Goal: Information Seeking & Learning: Learn about a topic

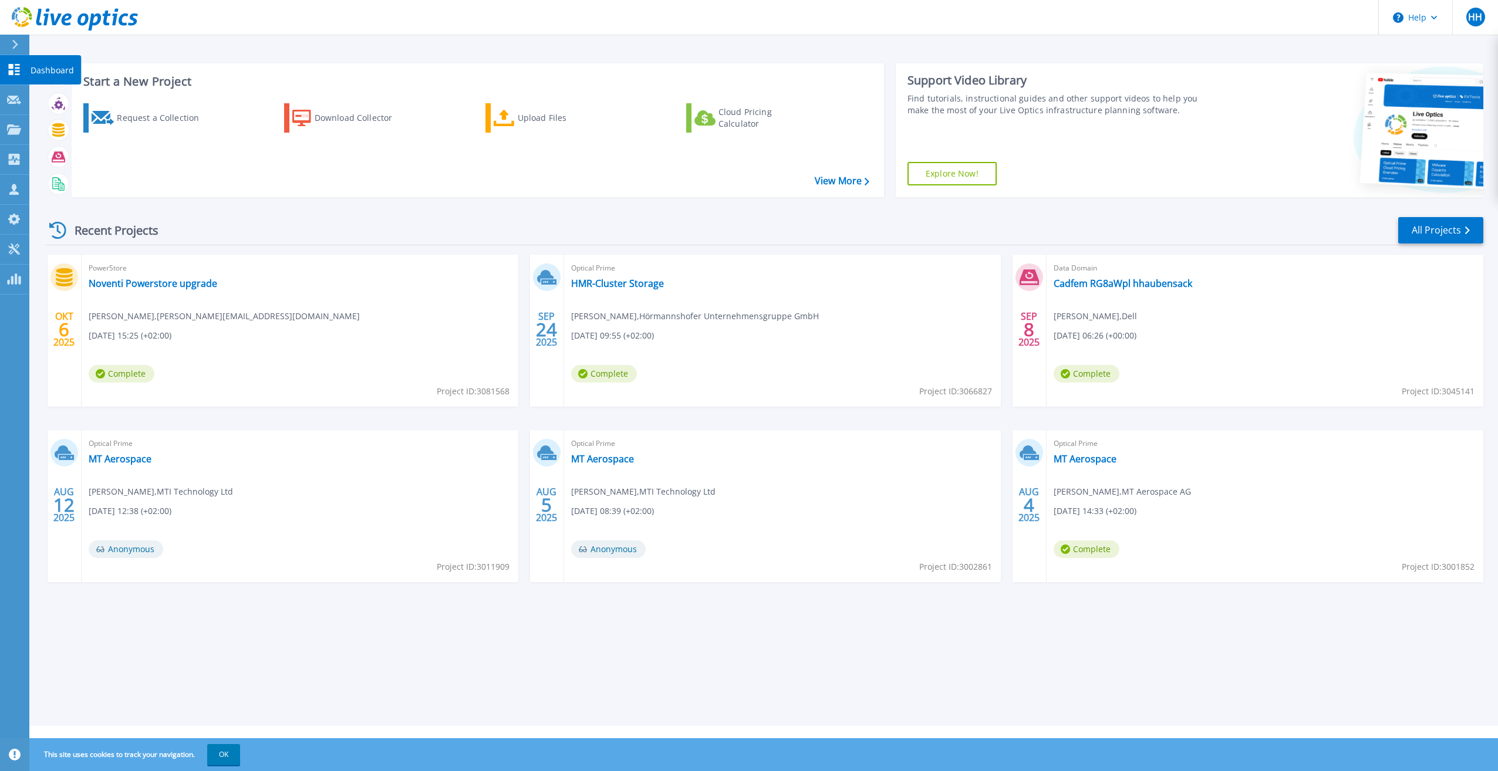
click at [22, 64] on link "Dashboard Dashboard" at bounding box center [14, 70] width 29 height 30
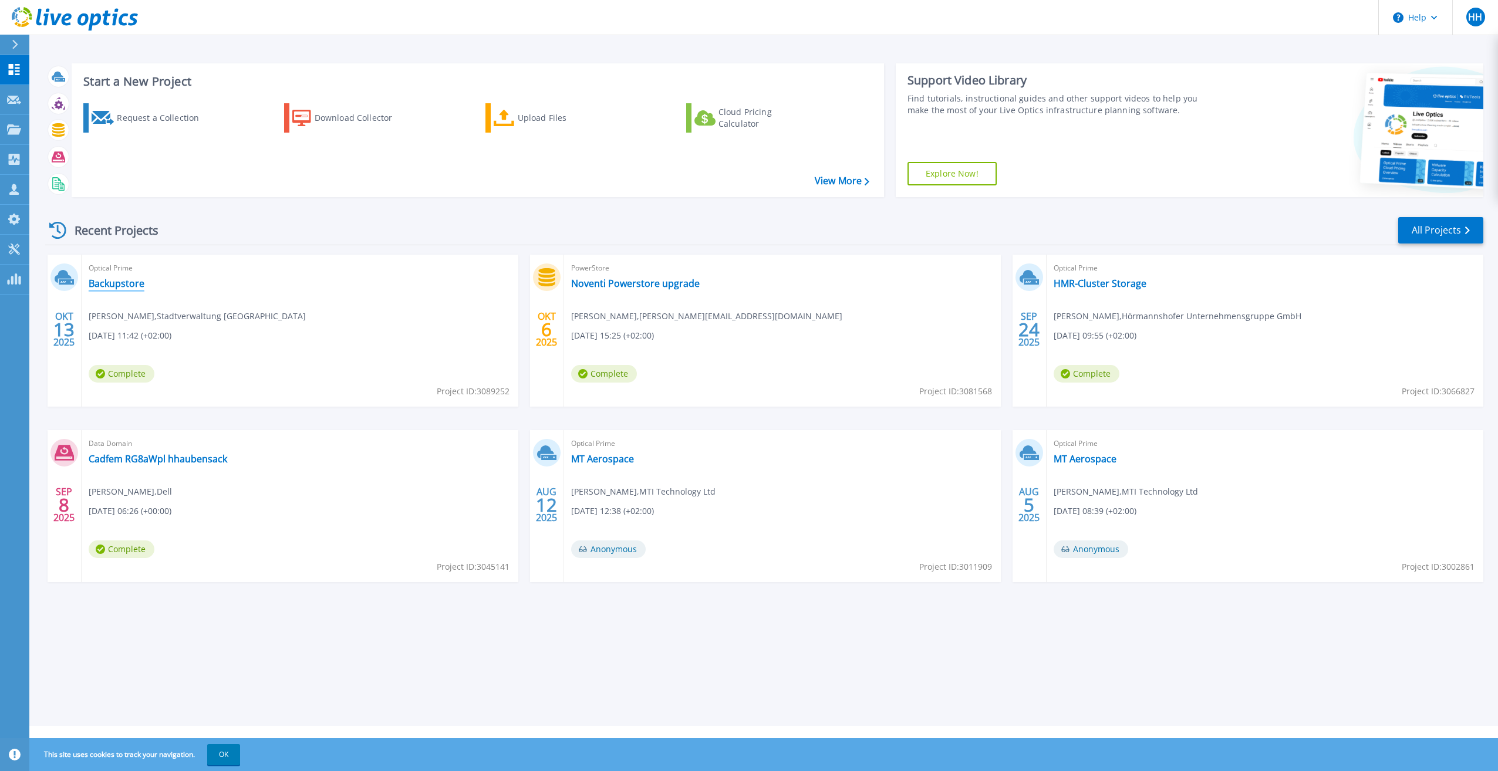
click at [116, 285] on link "Backupstore" at bounding box center [117, 284] width 56 height 12
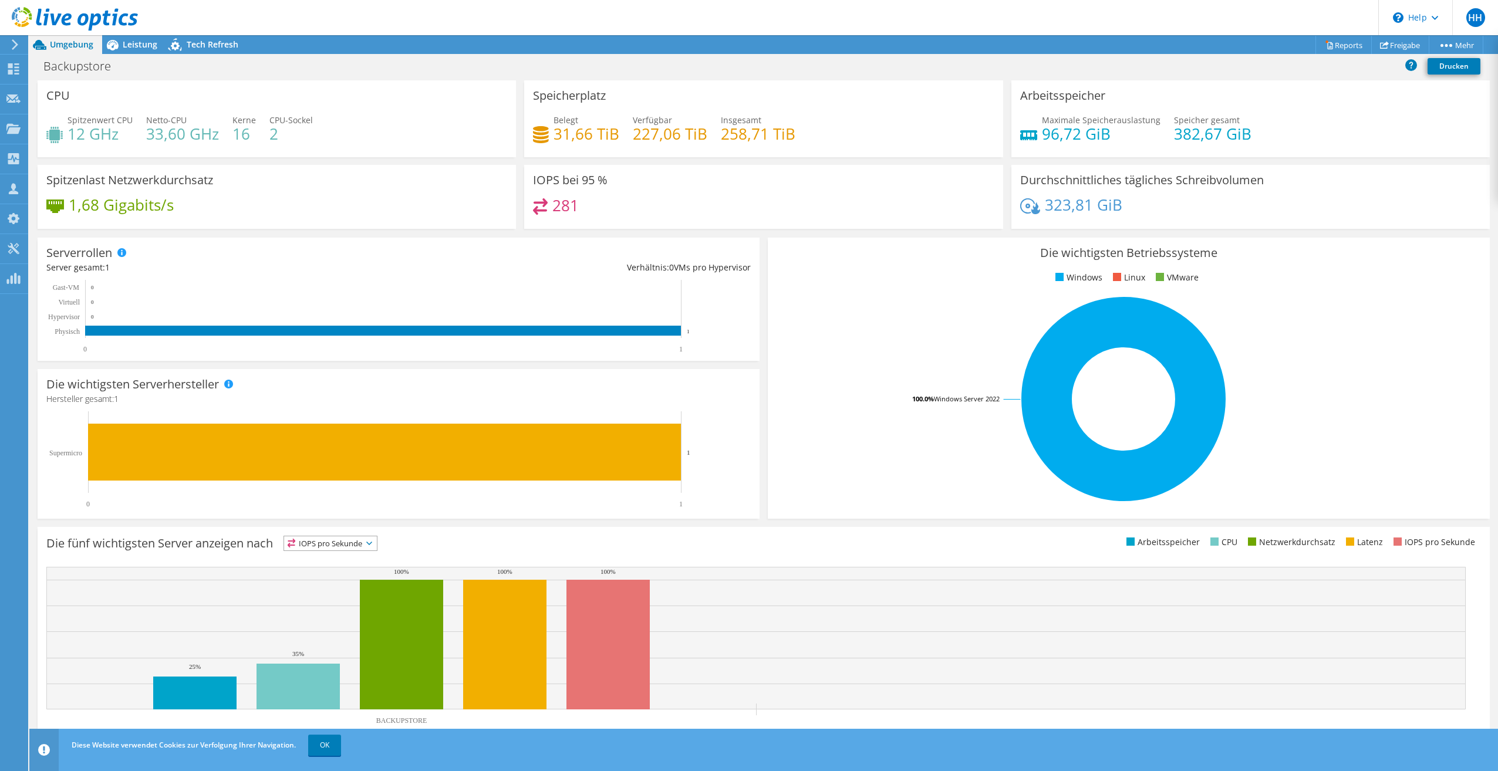
click at [134, 39] on div at bounding box center [69, 19] width 138 height 39
click at [139, 43] on span "Leistung" at bounding box center [140, 44] width 35 height 11
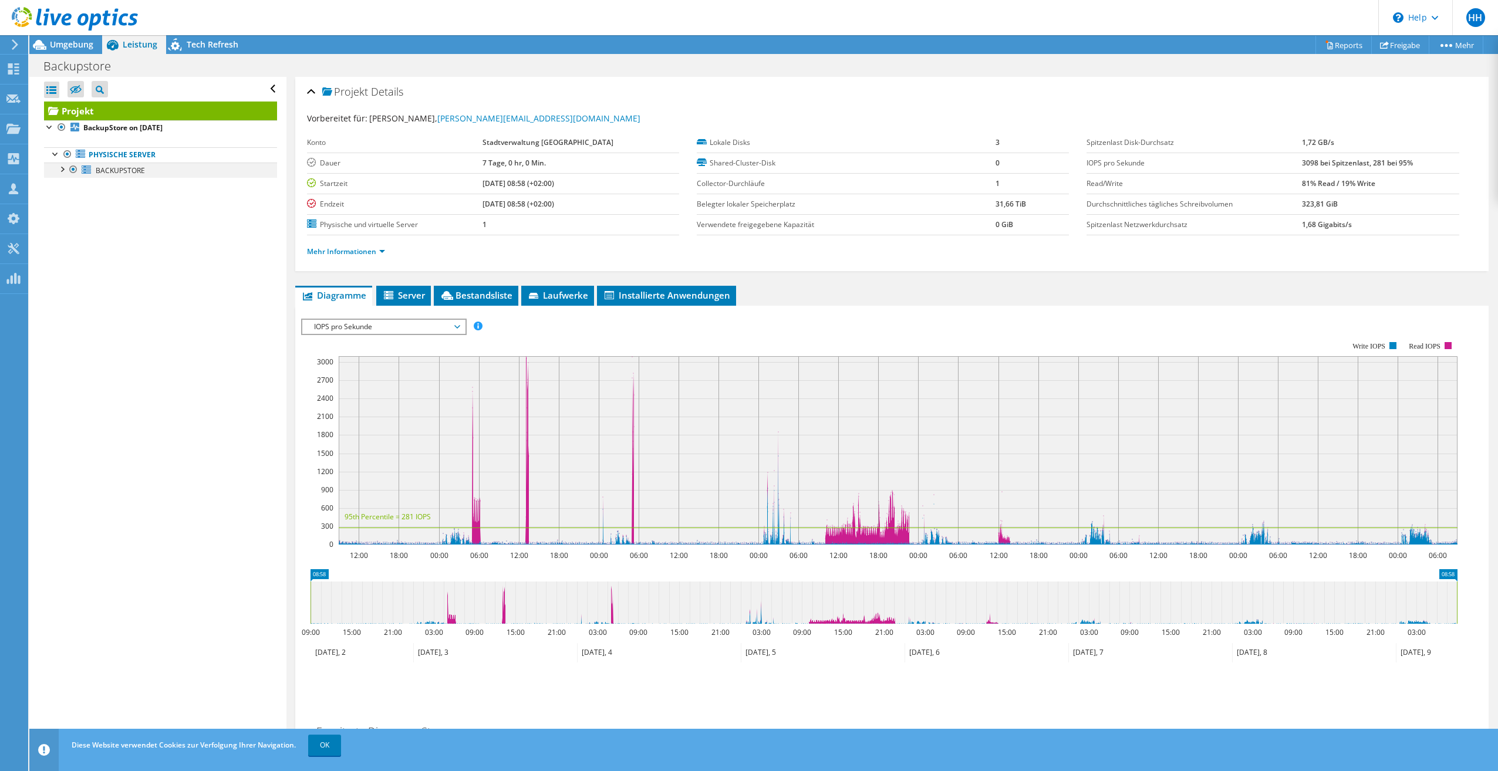
click at [61, 168] on div at bounding box center [62, 169] width 12 height 12
click at [69, 232] on div at bounding box center [68, 230] width 12 height 12
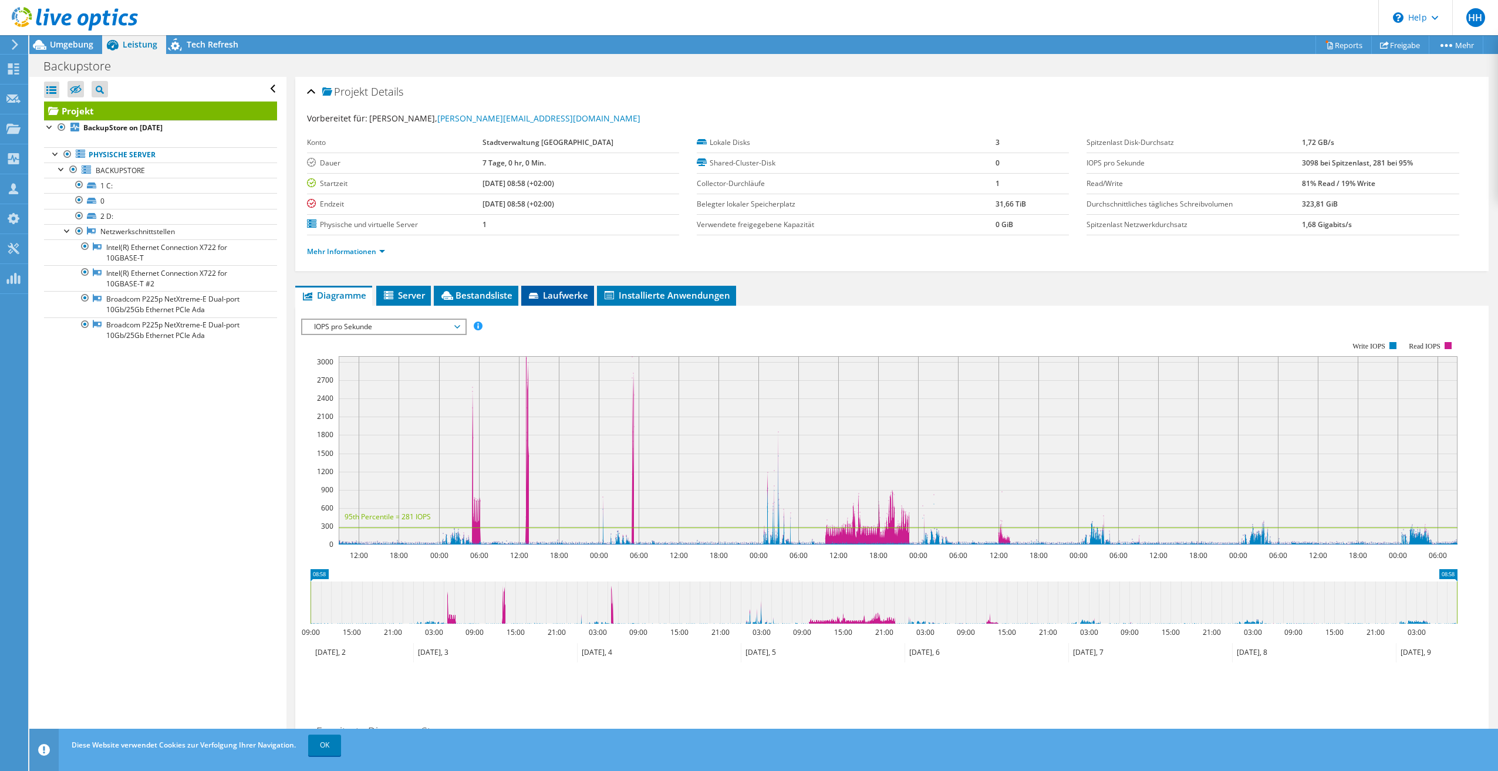
click at [556, 297] on span "Laufwerke" at bounding box center [557, 295] width 61 height 12
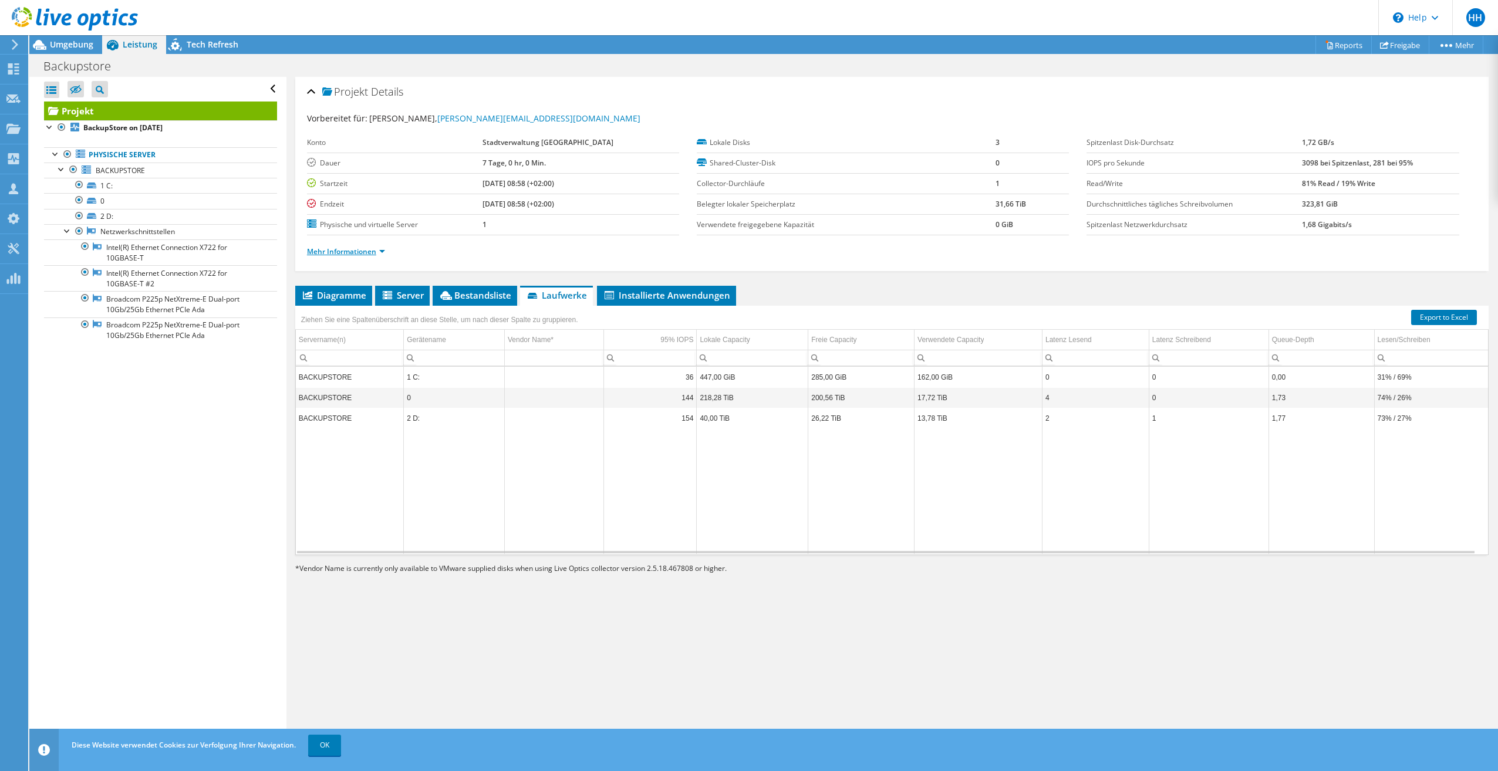
click at [378, 252] on link "Mehr Informationen" at bounding box center [346, 251] width 78 height 10
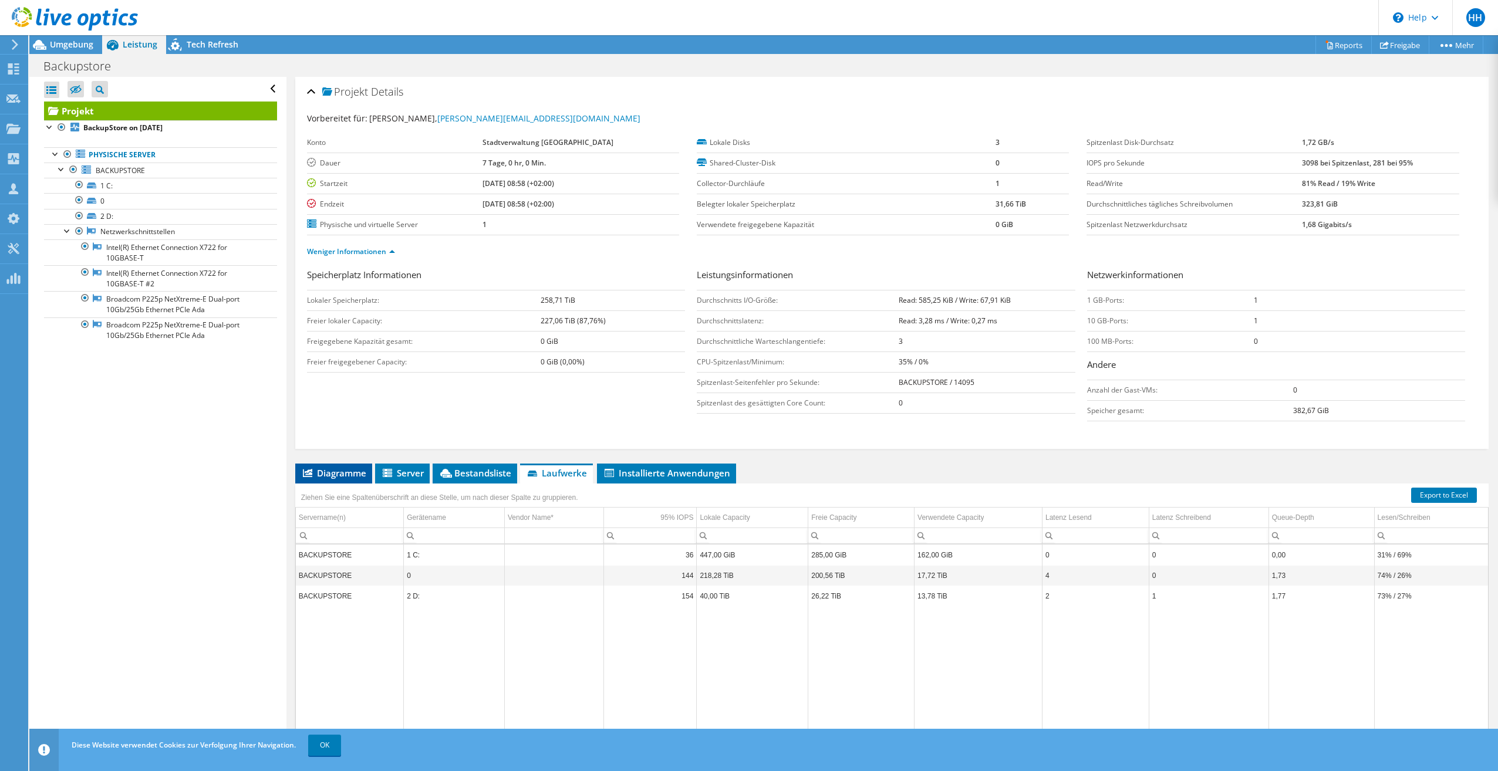
click at [339, 478] on span "Diagramme" at bounding box center [333, 473] width 65 height 12
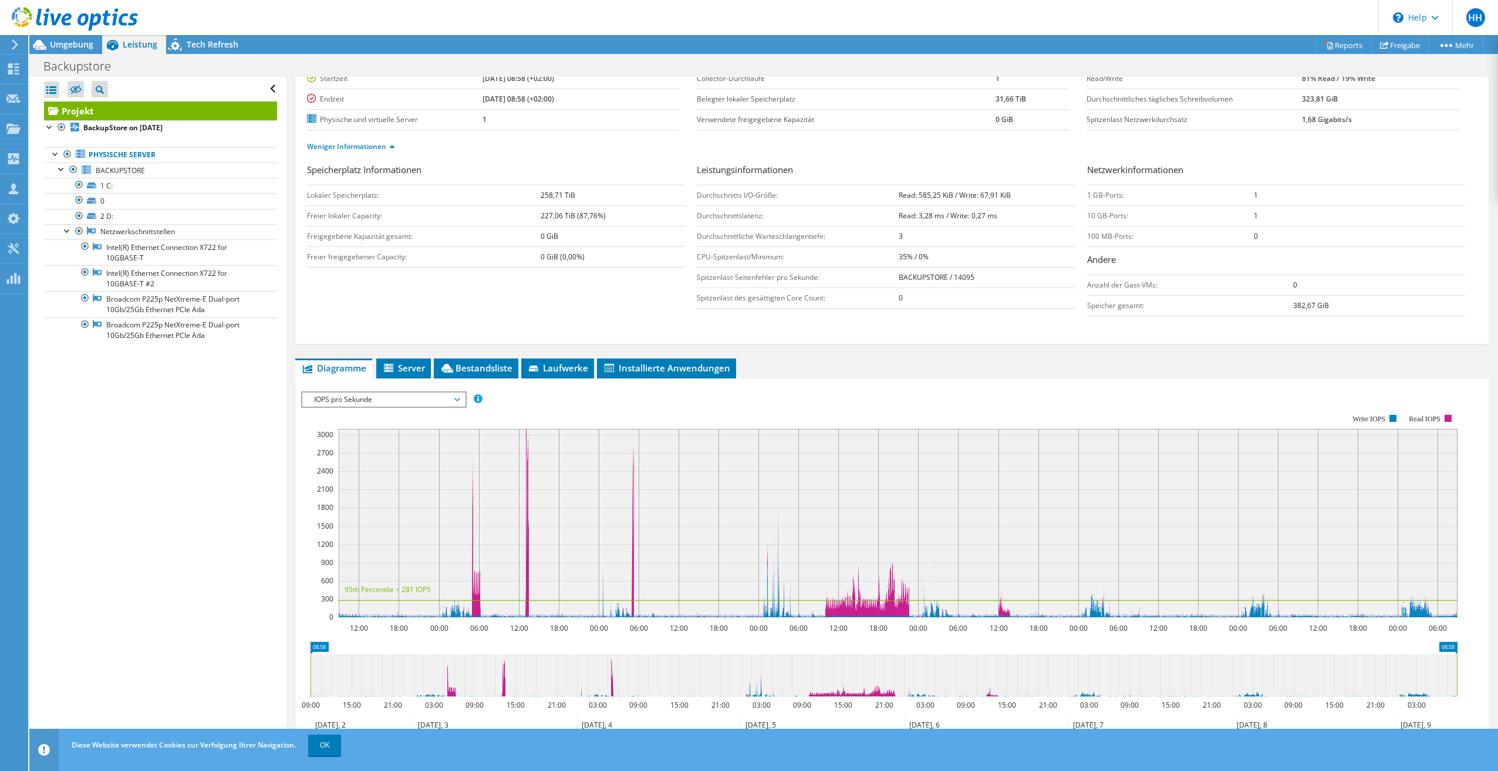
scroll to position [59, 0]
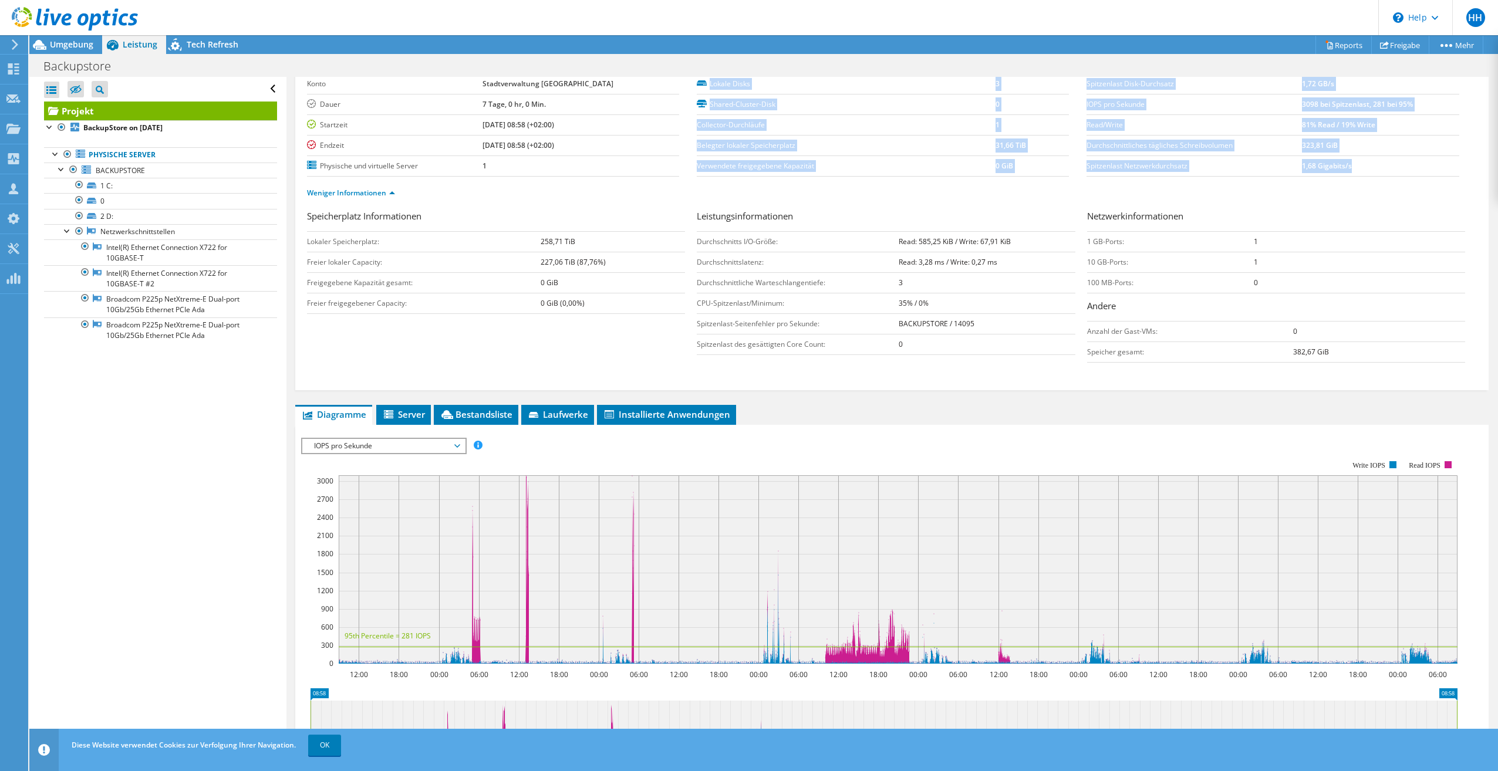
drag, startPoint x: 1354, startPoint y: 167, endPoint x: 1080, endPoint y: 168, distance: 274.6
click at [1080, 168] on section "Vorbereitet für: Klaus Mandrella, klaus.mandrella@radolfzell.de Konto Stadtverw…" at bounding box center [892, 131] width 1170 height 156
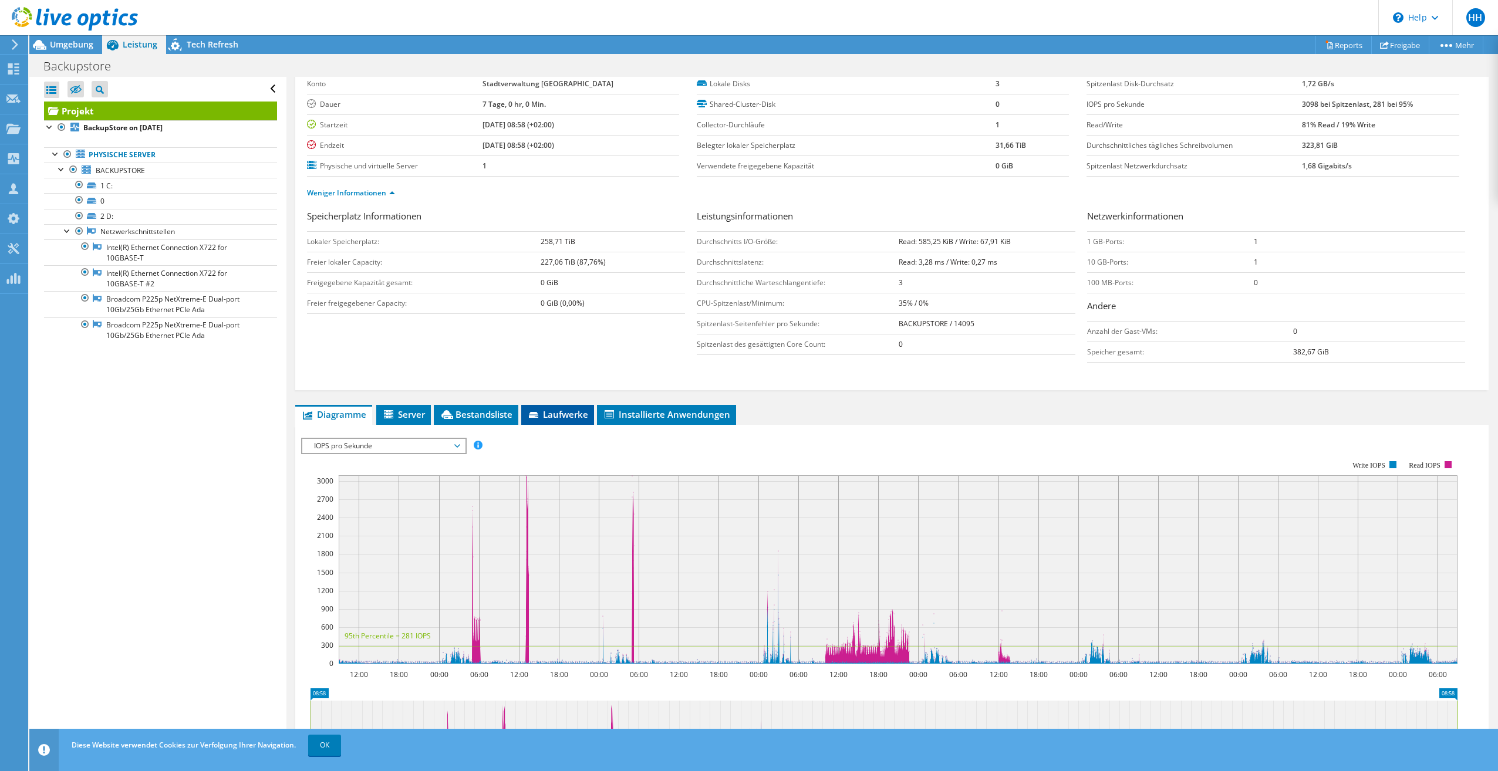
click at [556, 418] on span "Laufwerke" at bounding box center [557, 414] width 61 height 12
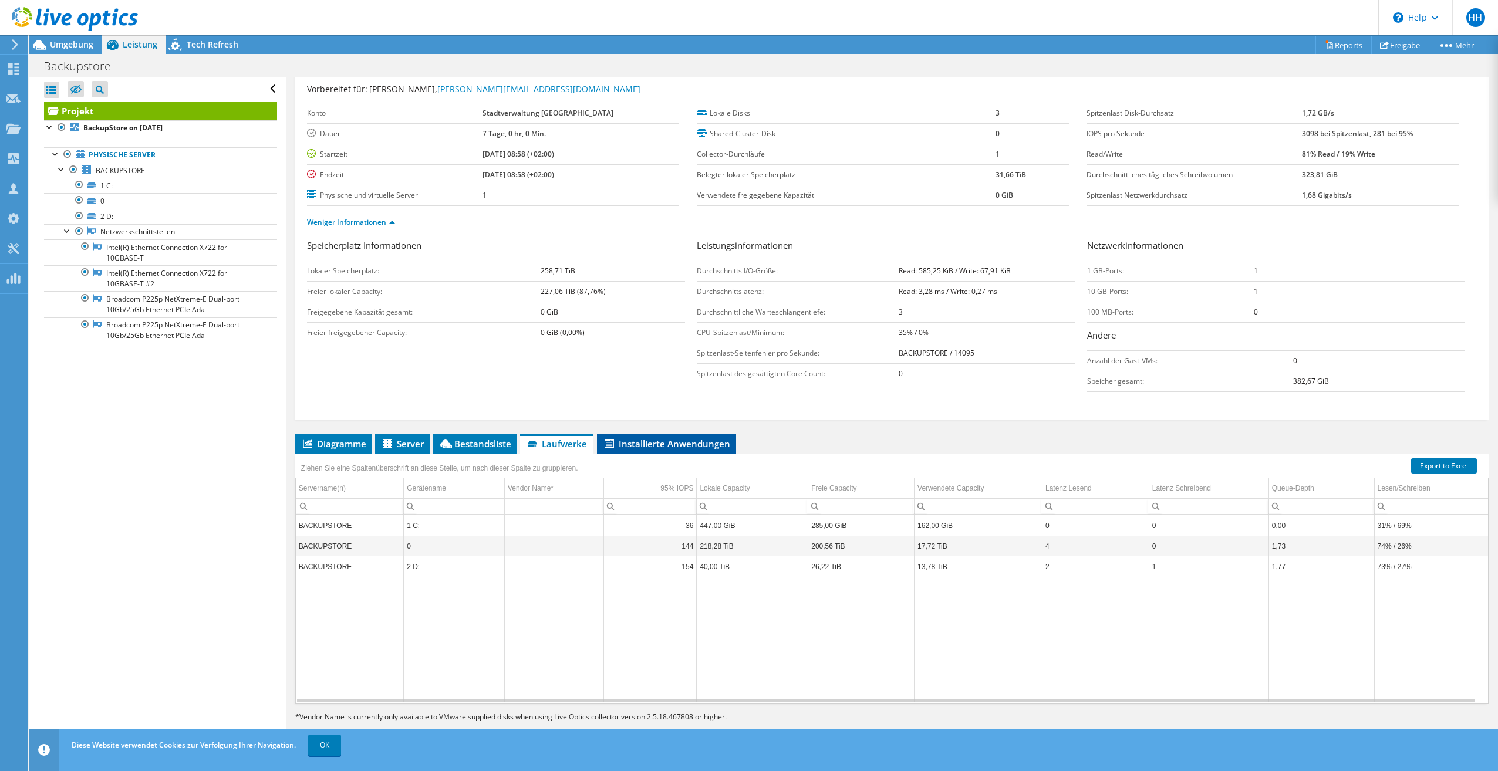
click at [613, 440] on icon at bounding box center [608, 444] width 9 height 8
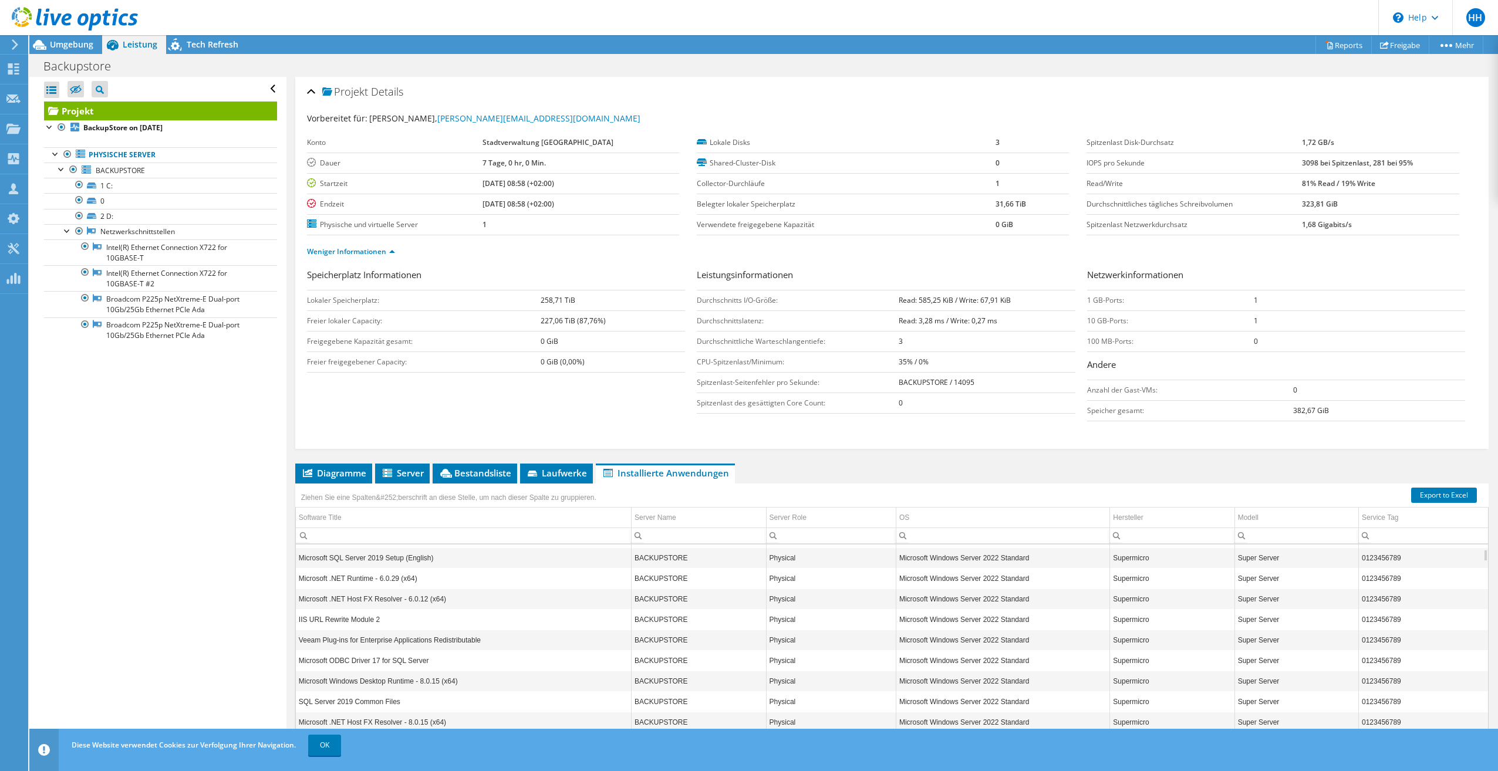
scroll to position [0, 0]
click at [546, 476] on span "Laufwerke" at bounding box center [556, 473] width 61 height 12
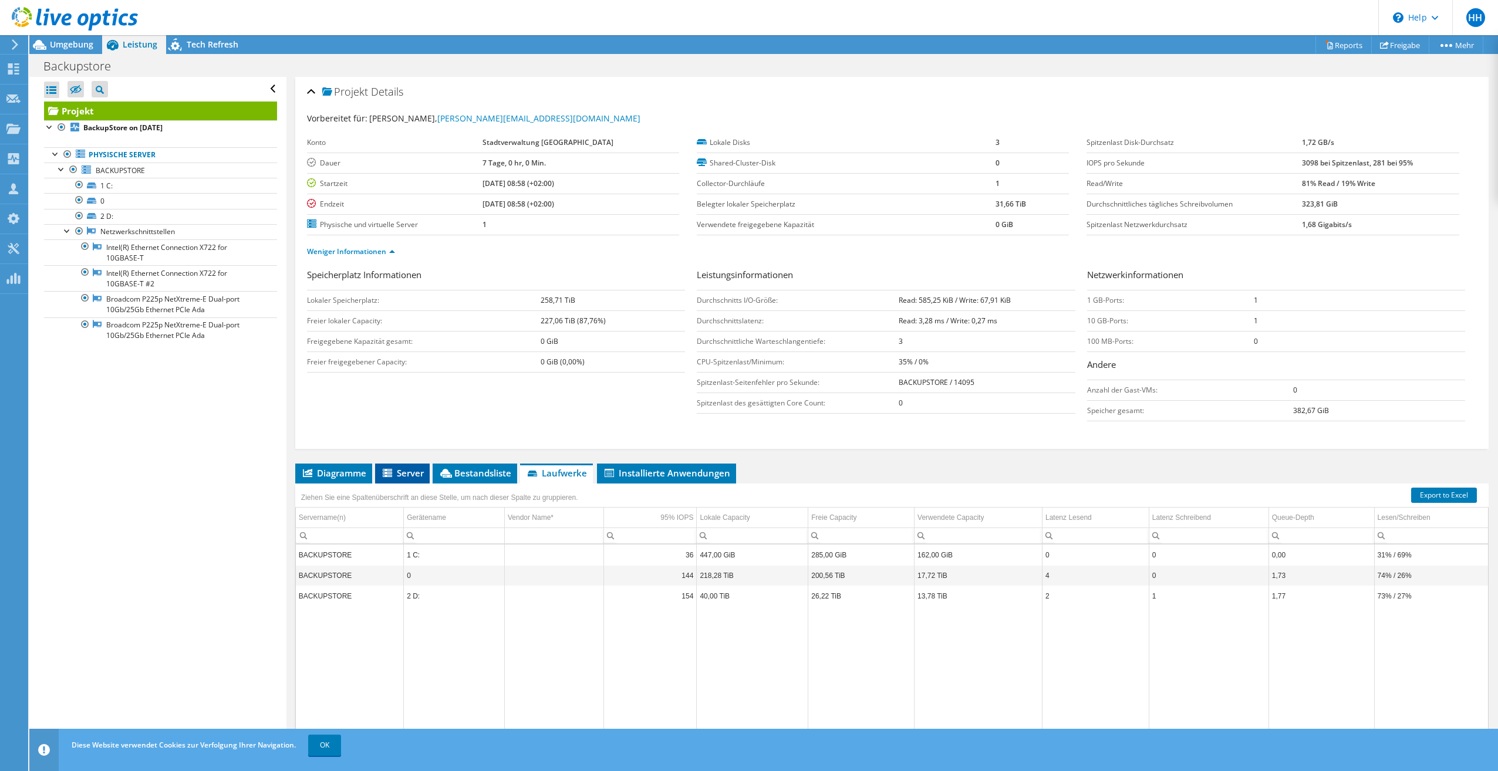
click at [410, 477] on span "Server" at bounding box center [402, 473] width 43 height 12
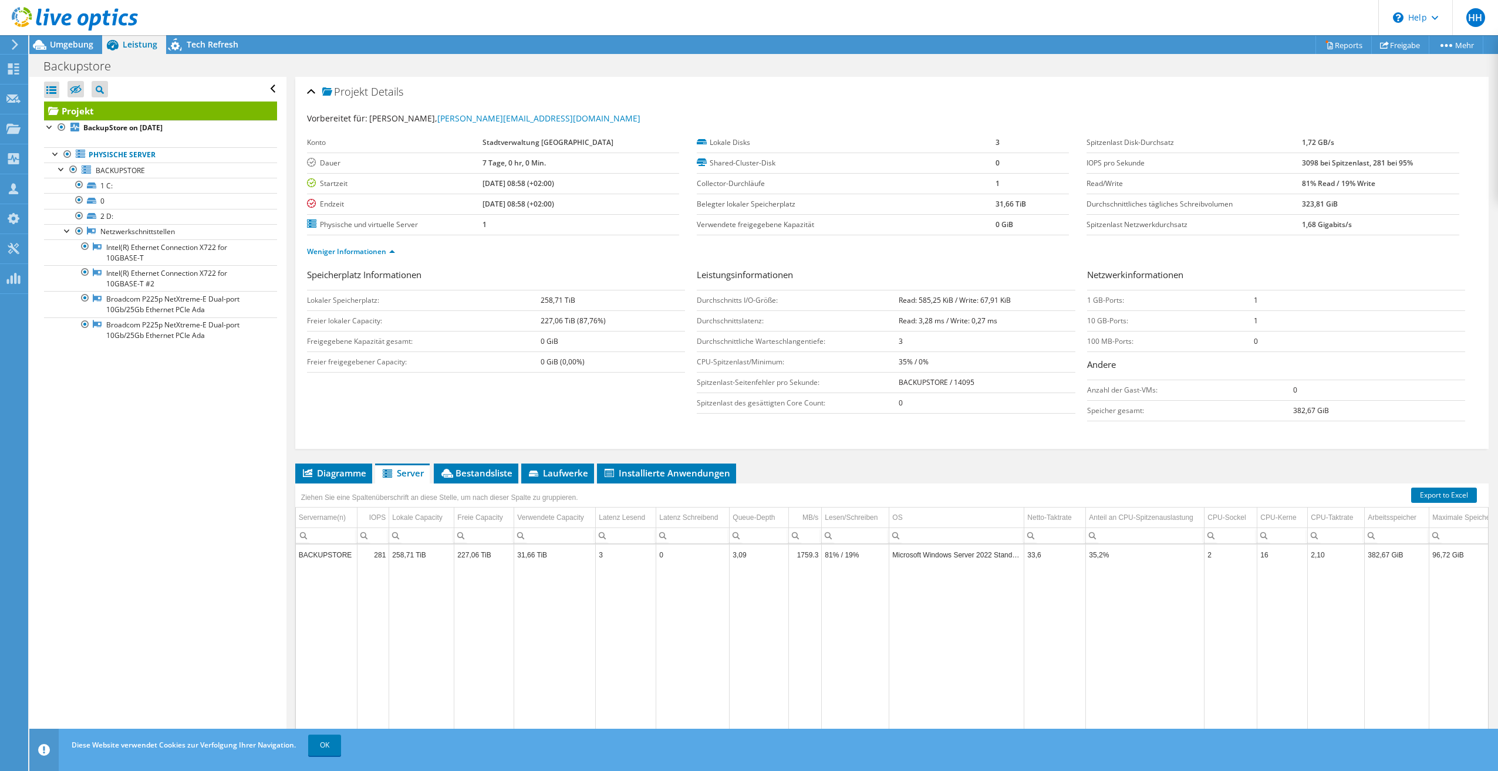
click at [336, 484] on div "Ziehen Sie eine Spaltenüberschrift an diese Stelle, um nach dieser Spalte zu gr…" at bounding box center [439, 496] width 289 height 25
click at [335, 477] on span "Diagramme" at bounding box center [333, 473] width 65 height 12
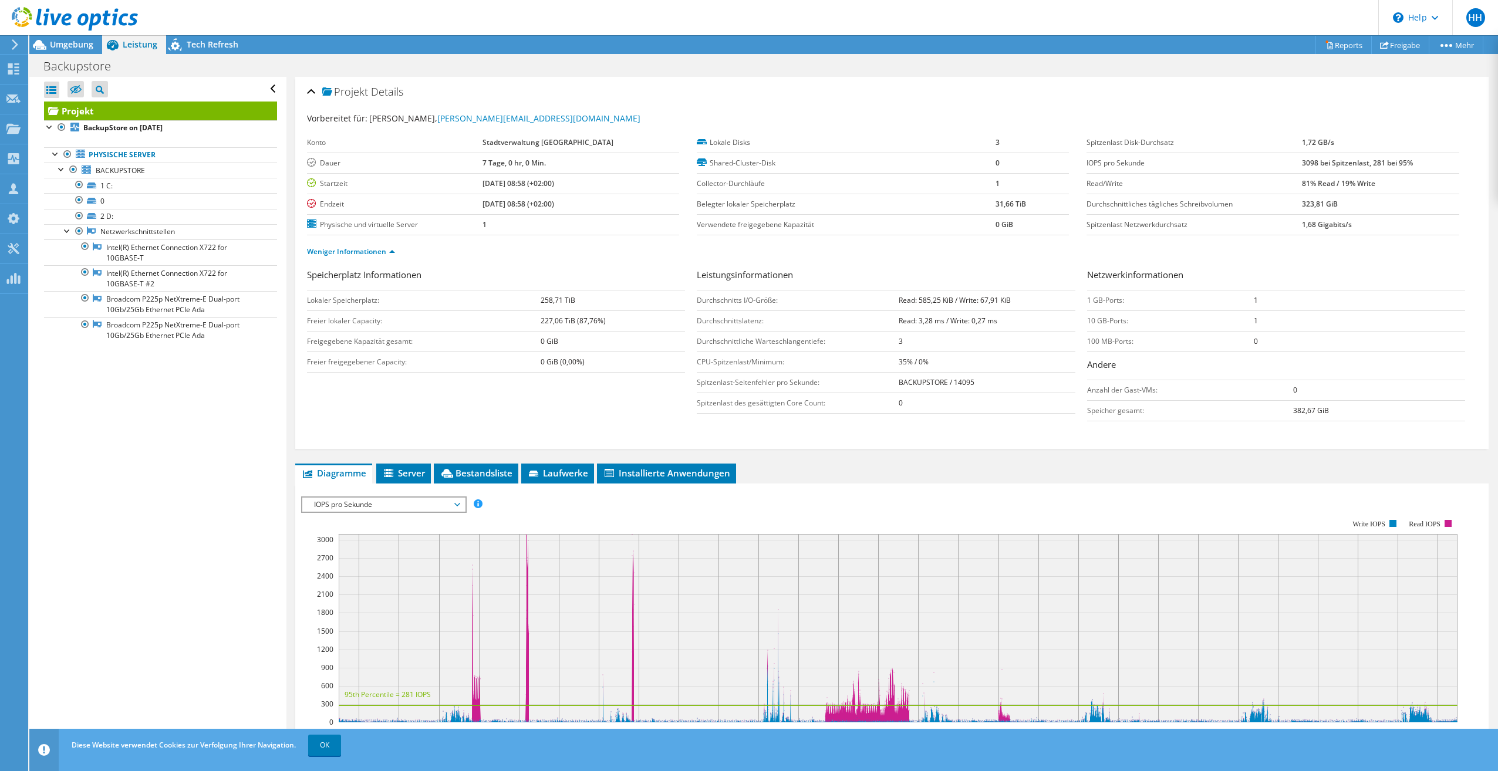
click at [400, 505] on span "IOPS pro Sekunde" at bounding box center [383, 505] width 151 height 14
click at [382, 586] on li "Netzwerkdurchsatz" at bounding box center [383, 589] width 163 height 14
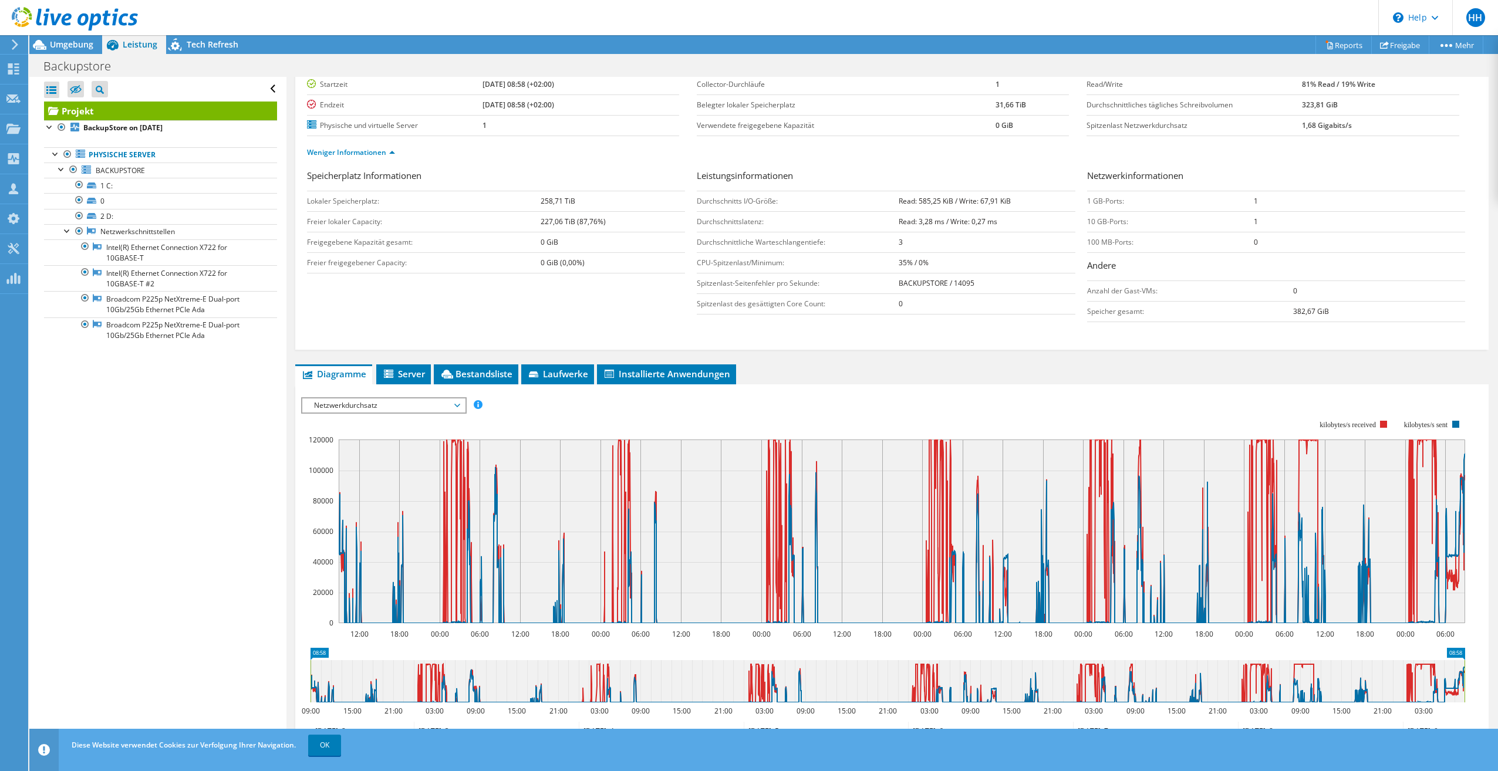
scroll to position [117, 0]
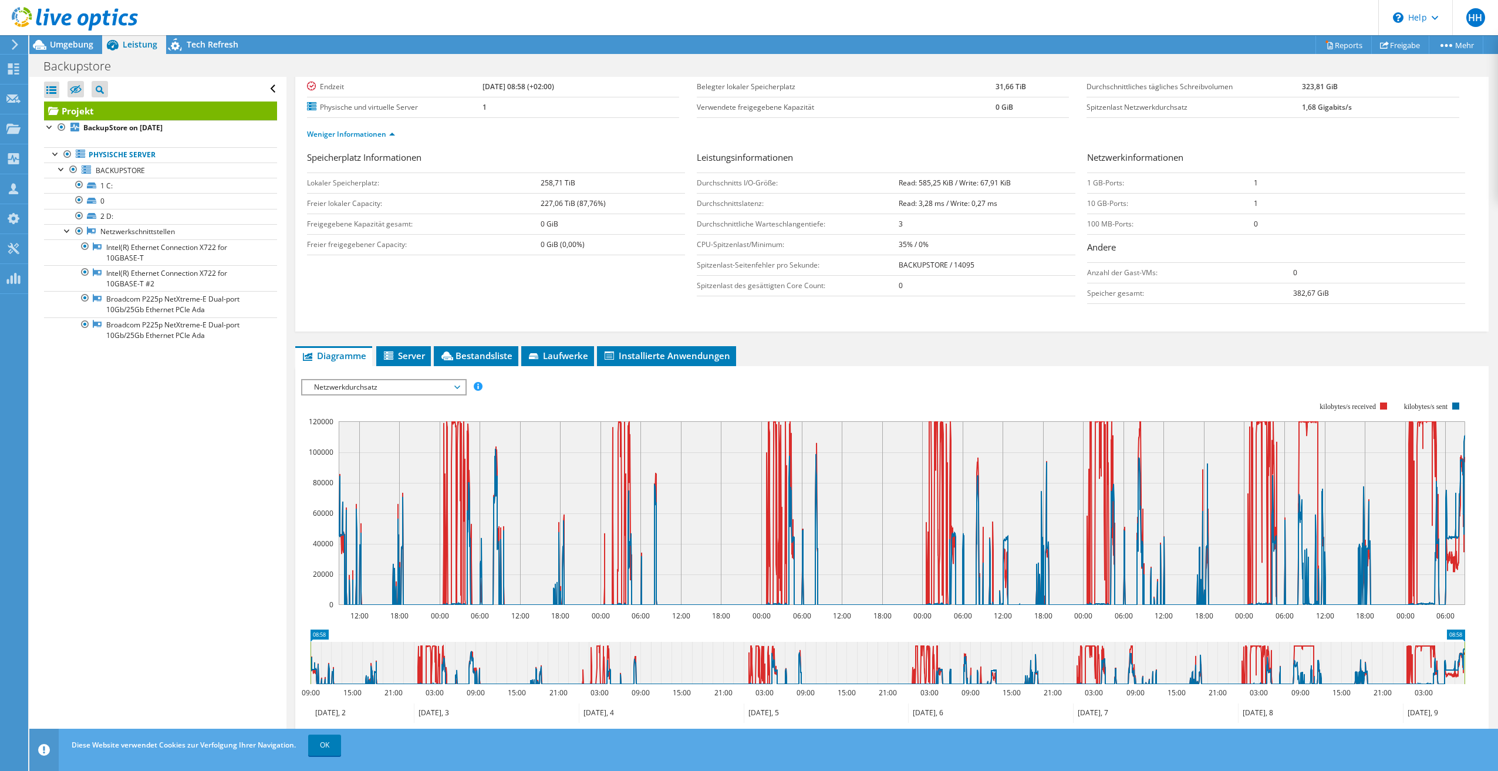
click at [428, 389] on span "Netzwerkdurchsatz" at bounding box center [383, 387] width 151 height 14
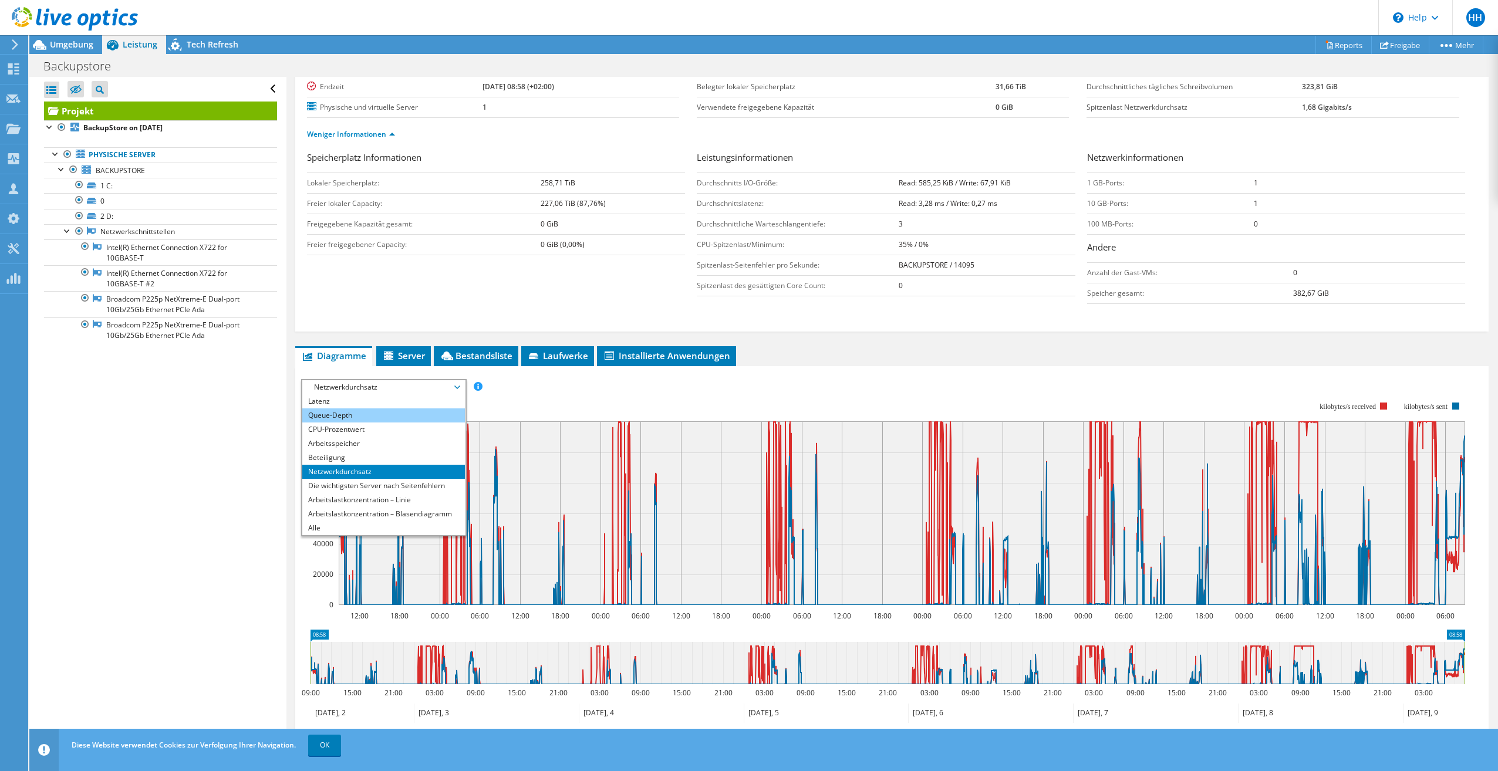
click at [405, 417] on li "Queue-Depth" at bounding box center [383, 415] width 163 height 14
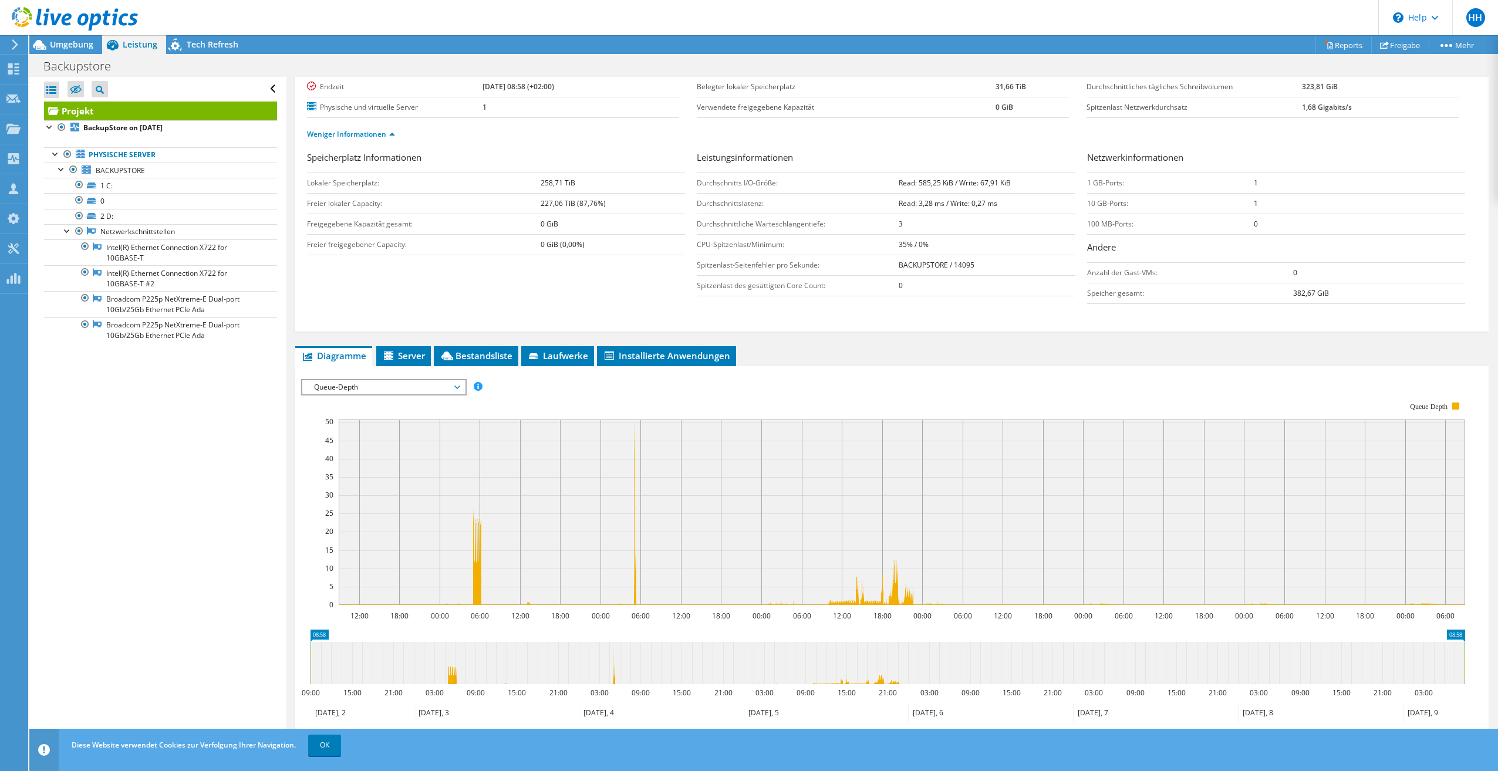
click at [391, 383] on span "Queue-Depth" at bounding box center [383, 387] width 151 height 14
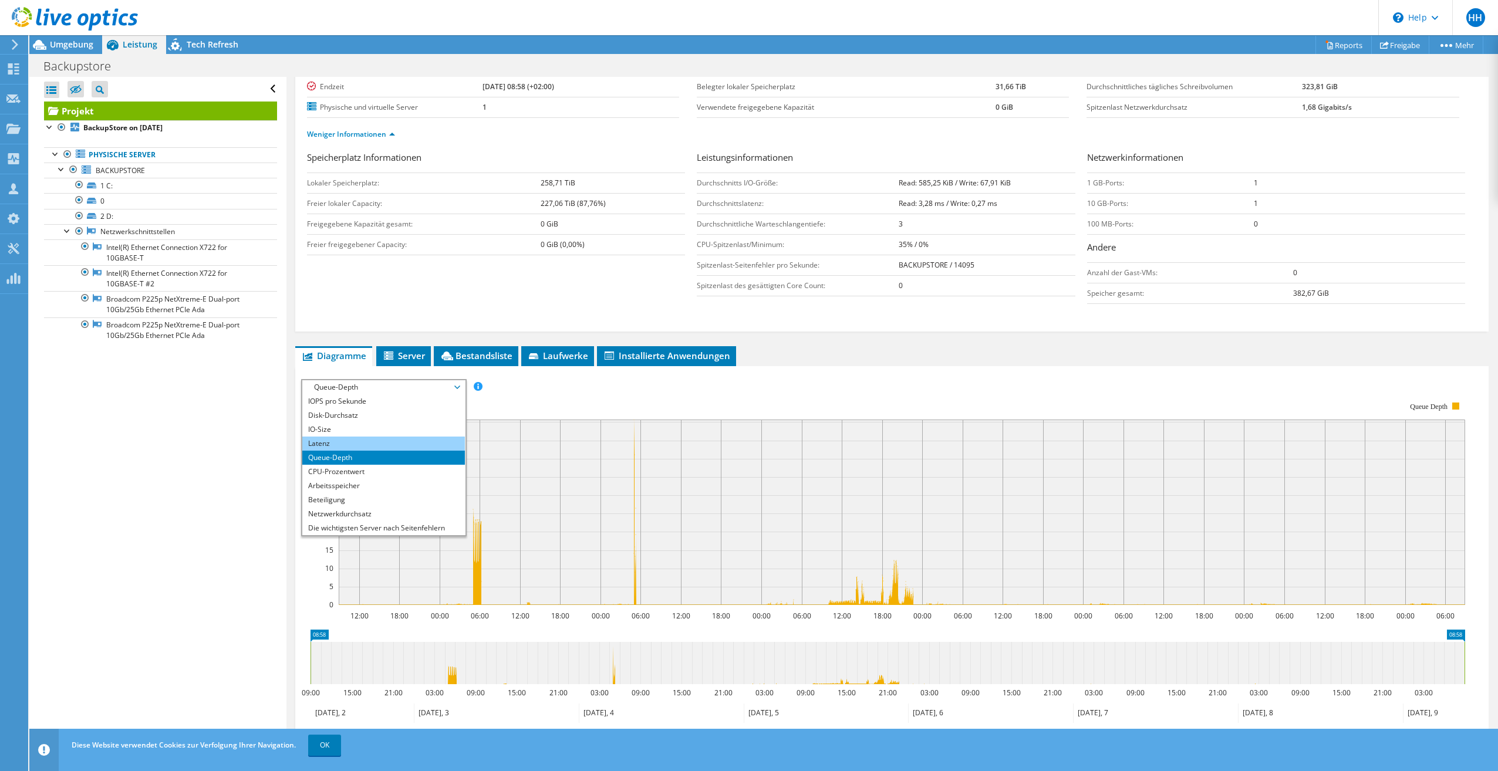
click at [391, 441] on li "Latenz" at bounding box center [383, 444] width 163 height 14
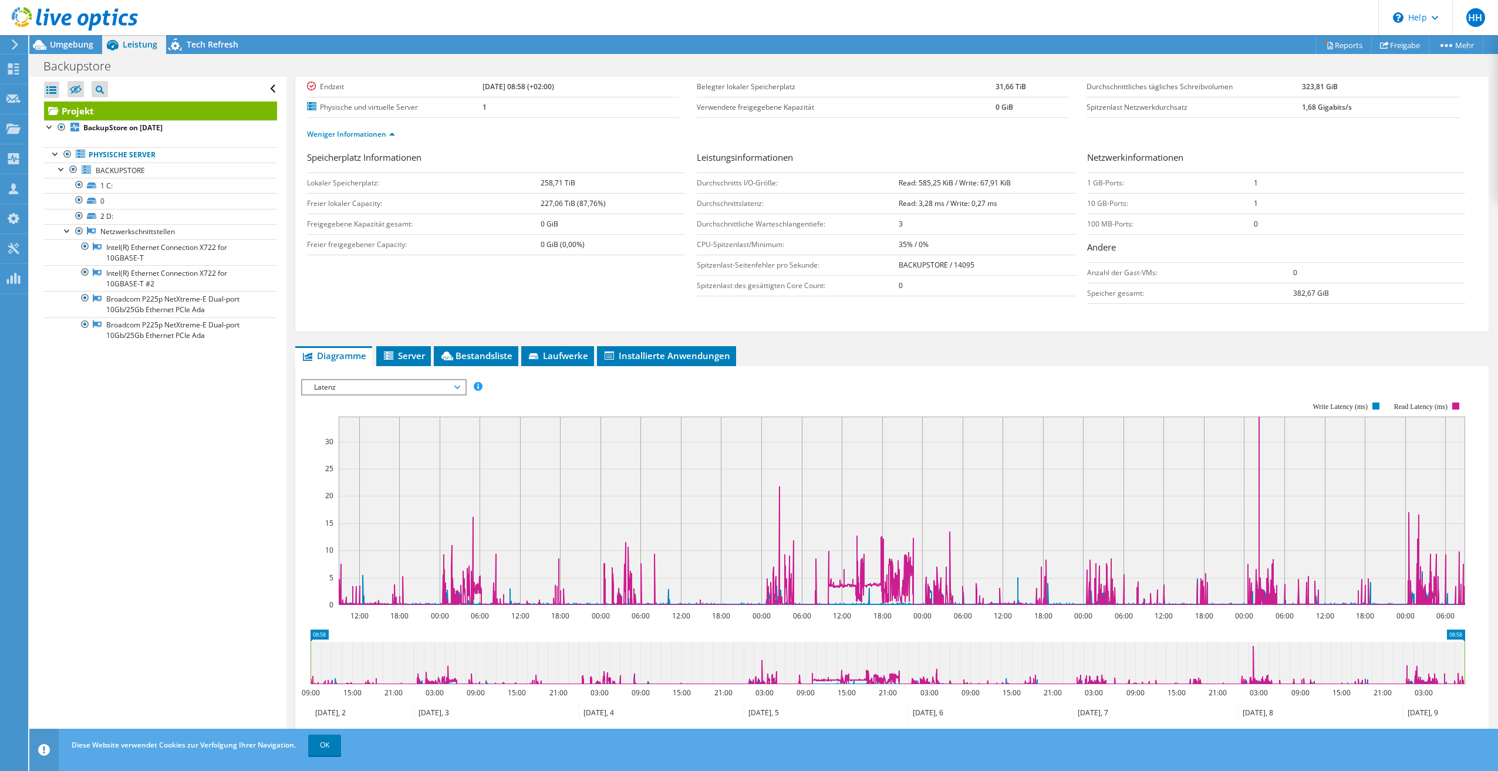
click at [436, 385] on span "Latenz" at bounding box center [383, 387] width 151 height 14
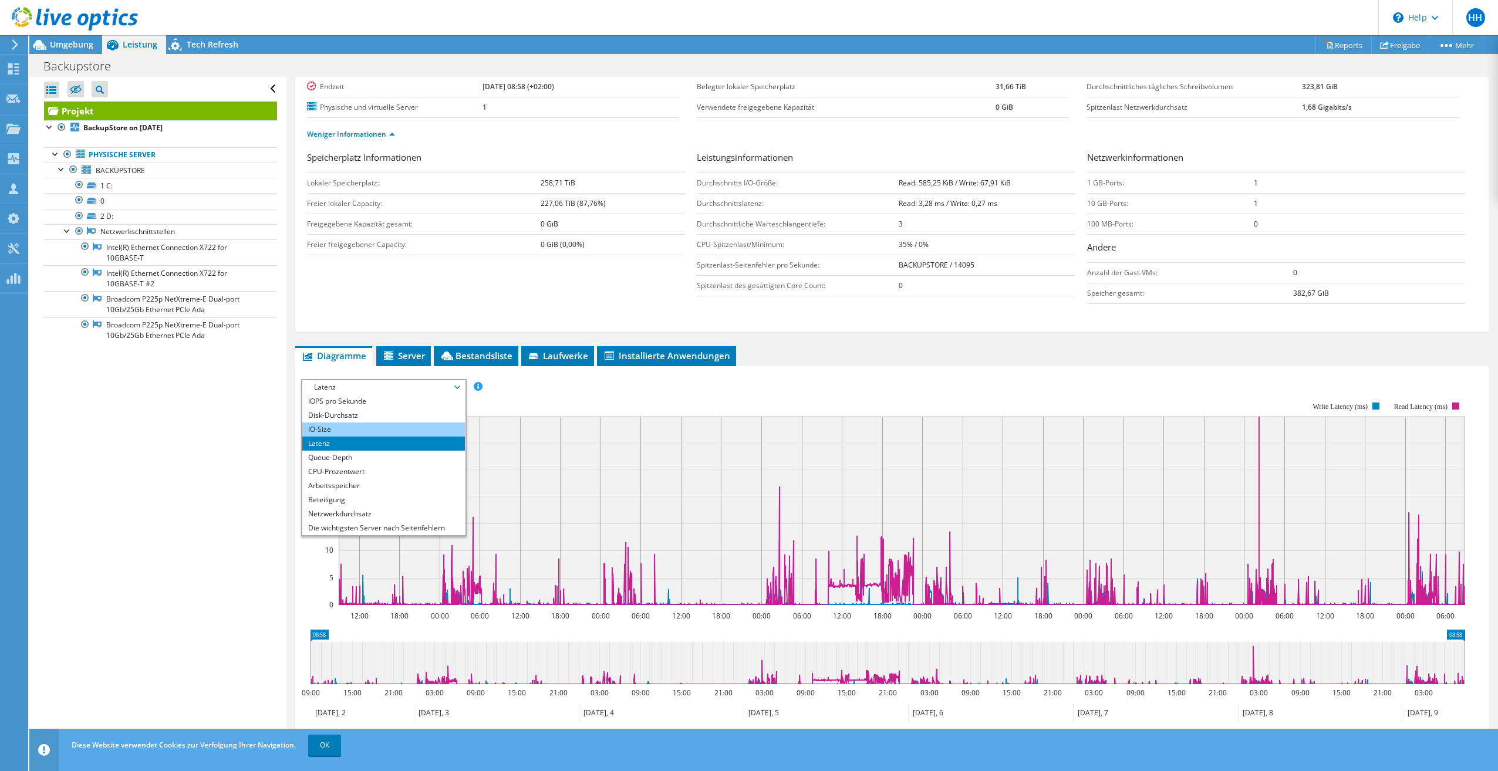
click at [389, 427] on li "IO-Size" at bounding box center [383, 430] width 163 height 14
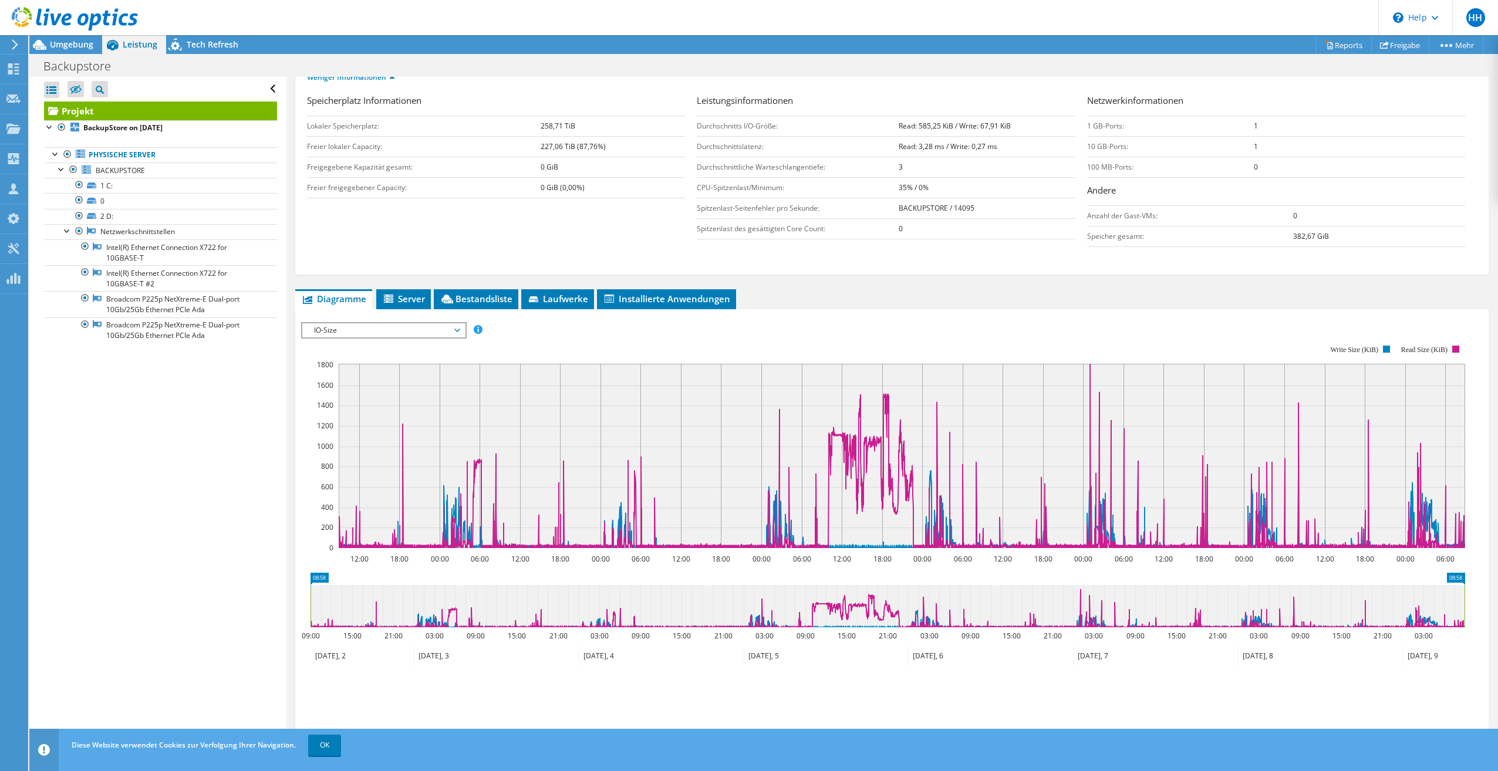
scroll to position [117, 0]
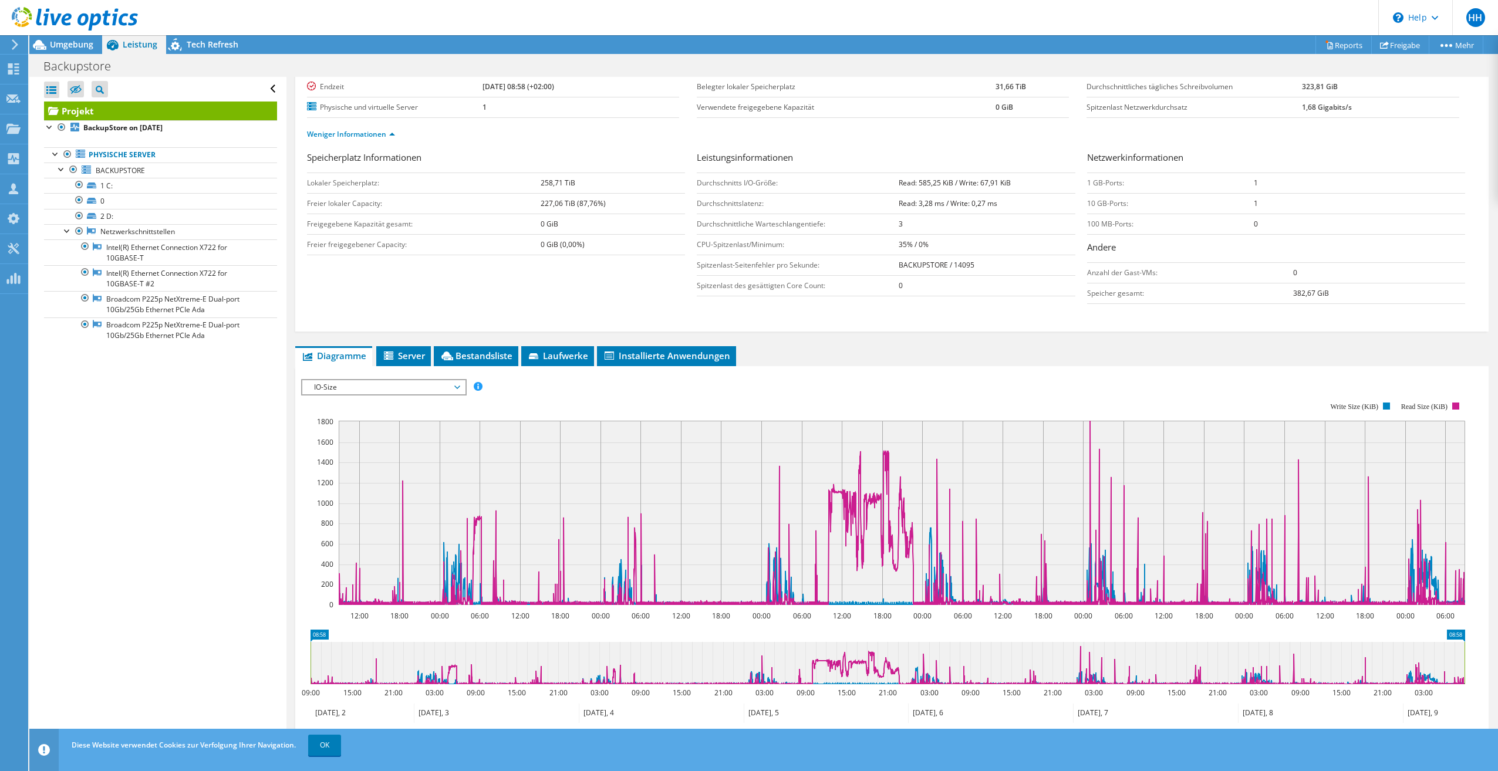
click at [417, 386] on span "IO-Size" at bounding box center [383, 387] width 151 height 14
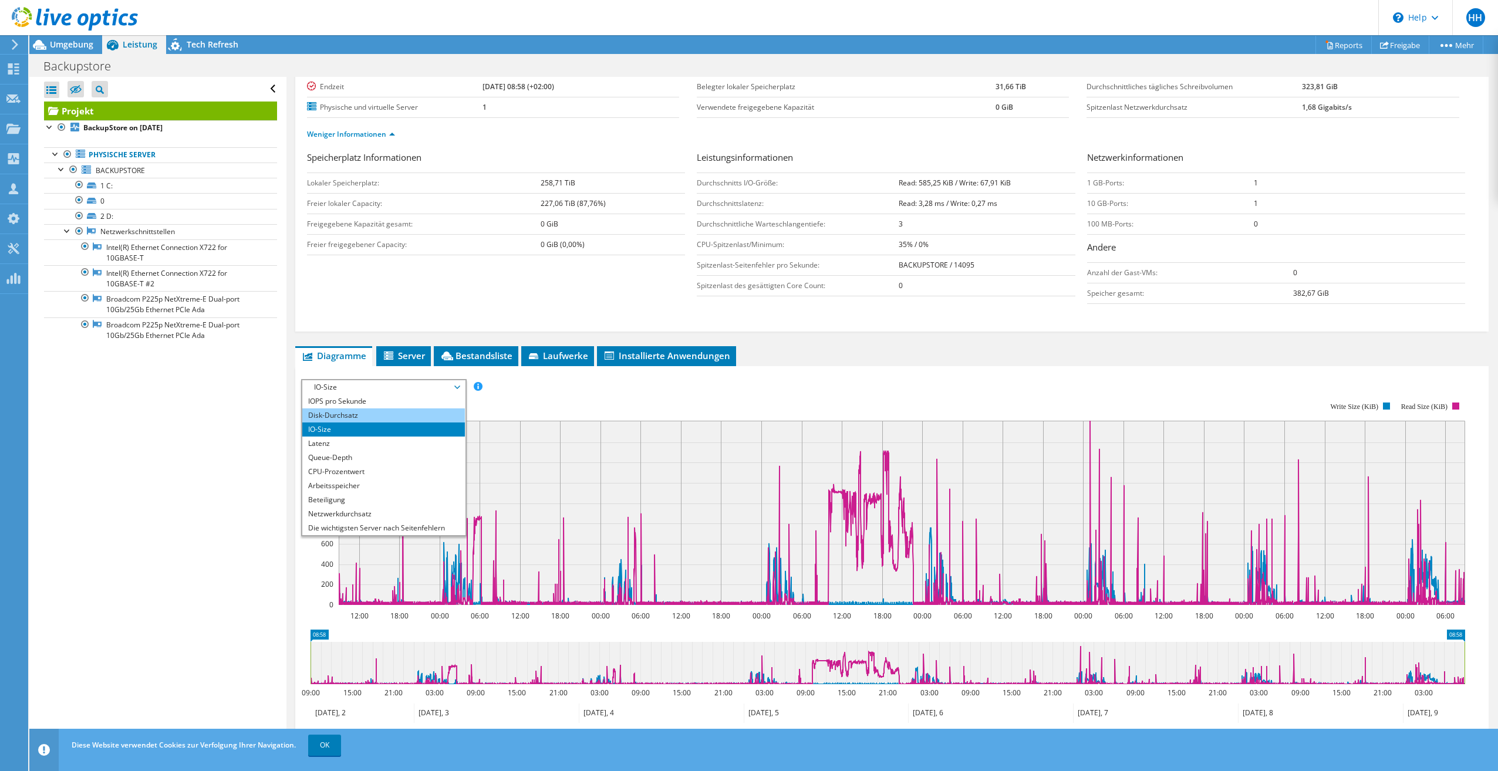
click at [393, 412] on li "Disk-Durchsatz" at bounding box center [383, 415] width 163 height 14
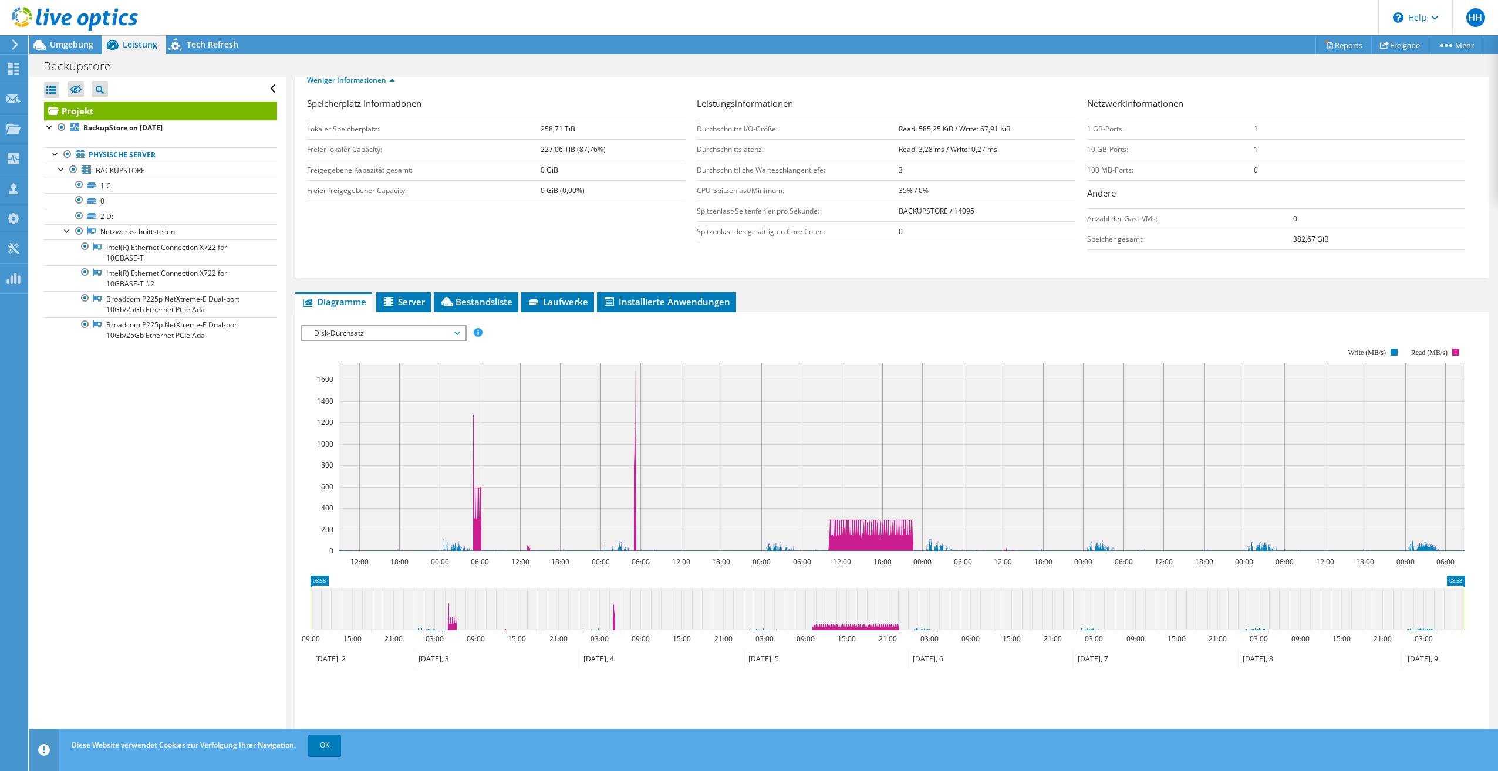
scroll to position [230, 0]
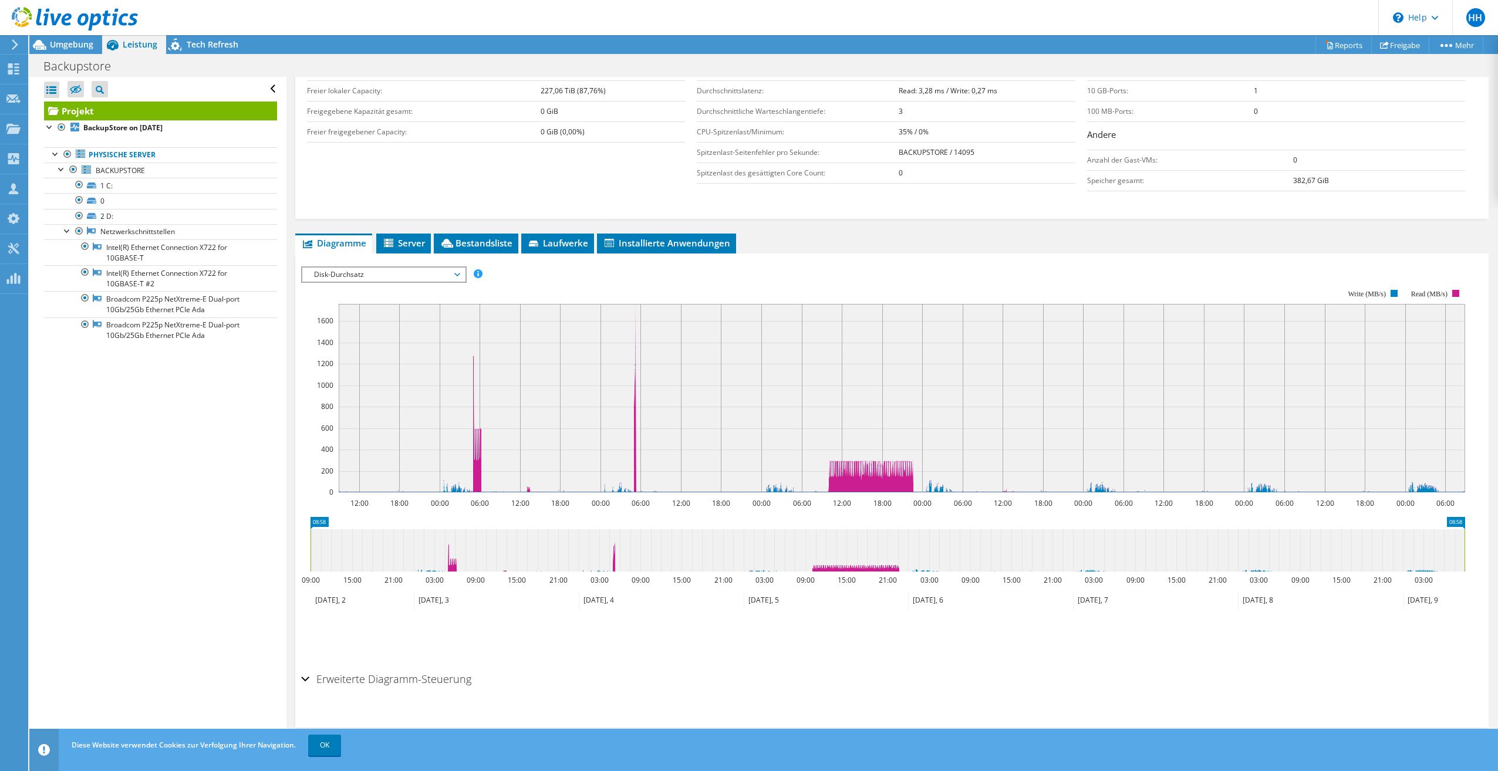
click at [306, 684] on div "Erweiterte Diagramm-Steuerung" at bounding box center [891, 679] width 1181 height 25
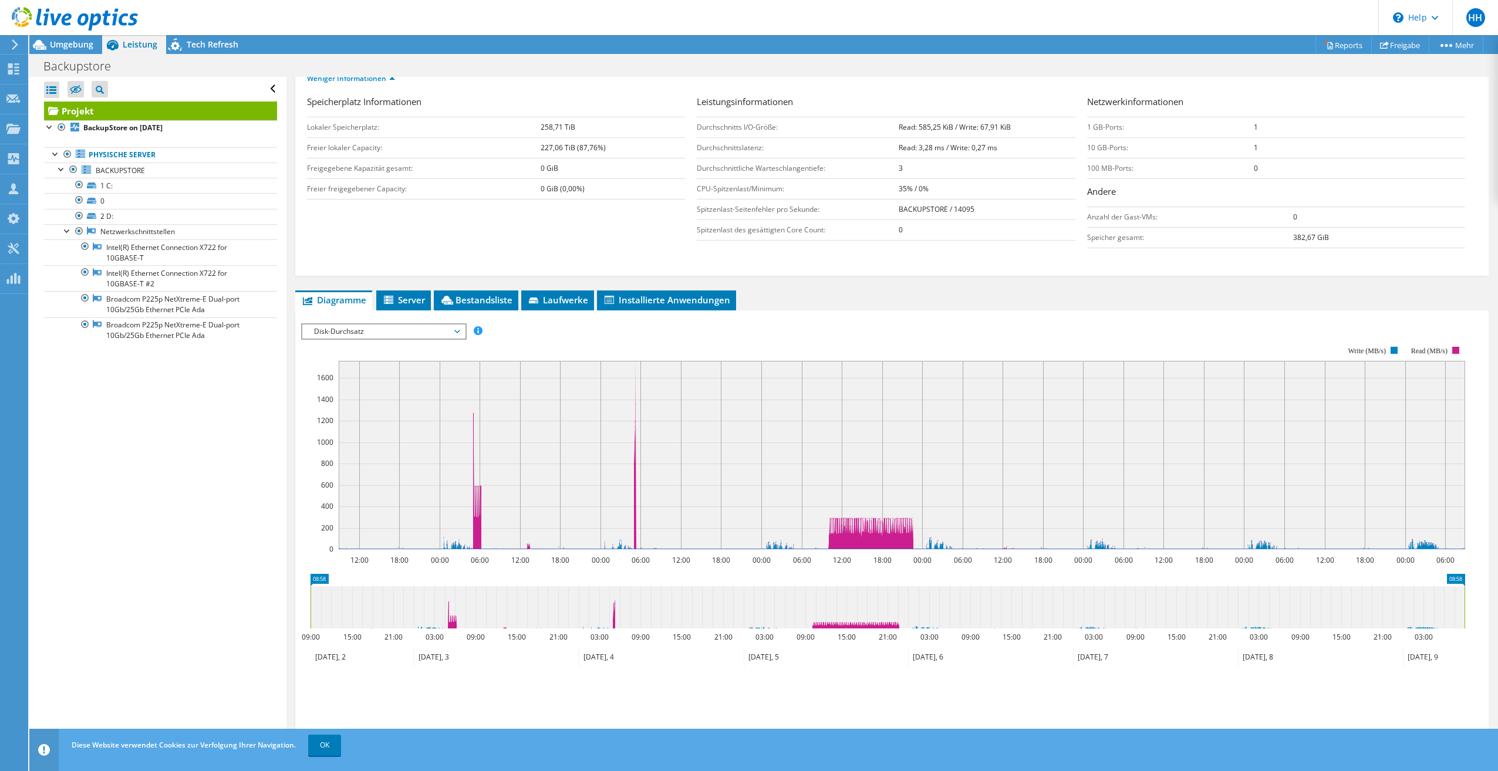
scroll to position [160, 0]
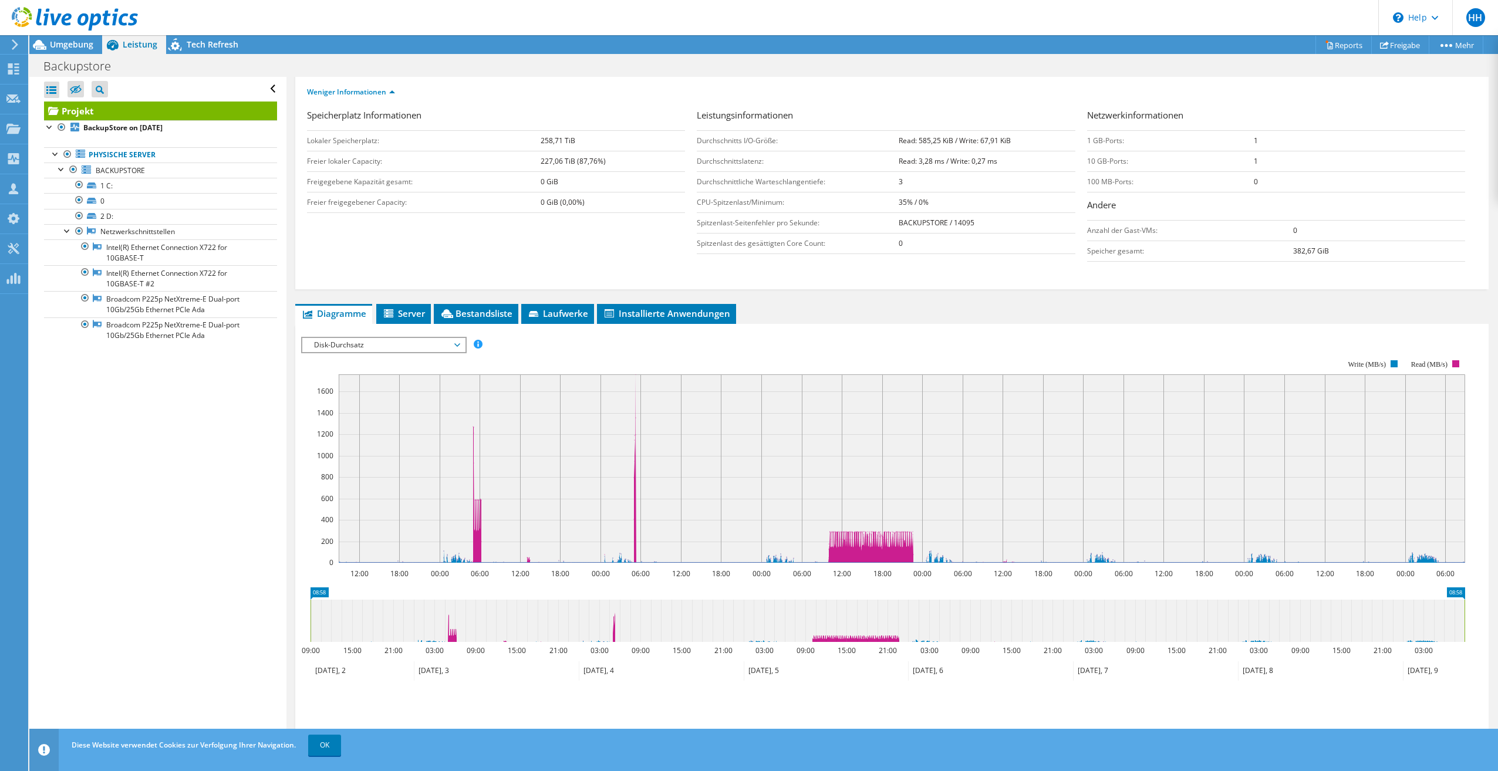
click at [420, 340] on span "Disk-Durchsatz" at bounding box center [383, 345] width 151 height 14
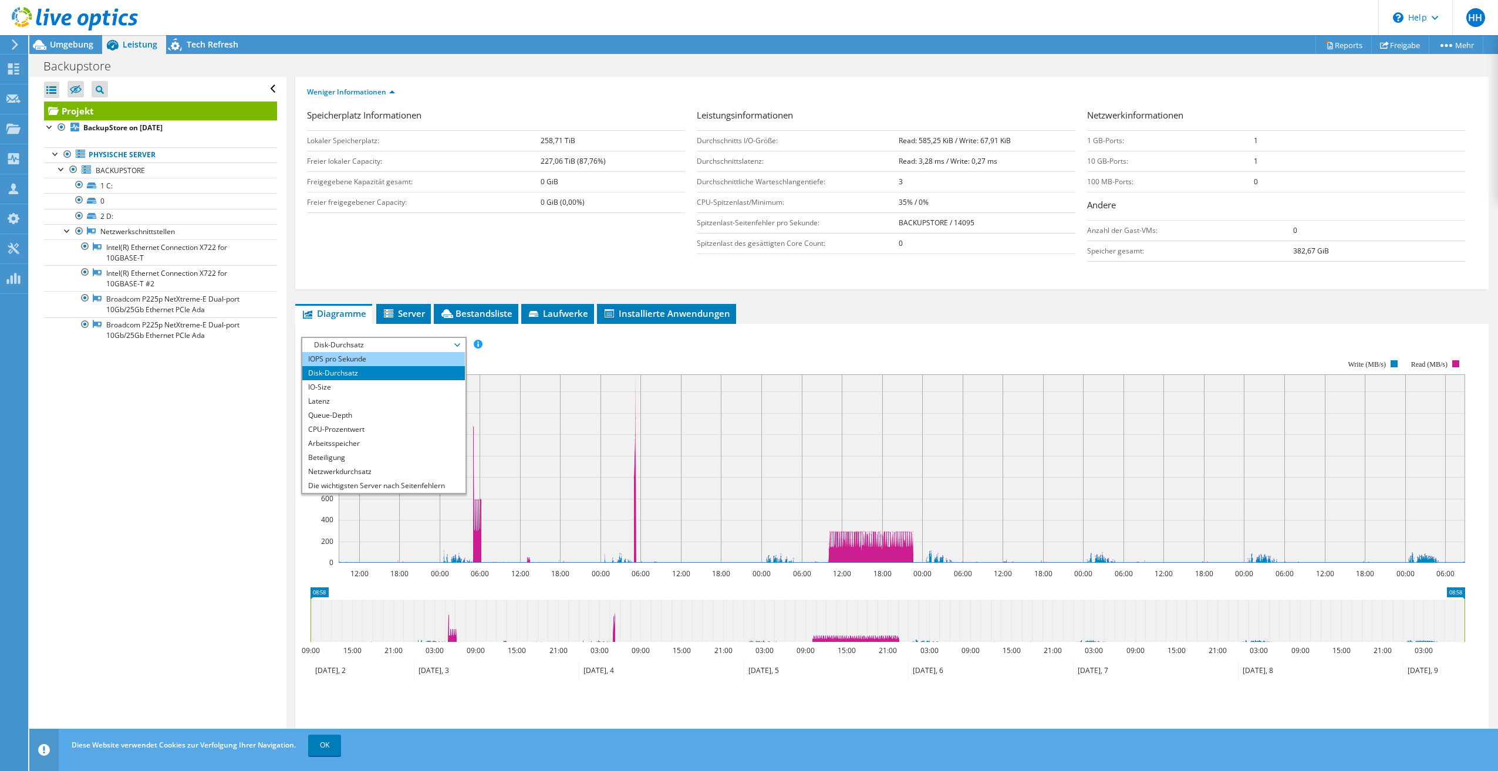
click at [395, 360] on li "IOPS pro Sekunde" at bounding box center [383, 359] width 163 height 14
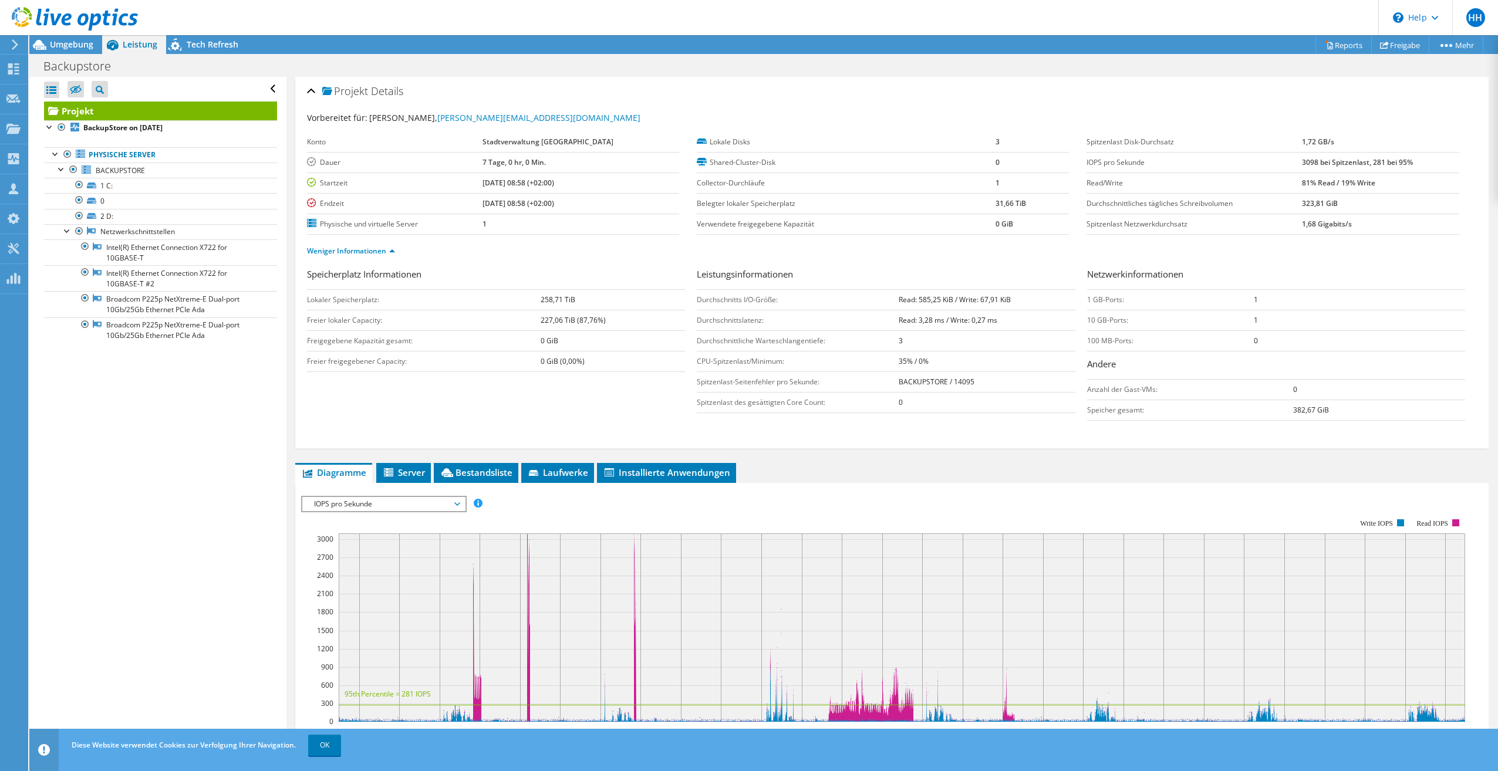
scroll to position [0, 0]
click at [400, 505] on span "IOPS pro Sekunde" at bounding box center [383, 505] width 151 height 14
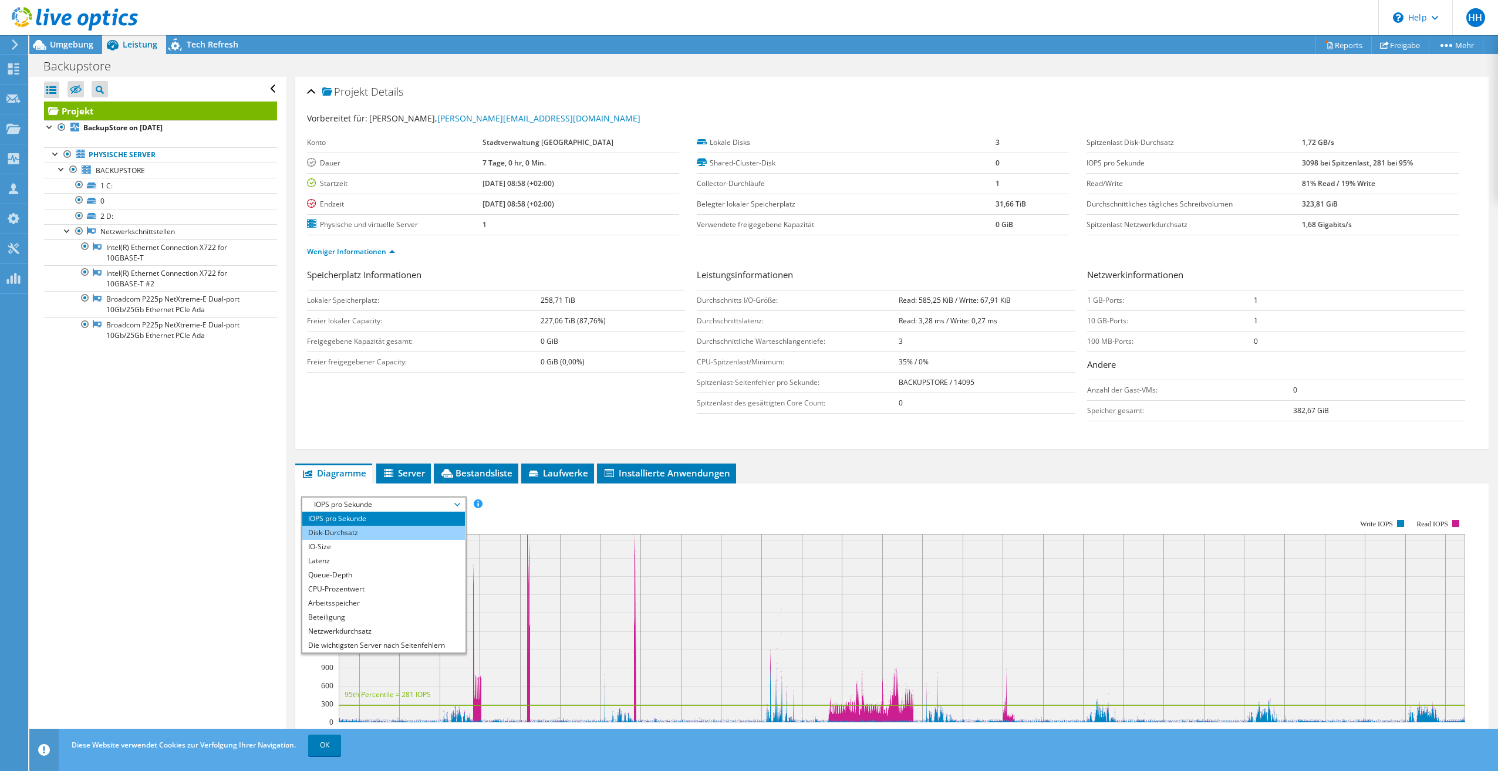
click at [369, 534] on li "Disk-Durchsatz" at bounding box center [383, 533] width 163 height 14
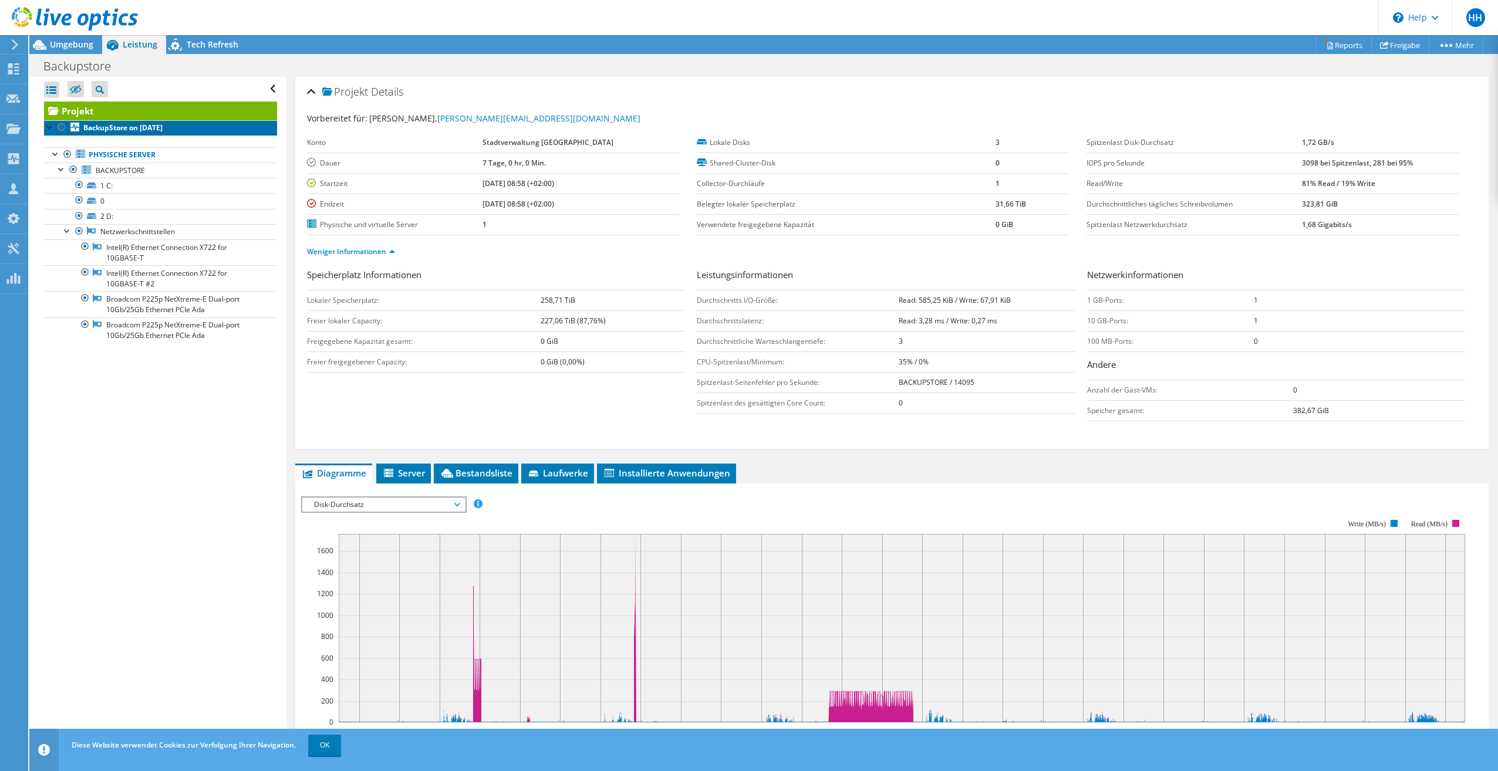
click at [114, 128] on b "BackupStore on [DATE]" at bounding box center [122, 128] width 79 height 10
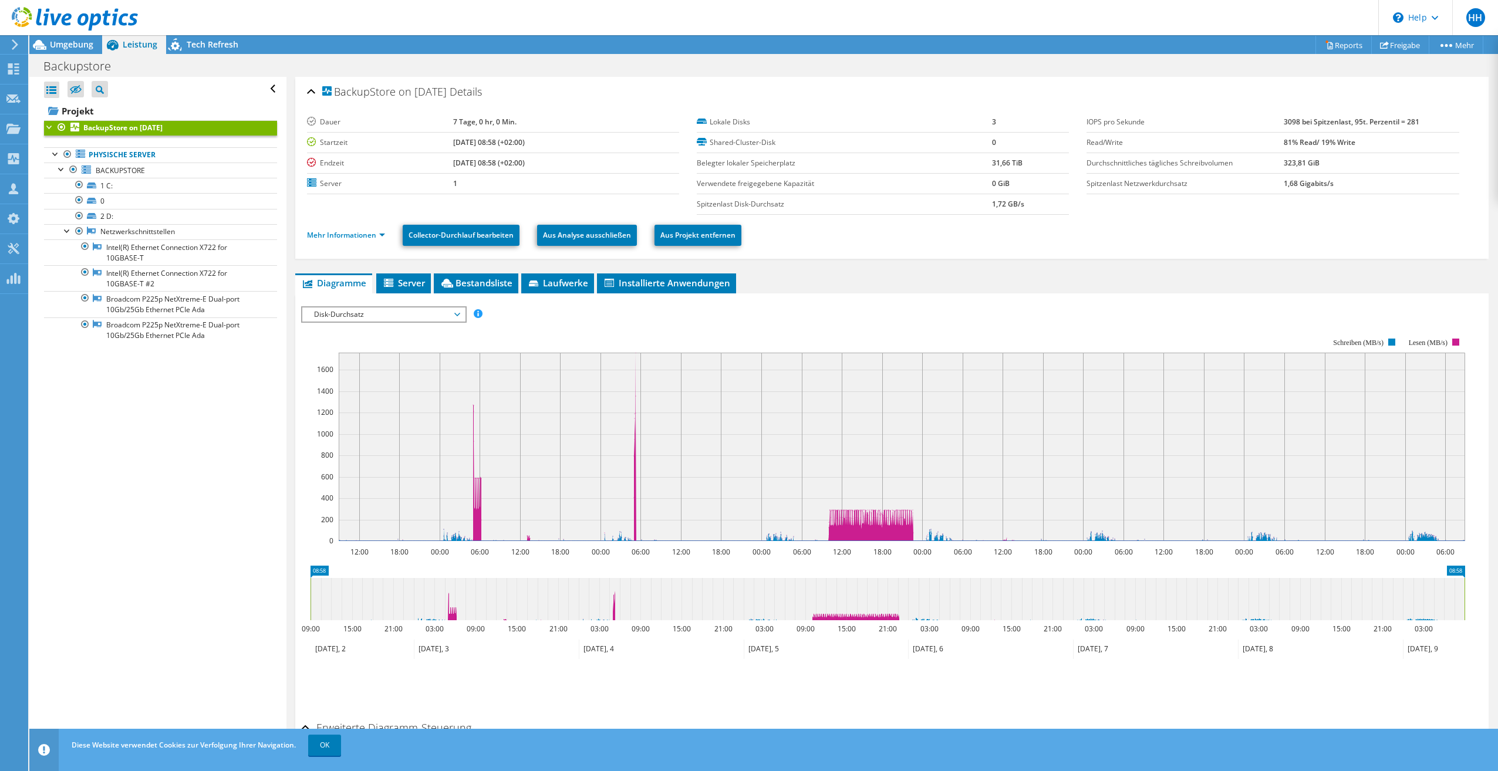
click at [114, 128] on b "BackupStore on [DATE]" at bounding box center [122, 128] width 79 height 10
click at [48, 126] on div at bounding box center [50, 126] width 12 height 12
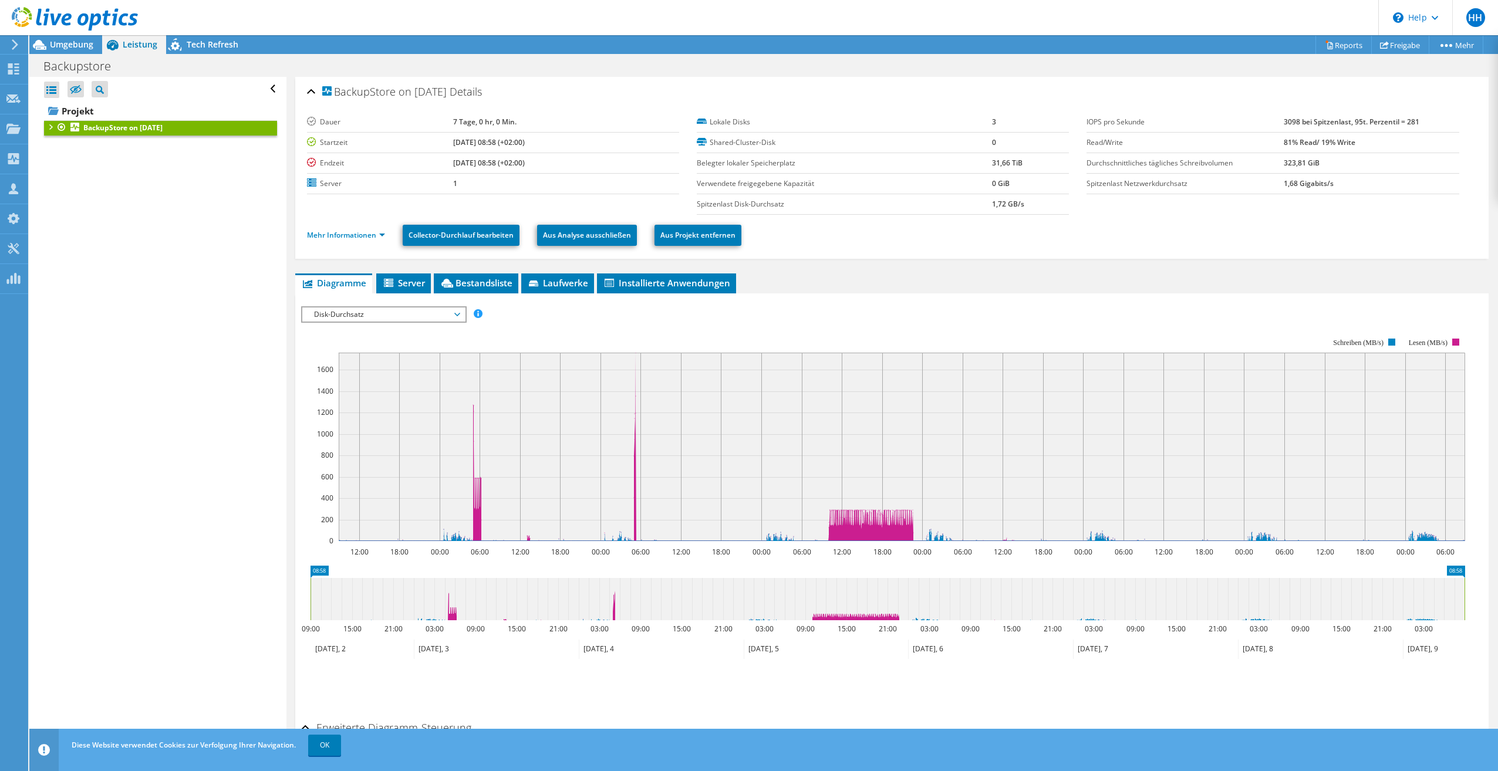
click at [52, 126] on div at bounding box center [50, 126] width 12 height 12
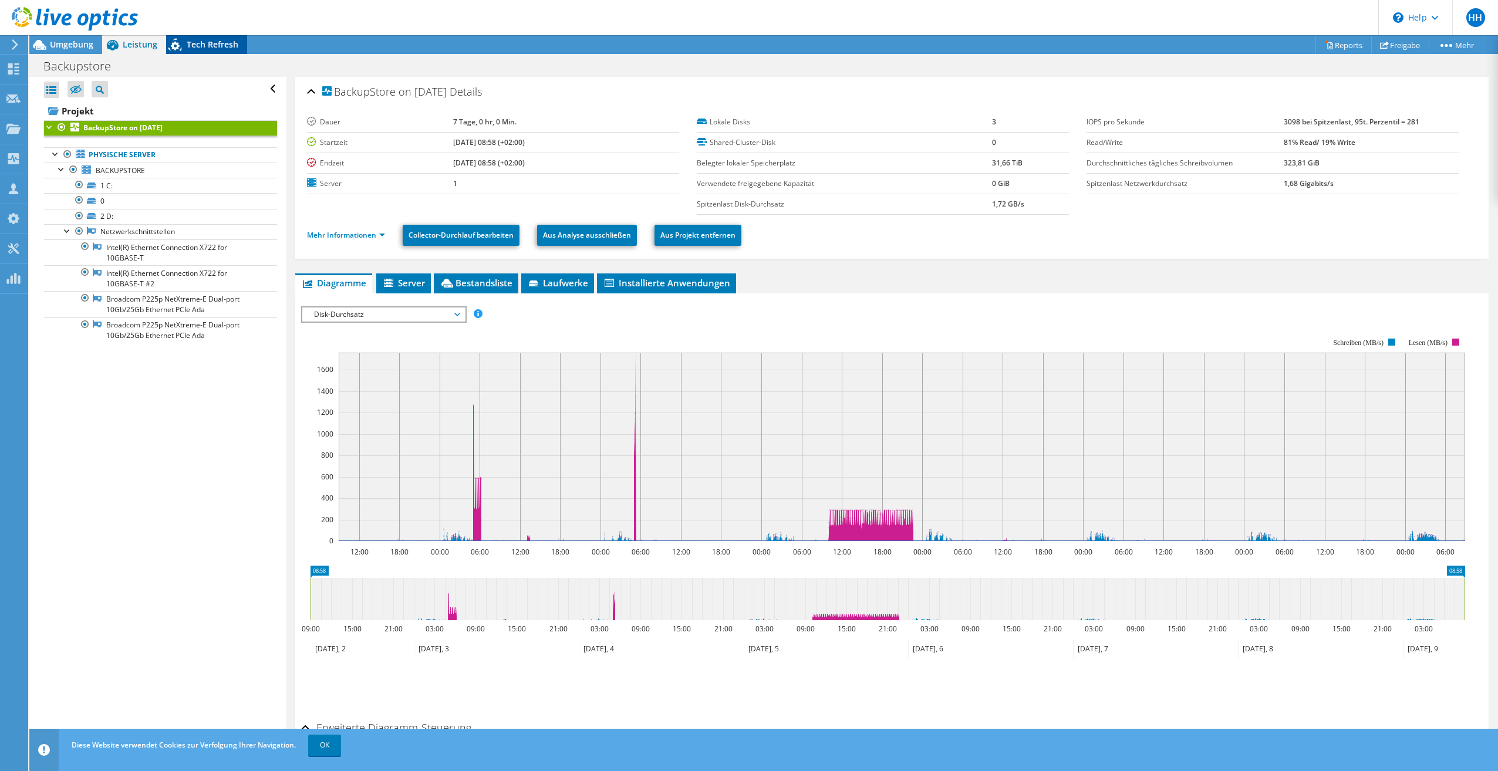
click at [202, 47] on span "Tech Refresh" at bounding box center [213, 44] width 52 height 11
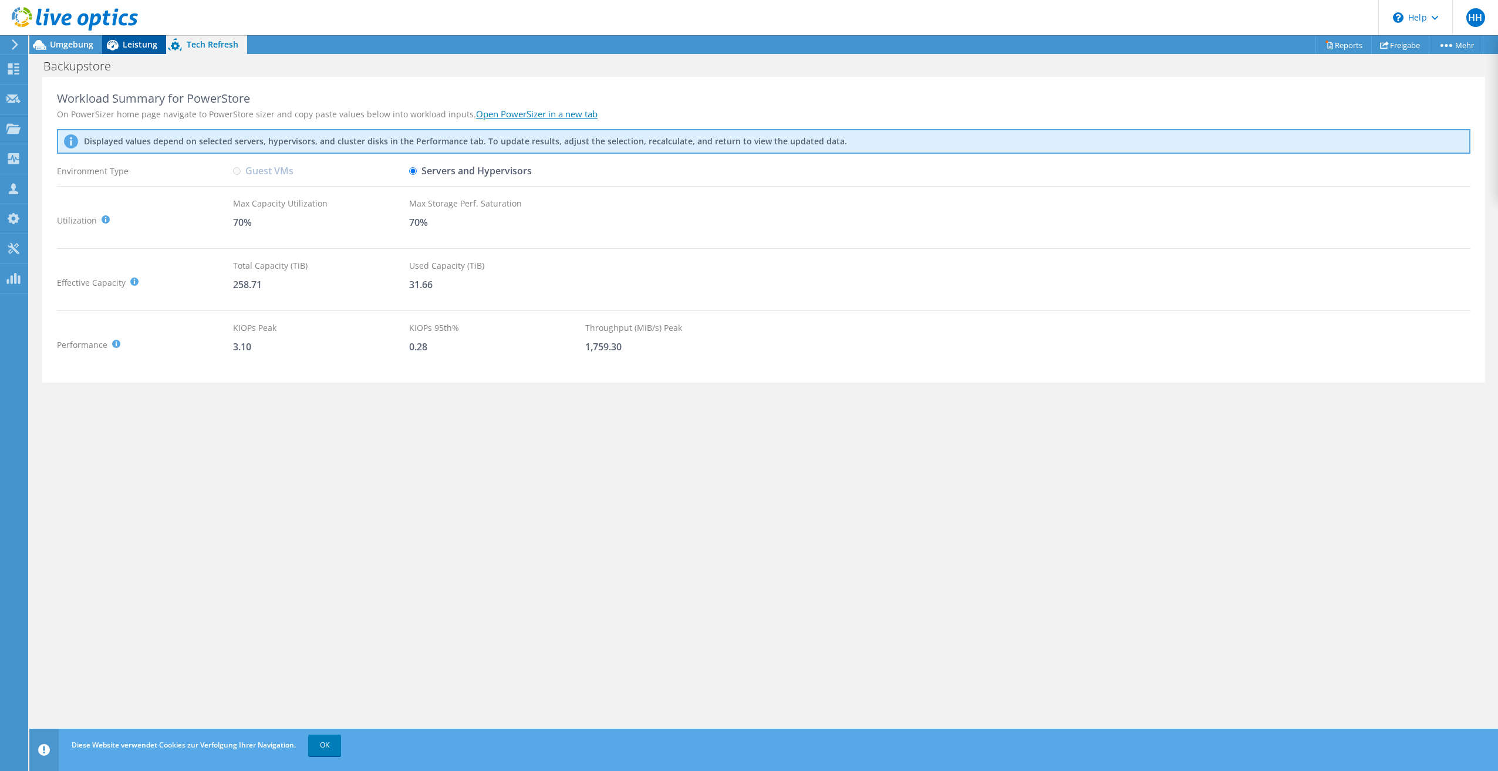
click at [133, 48] on span "Leistung" at bounding box center [140, 44] width 35 height 11
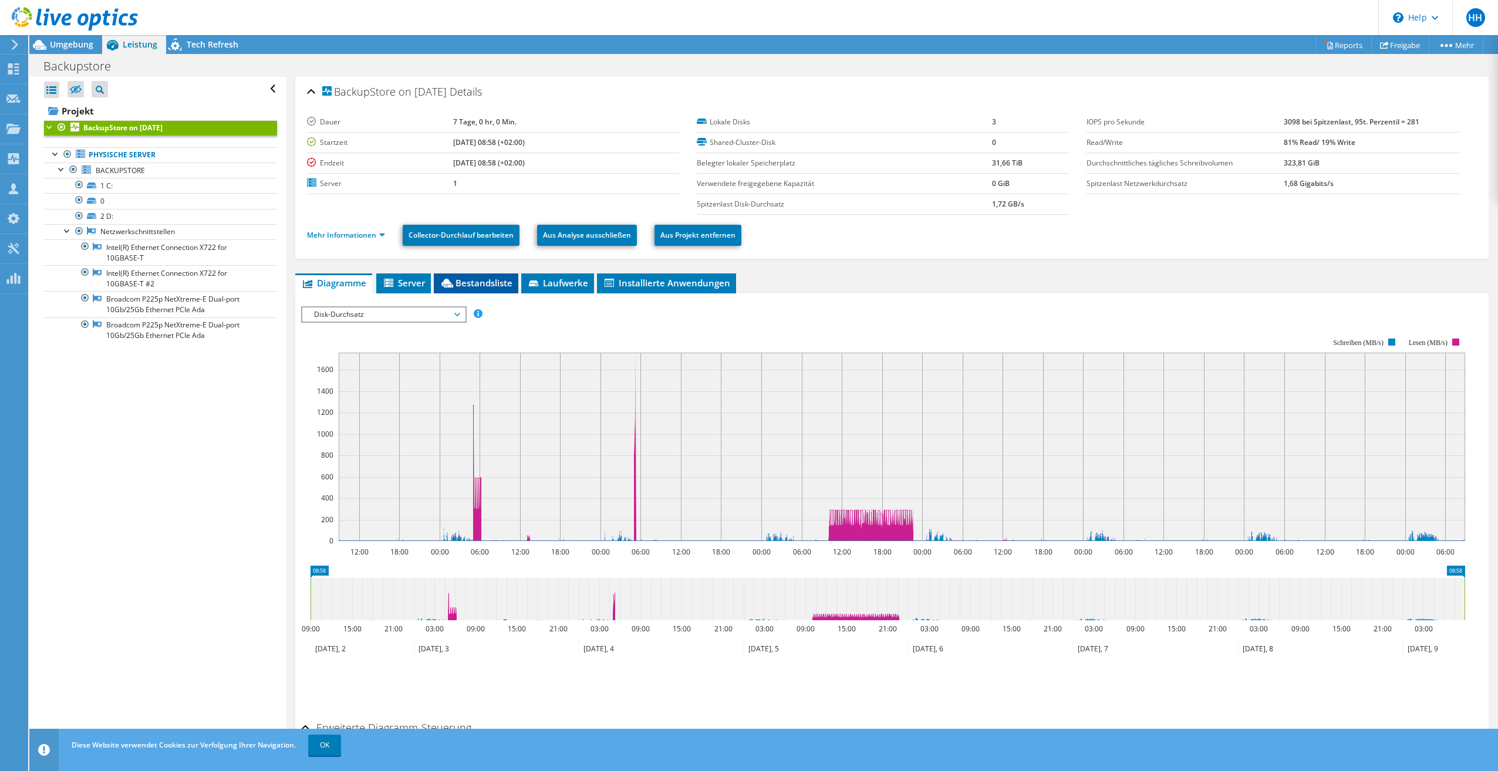
click at [469, 279] on span "Bestandsliste" at bounding box center [476, 283] width 73 height 12
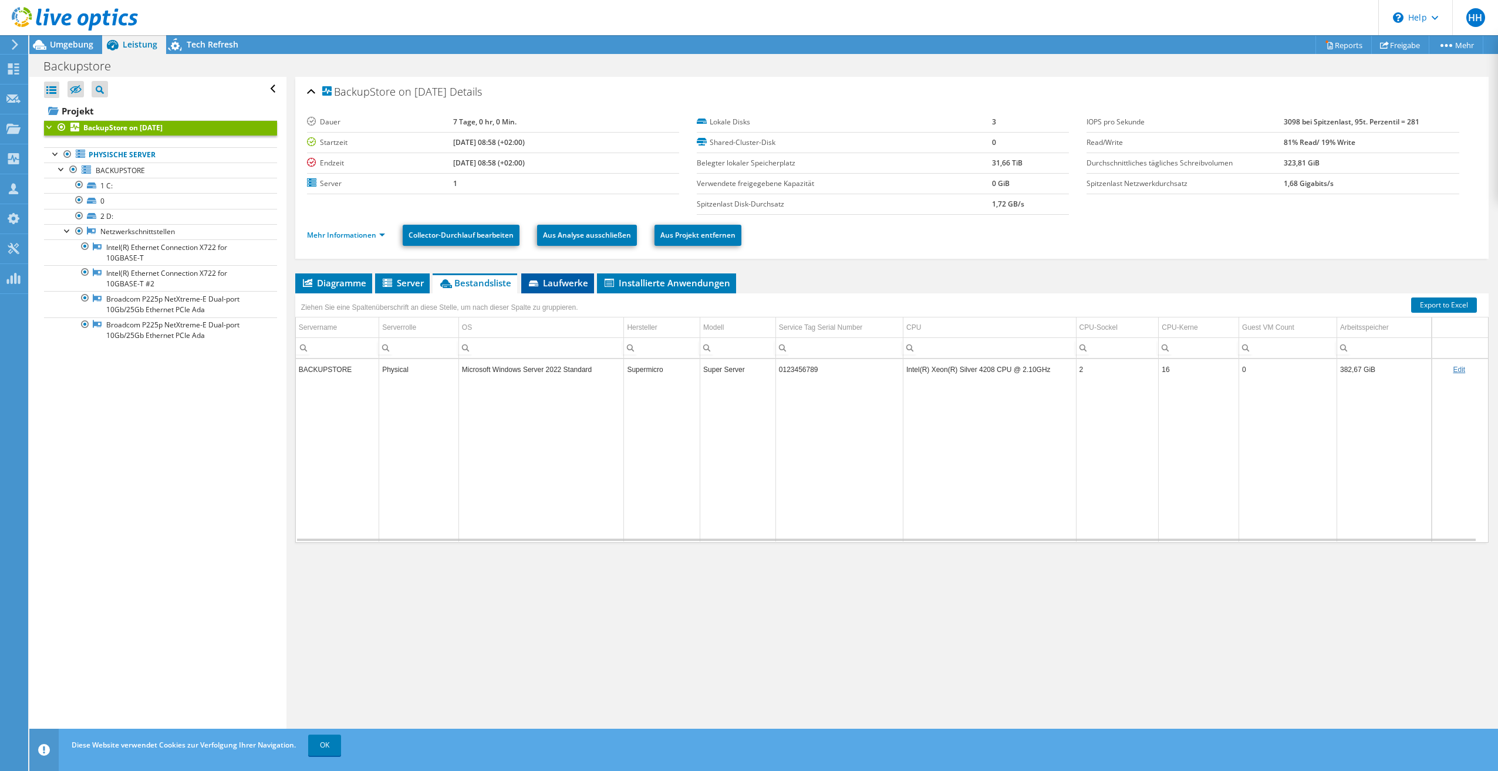
click at [570, 283] on span "Laufwerke" at bounding box center [557, 283] width 61 height 12
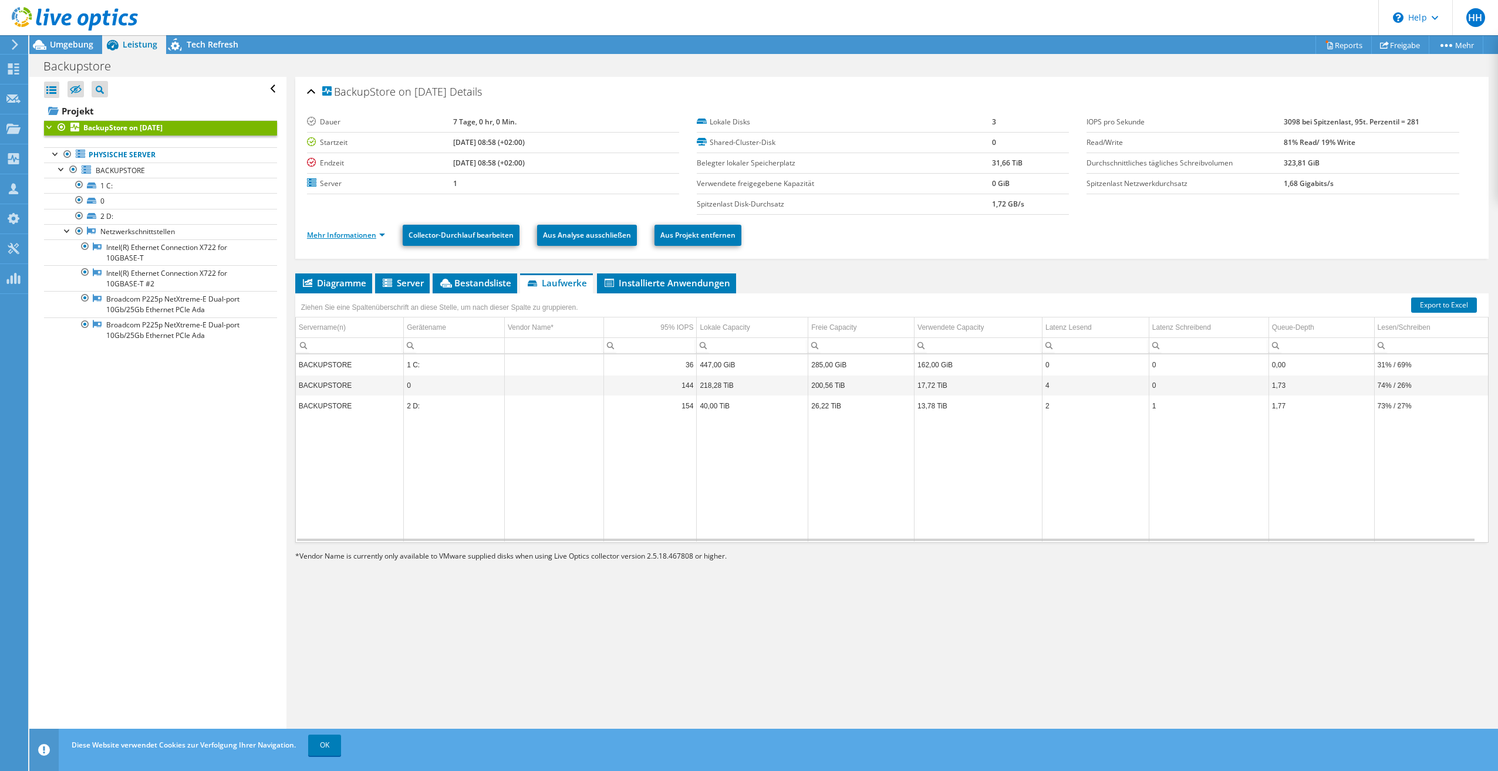
click at [384, 236] on link "Mehr Informationen" at bounding box center [346, 235] width 78 height 10
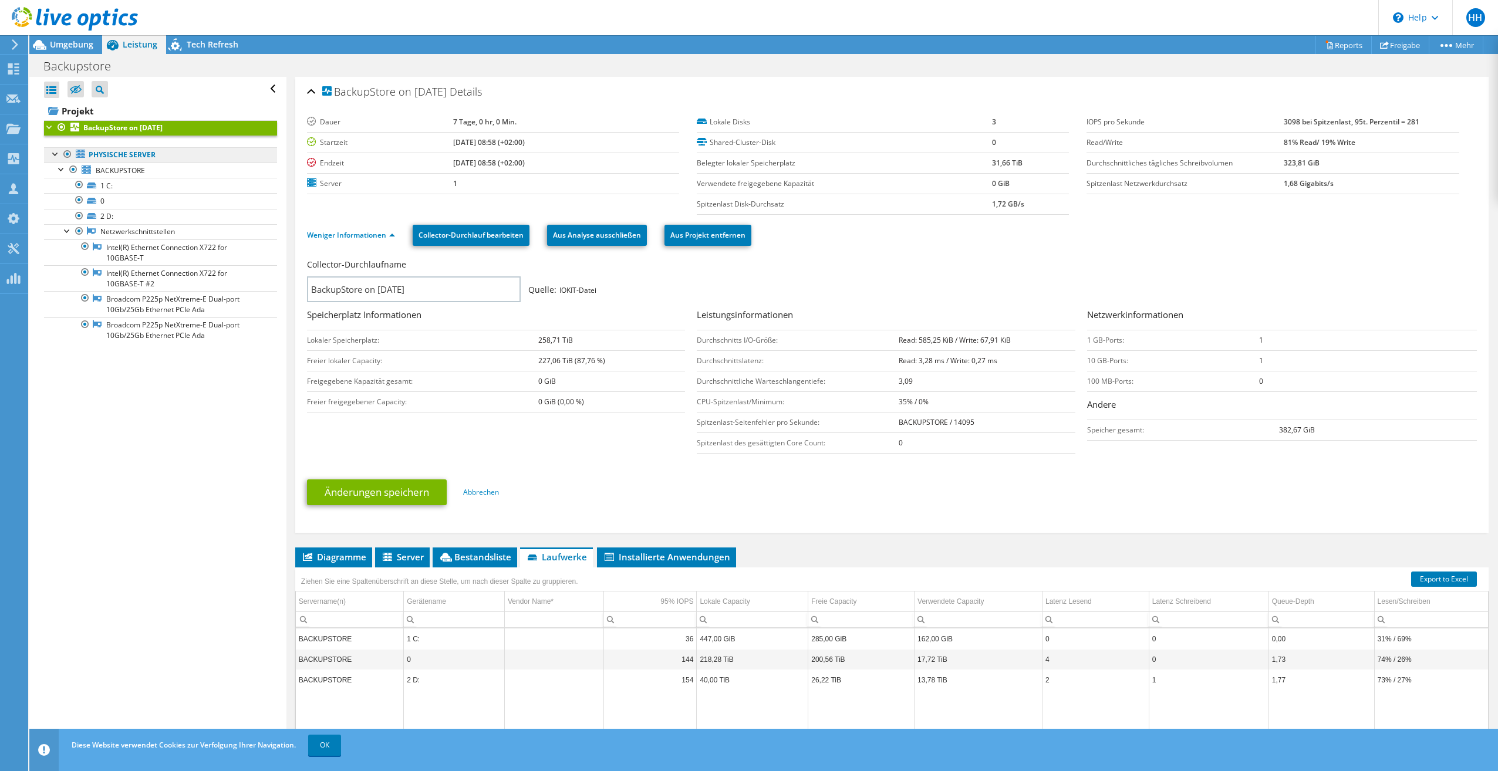
click at [112, 151] on link "Physische Server" at bounding box center [160, 154] width 233 height 15
click at [111, 169] on span "BACKUPSTORE" at bounding box center [120, 170] width 49 height 10
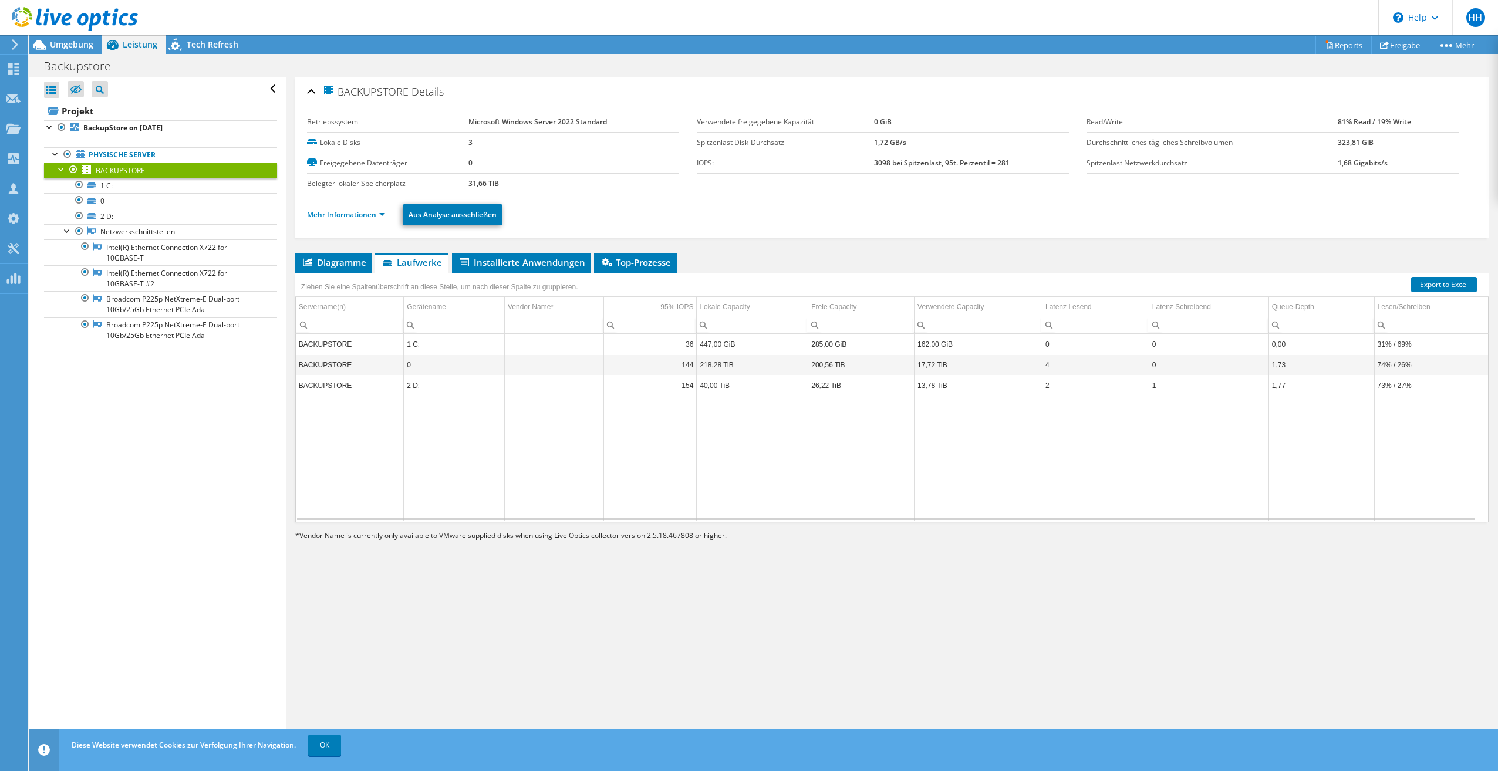
click at [377, 214] on link "Mehr Informationen" at bounding box center [346, 214] width 78 height 10
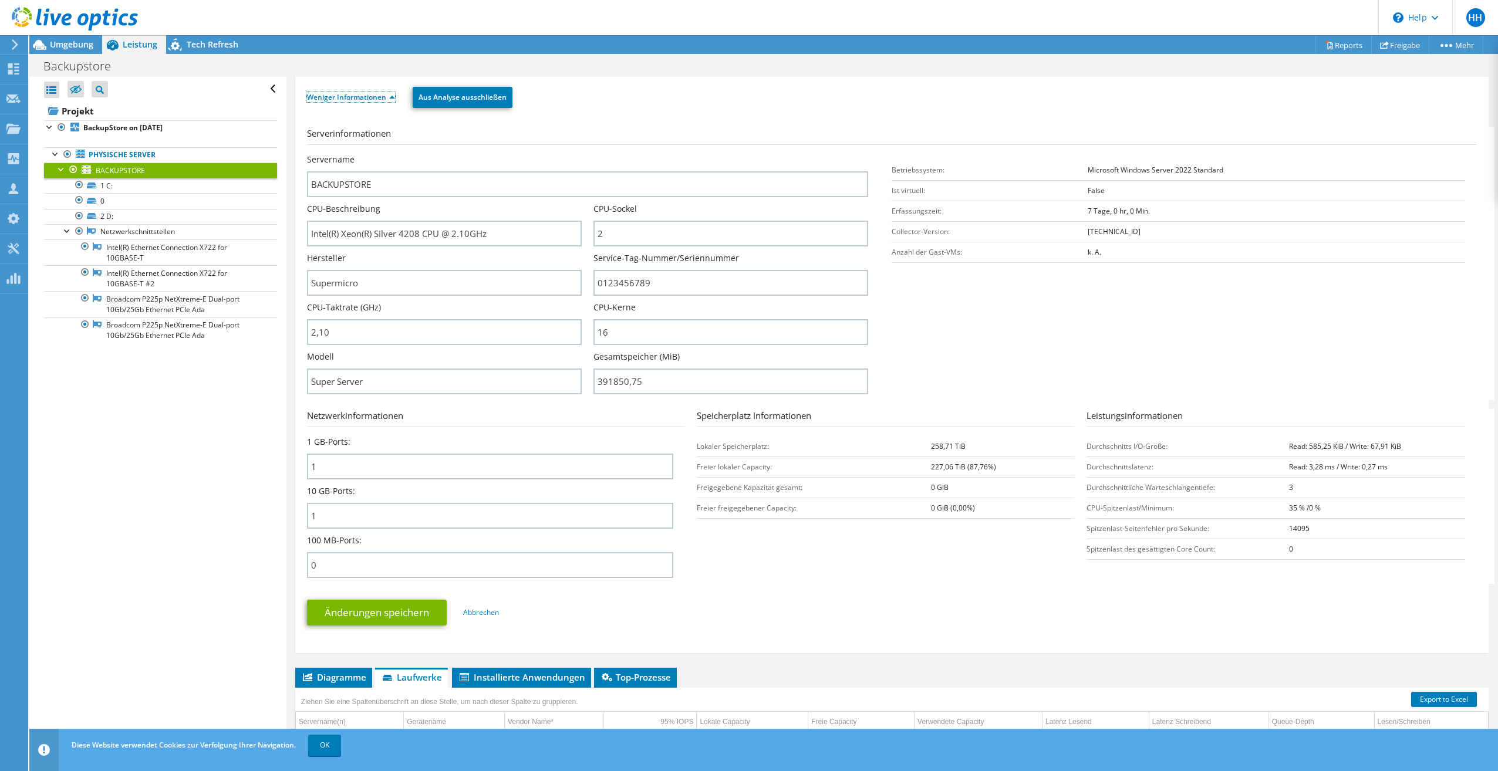
scroll to position [59, 0]
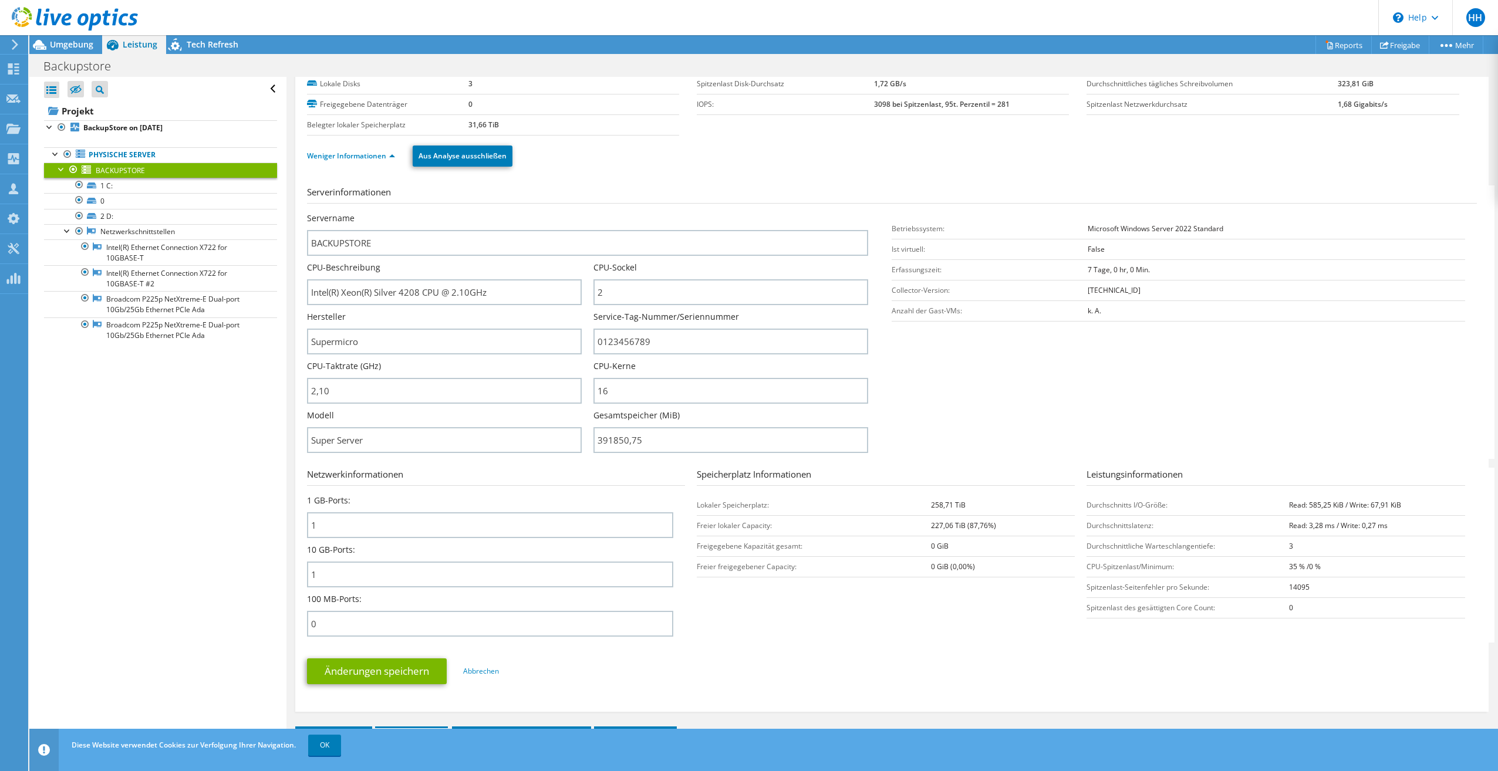
drag, startPoint x: 1317, startPoint y: 564, endPoint x: 1262, endPoint y: 570, distance: 55.5
click at [1262, 570] on tr "CPU-Spitzenlast/Minimum: 35 % /0 %" at bounding box center [1275, 566] width 378 height 21
drag, startPoint x: 1262, startPoint y: 570, endPoint x: 1285, endPoint y: 668, distance: 100.1
click at [1285, 668] on ul "Änderungen speichern Abbrechen" at bounding box center [892, 669] width 1170 height 29
drag, startPoint x: 1276, startPoint y: 504, endPoint x: 1414, endPoint y: 505, distance: 137.3
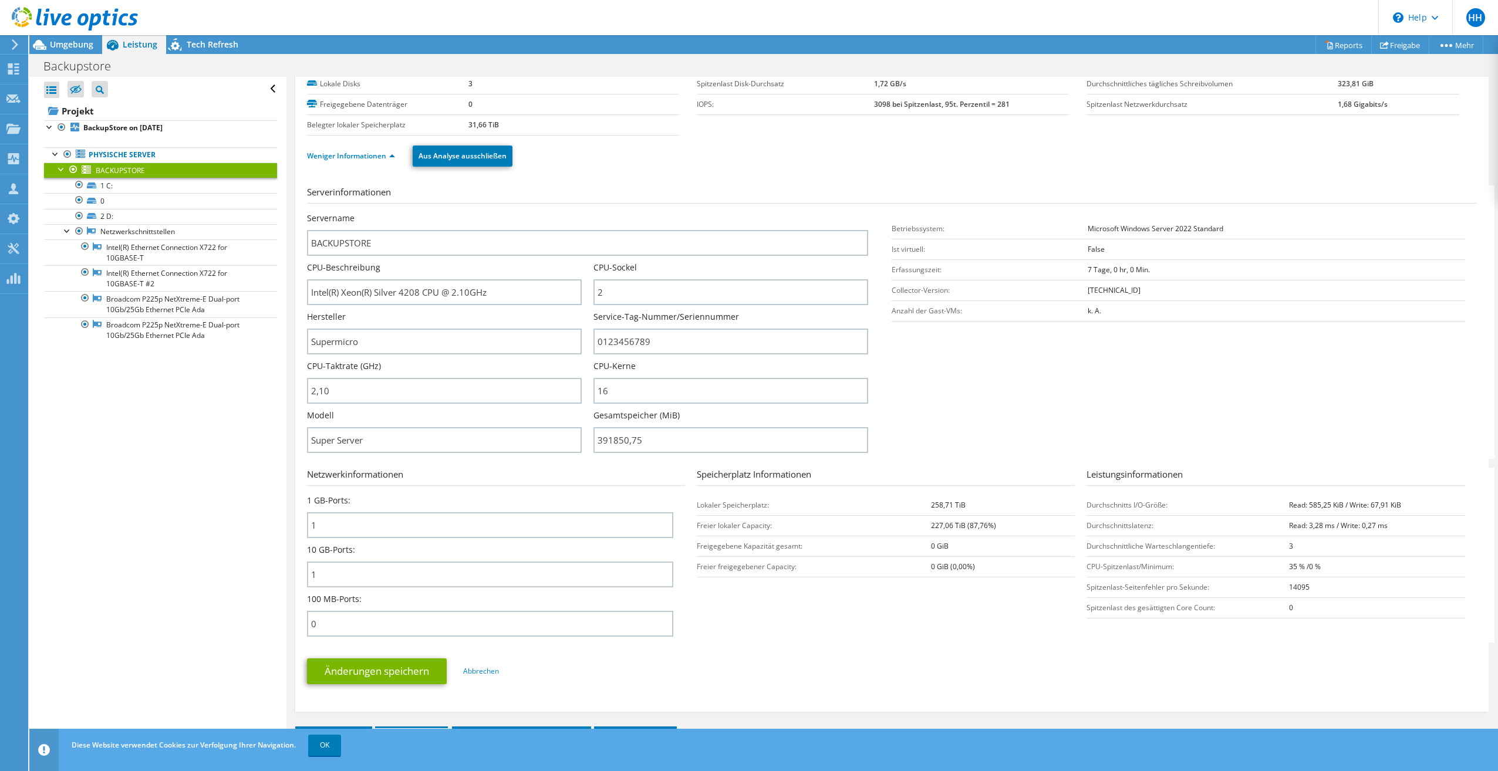
click at [1414, 505] on tr "Durchschnitts I/O-Größe: Read: 585,25 KiB / Write: 67,91 KiB" at bounding box center [1275, 505] width 378 height 21
drag, startPoint x: 1413, startPoint y: 505, endPoint x: 1252, endPoint y: 525, distance: 162.6
click at [1252, 525] on tr "Durchschnittslatenz: Read: 3,28 ms / Write: 0,27 ms" at bounding box center [1275, 525] width 378 height 21
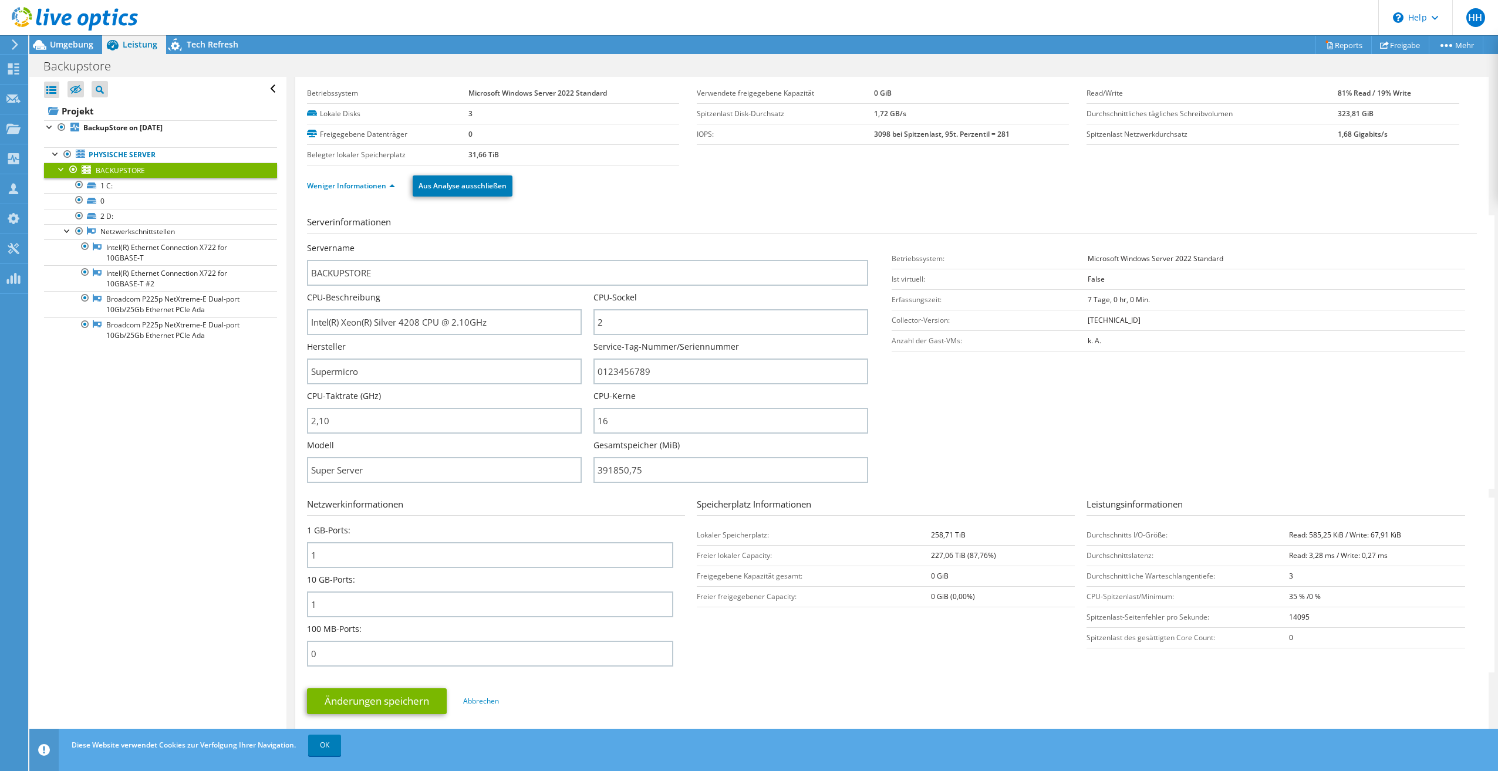
scroll to position [0, 0]
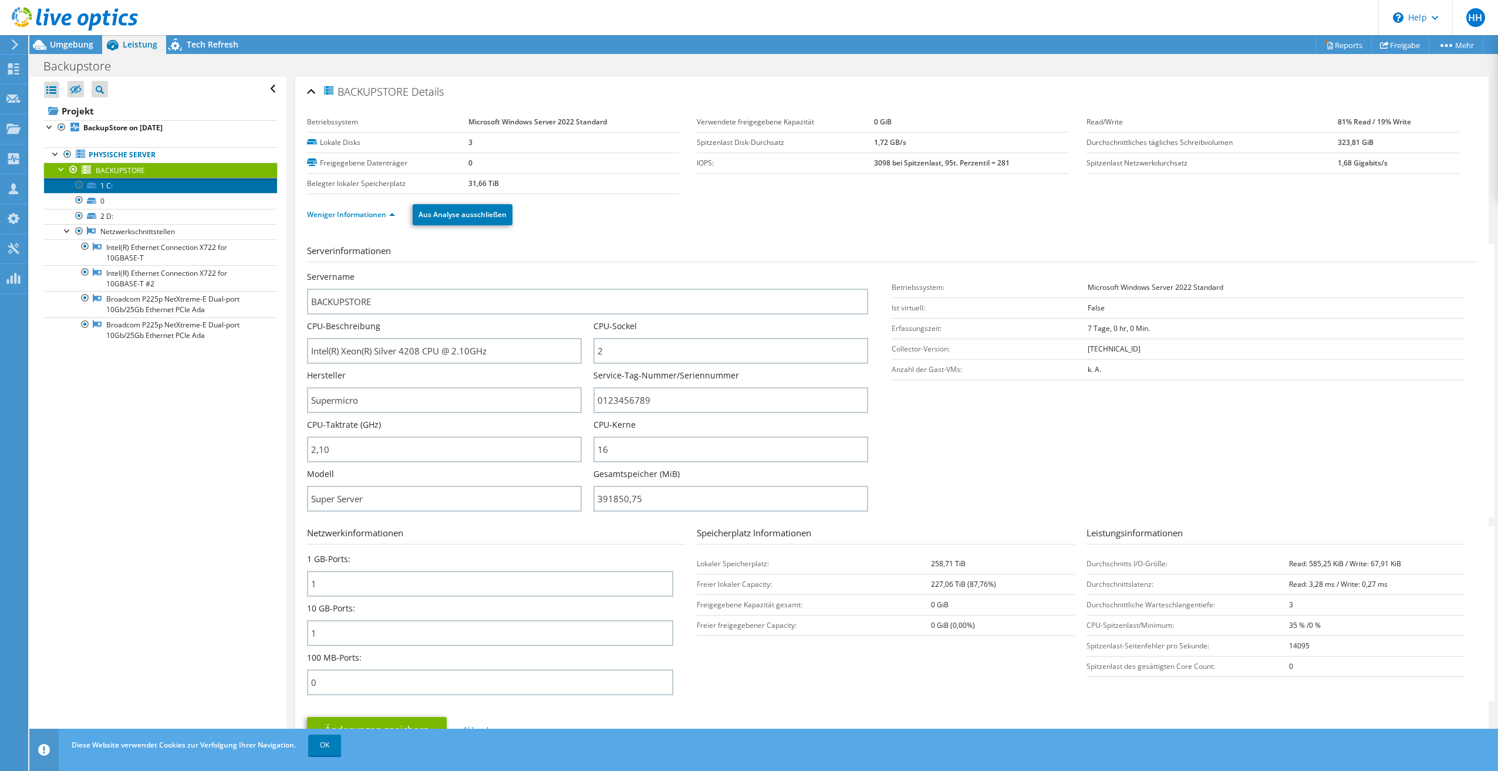
click at [102, 183] on link "1 C:" at bounding box center [160, 185] width 233 height 15
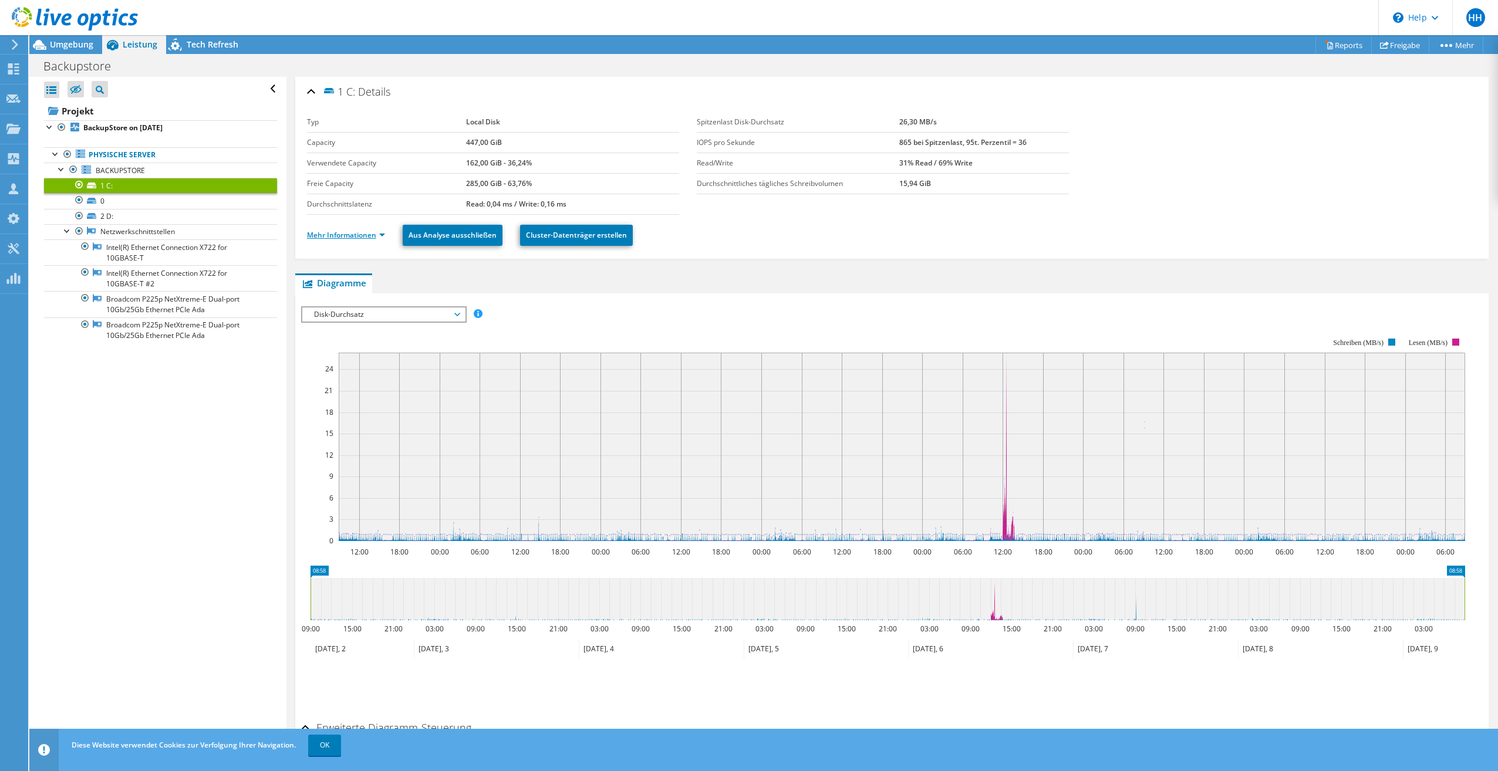
click at [358, 234] on link "Mehr Informationen" at bounding box center [346, 235] width 78 height 10
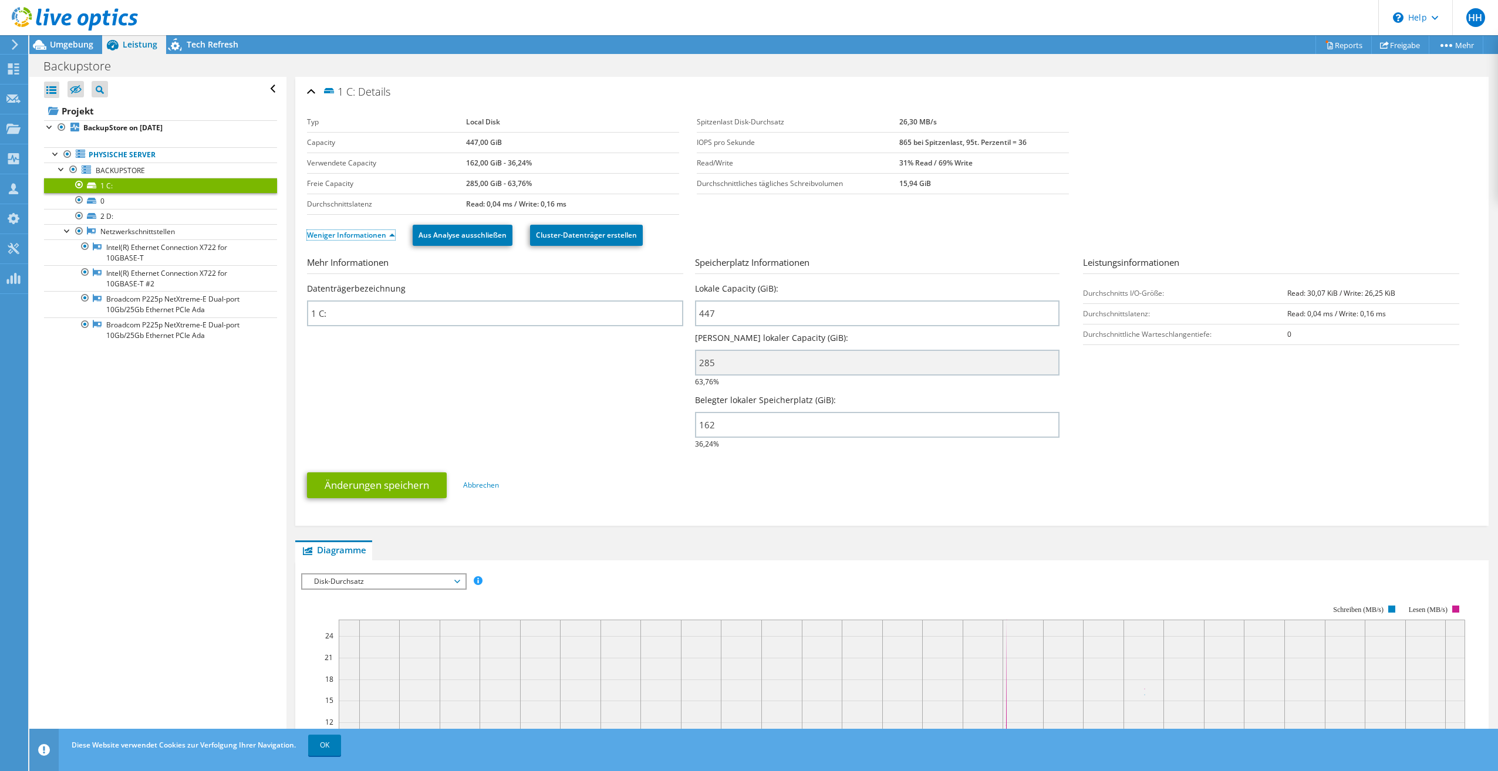
scroll to position [235, 0]
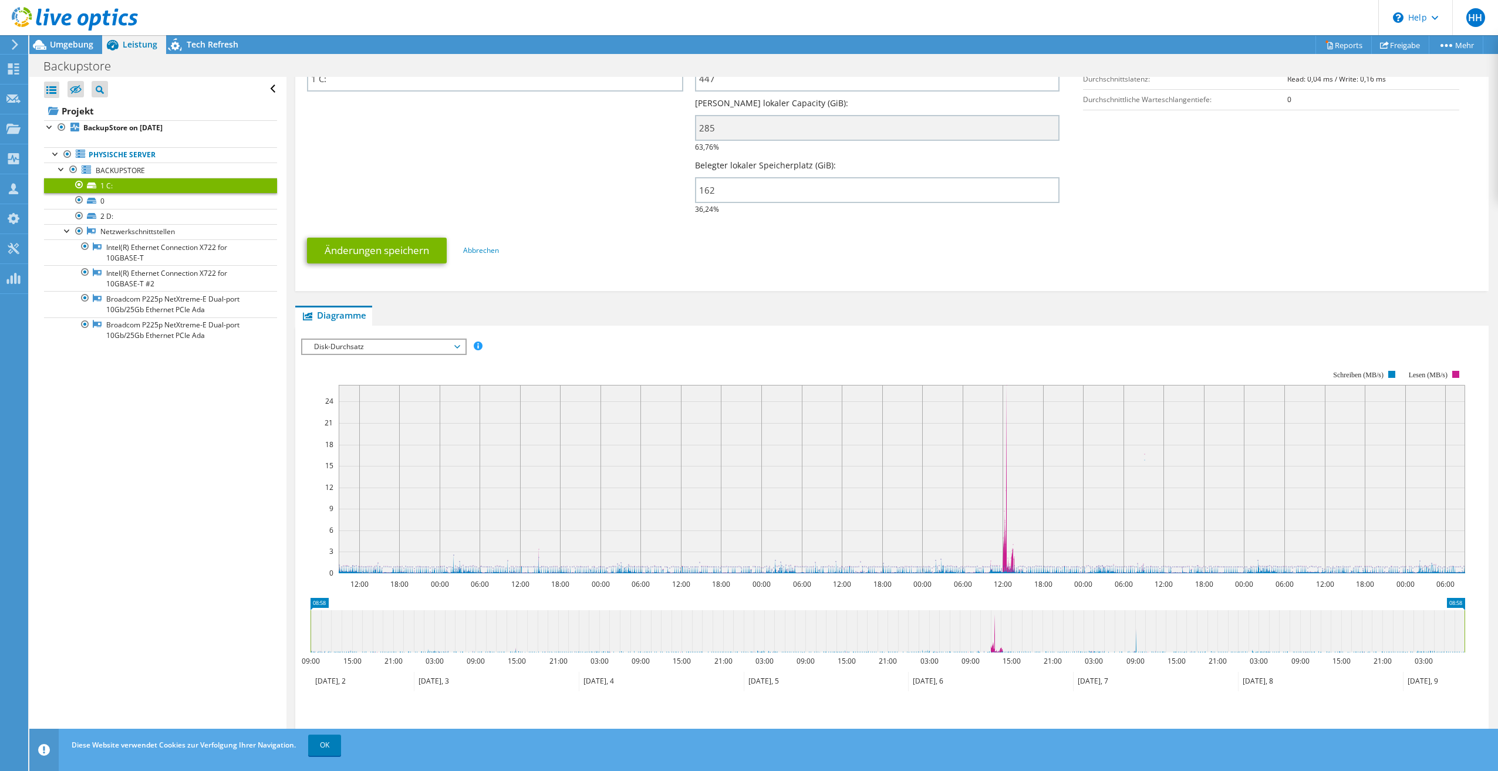
click at [398, 346] on span "Disk-Durchsatz" at bounding box center [383, 347] width 151 height 14
click at [366, 363] on li "IOPS pro Sekunde" at bounding box center [383, 361] width 163 height 14
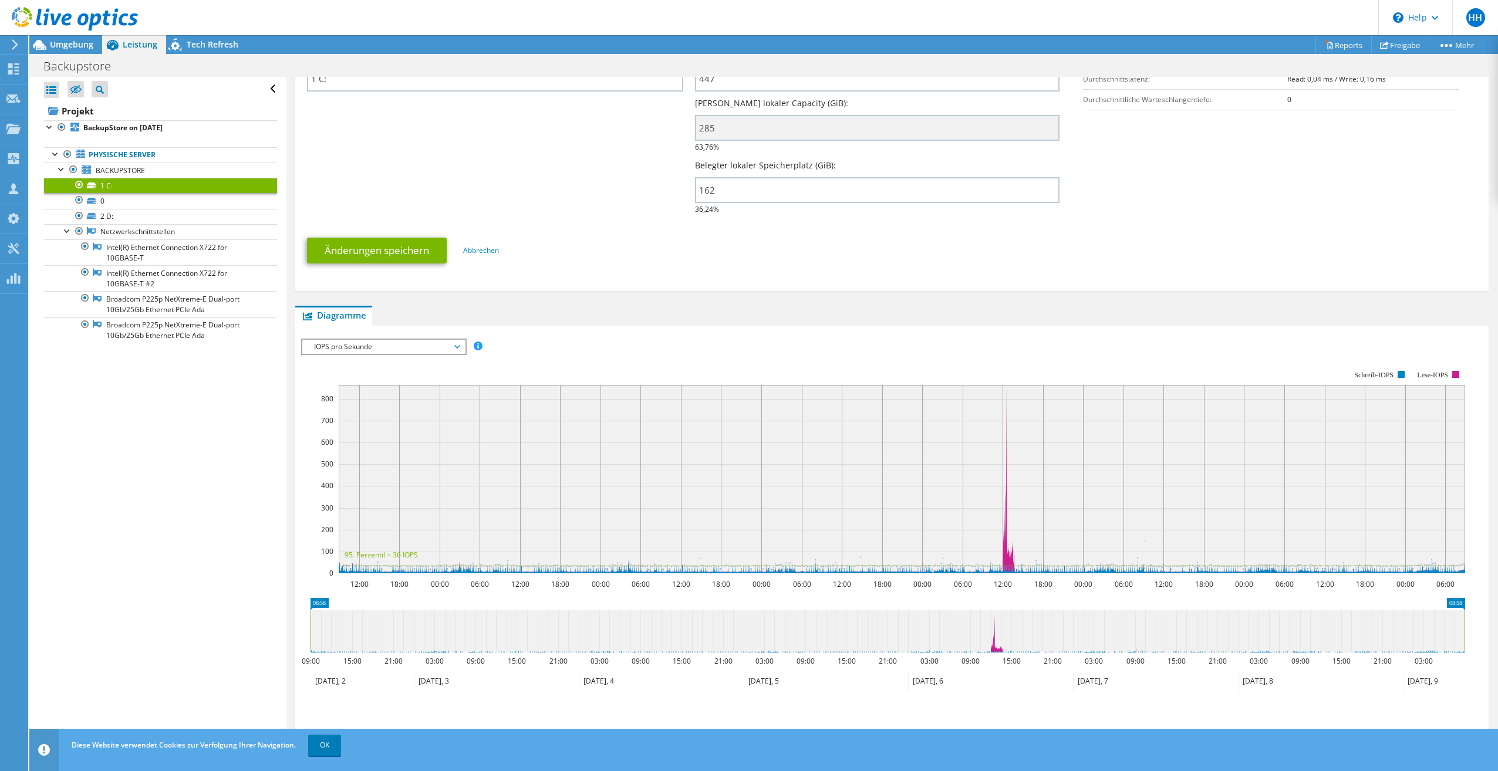
click at [427, 342] on span "IOPS pro Sekunde" at bounding box center [383, 347] width 151 height 14
click at [347, 403] on li "Latenz" at bounding box center [383, 403] width 163 height 14
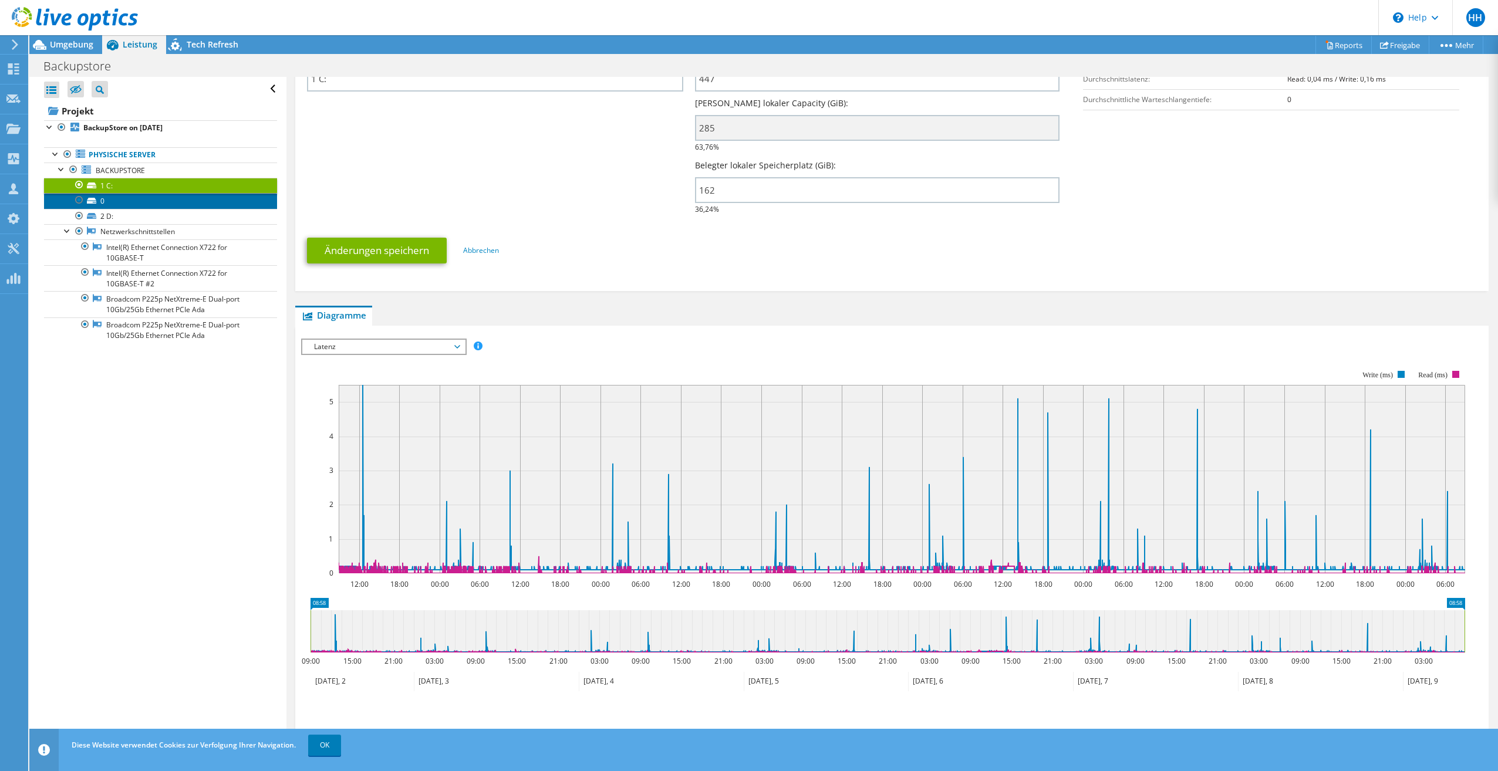
click at [107, 204] on link "0" at bounding box center [160, 200] width 233 height 15
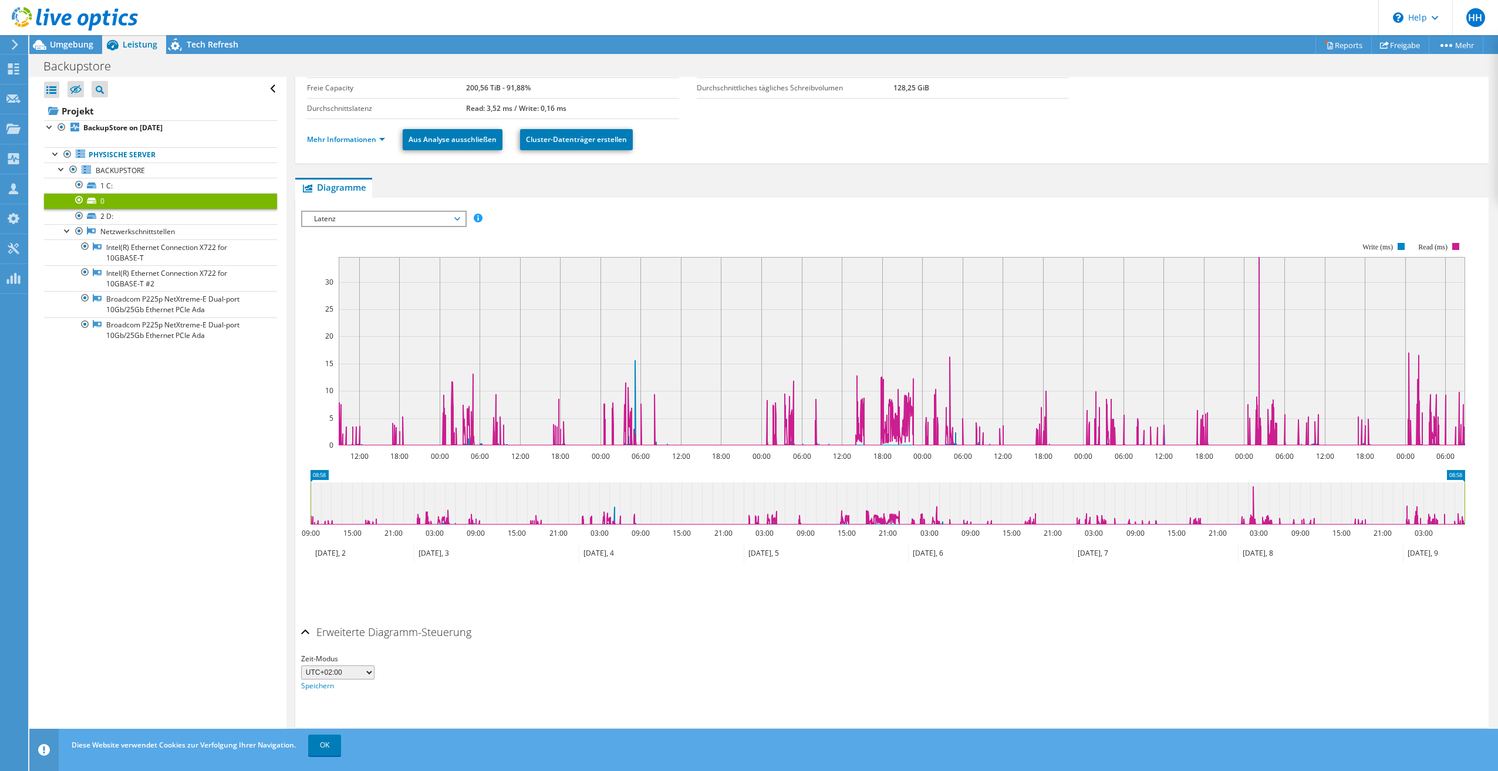
scroll to position [0, 0]
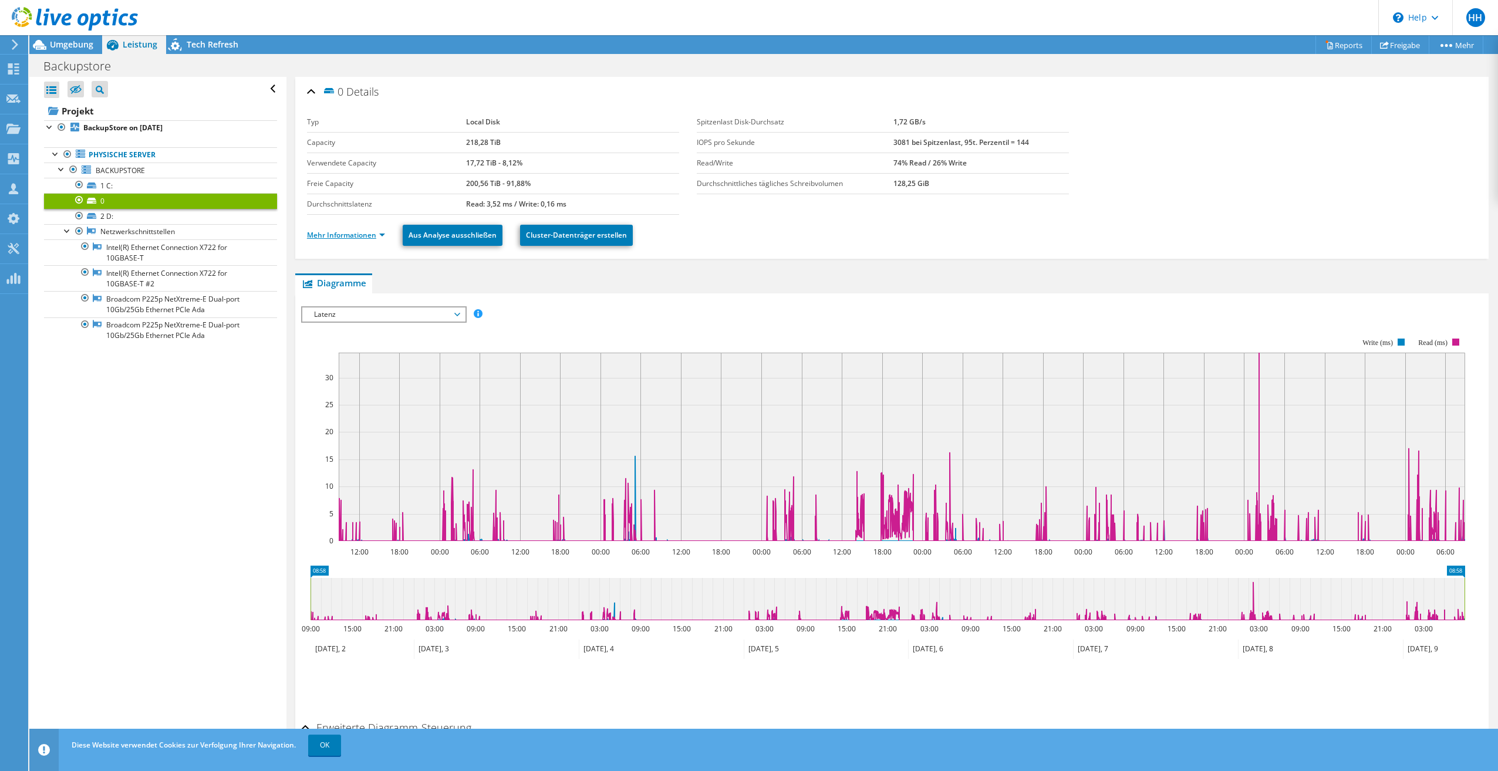
click at [362, 237] on link "Mehr Informationen" at bounding box center [346, 235] width 78 height 10
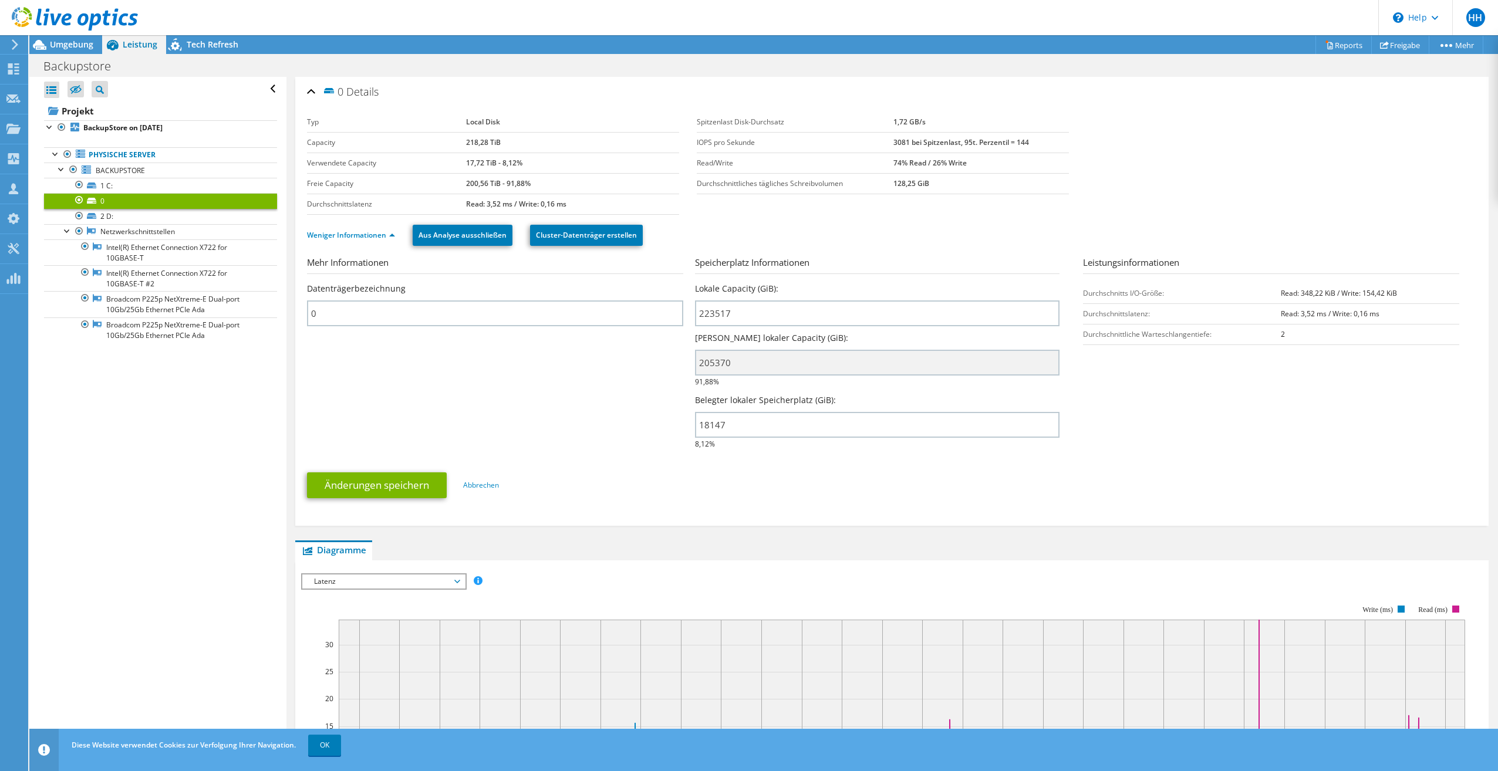
click at [426, 584] on span "Latenz" at bounding box center [383, 581] width 151 height 14
click at [401, 599] on li "IOPS pro Sekunde" at bounding box center [383, 596] width 163 height 14
click at [107, 216] on link "2 D:" at bounding box center [160, 216] width 233 height 15
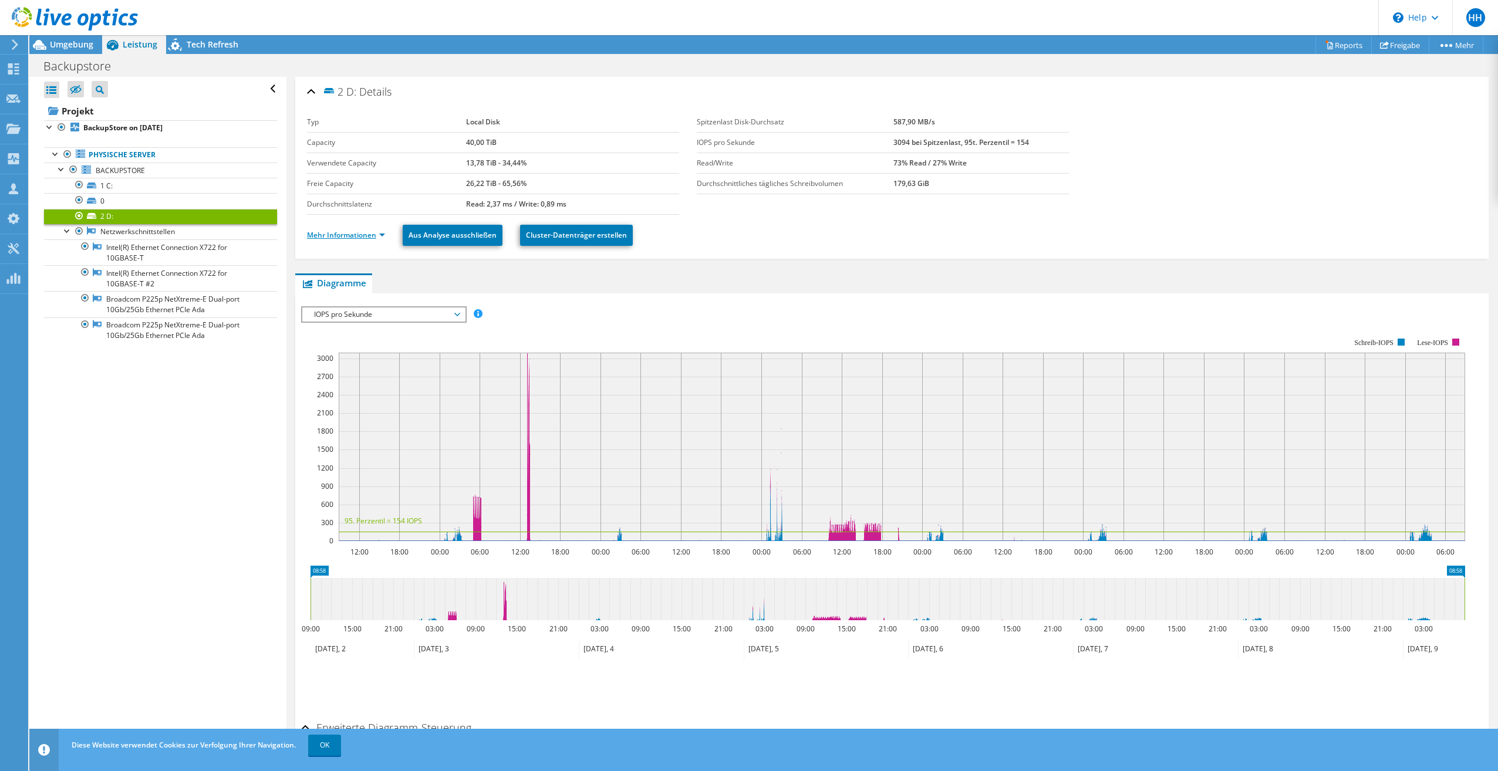
click at [377, 234] on link "Mehr Informationen" at bounding box center [346, 235] width 78 height 10
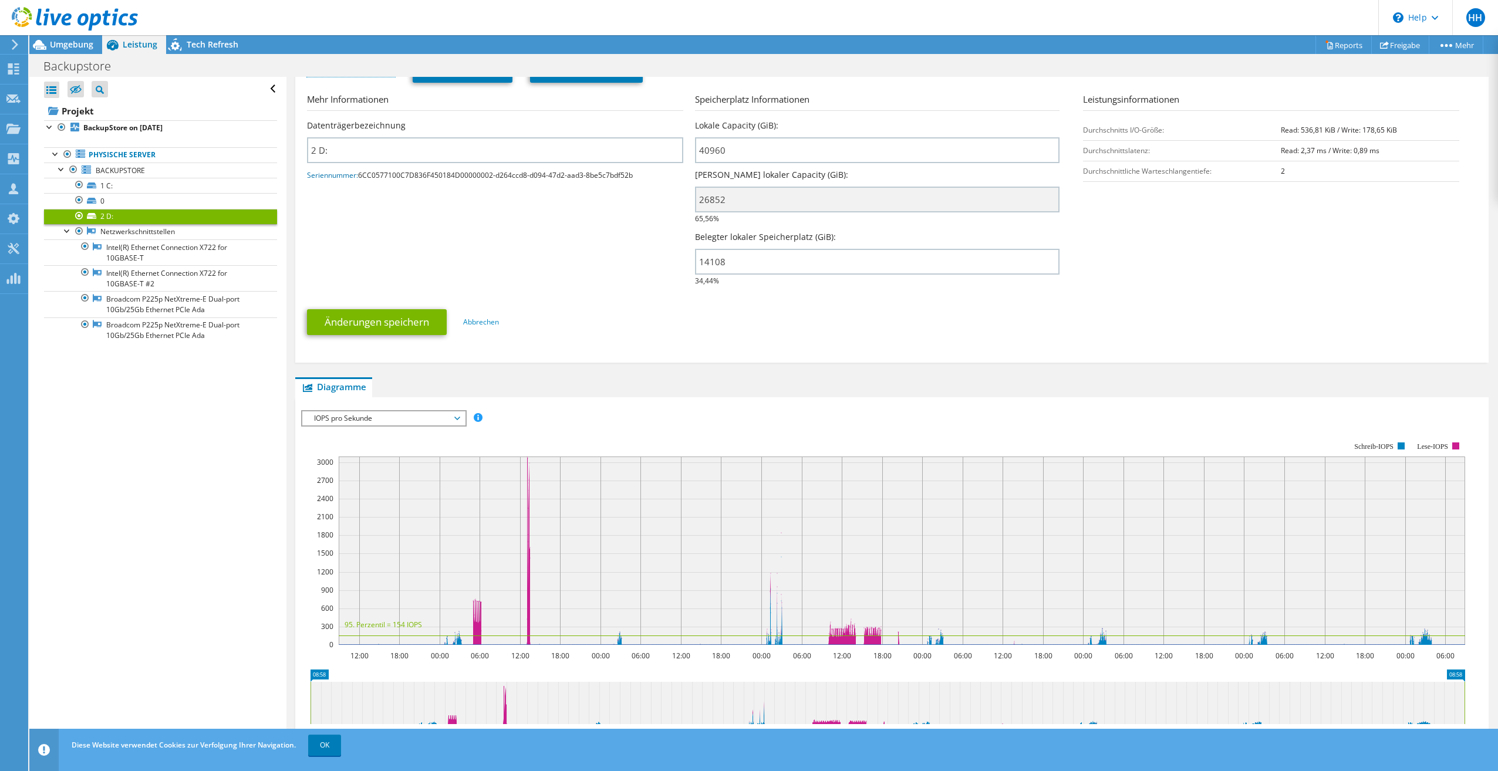
scroll to position [176, 0]
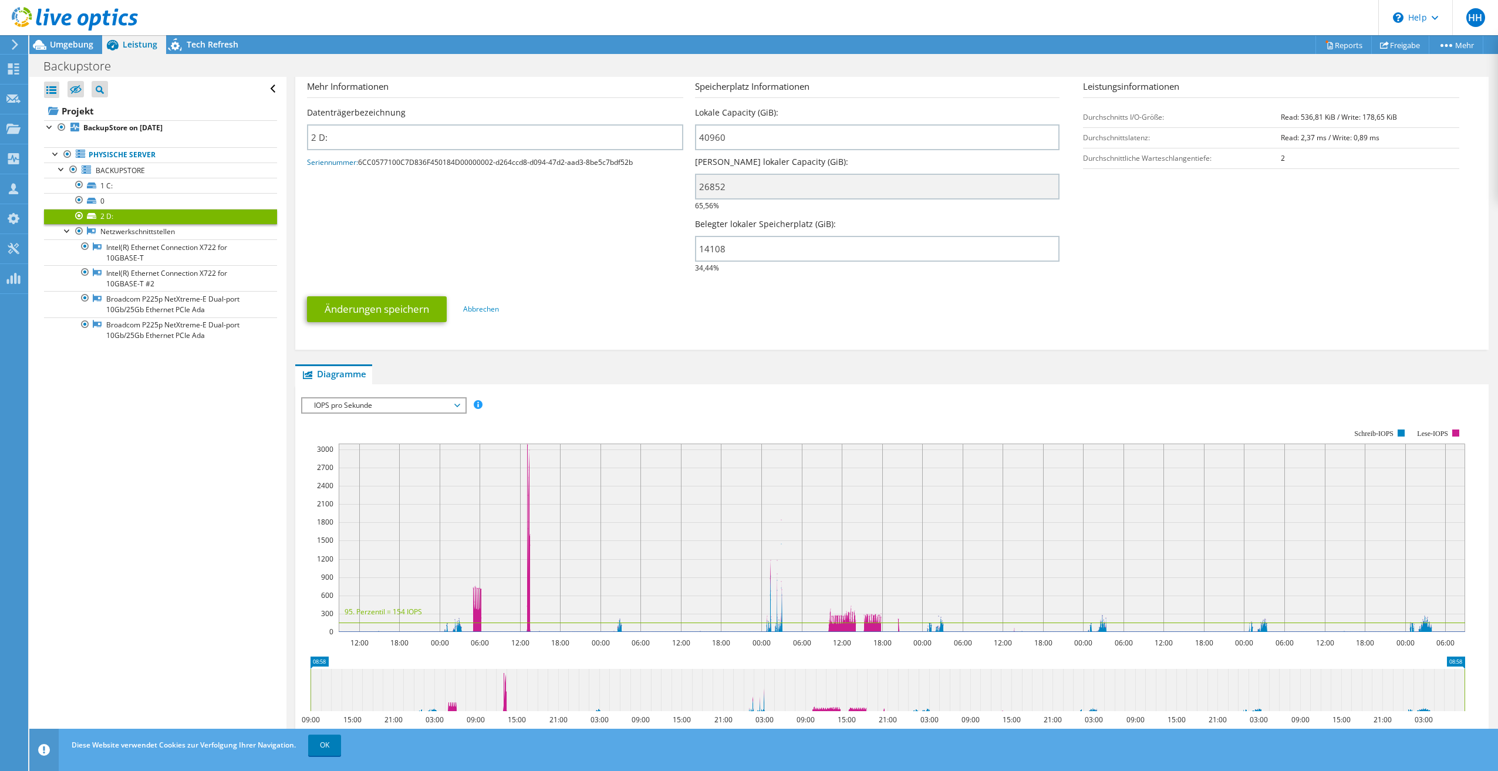
click at [393, 404] on span "IOPS pro Sekunde" at bounding box center [383, 405] width 151 height 14
click at [372, 447] on li "IO-Size" at bounding box center [383, 448] width 163 height 14
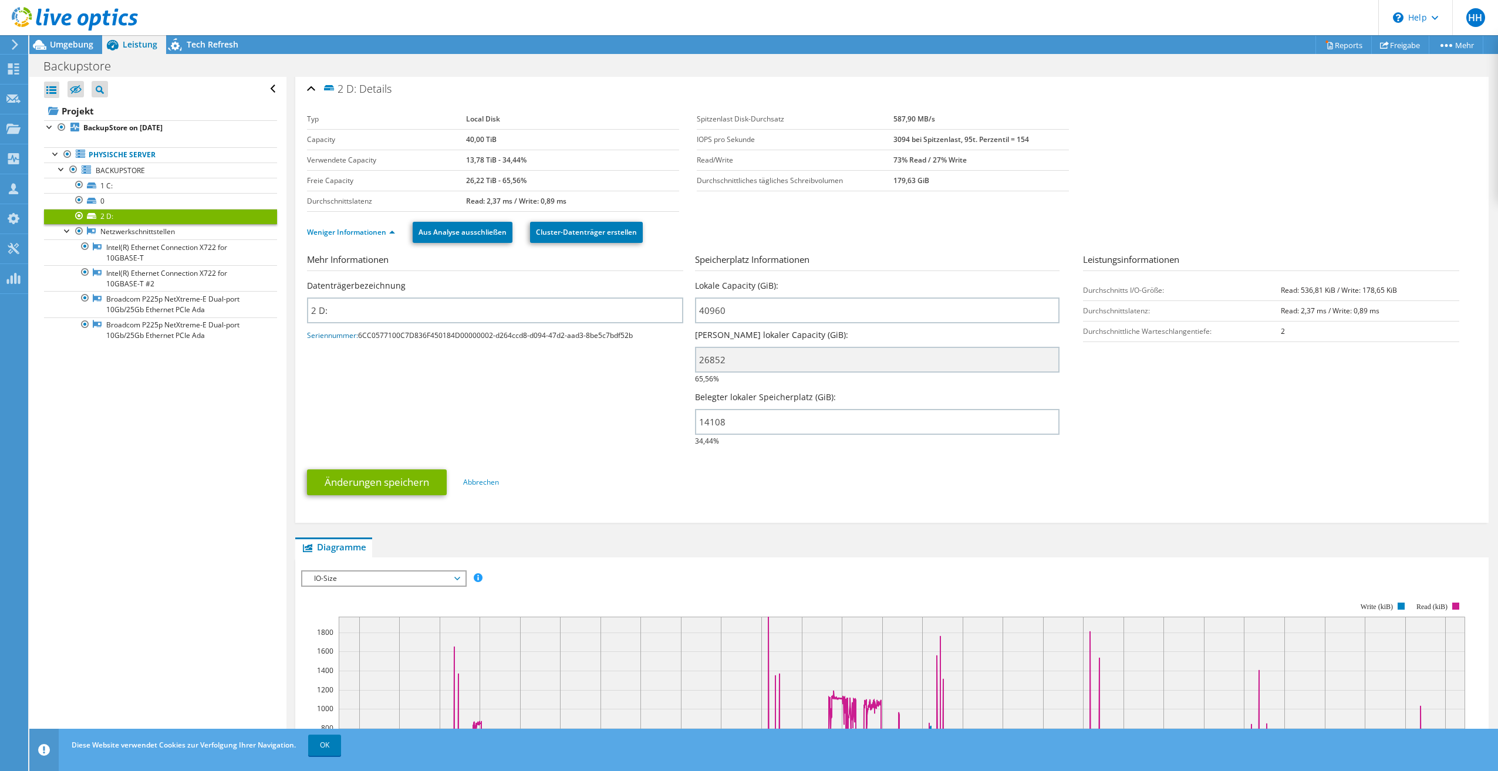
scroll to position [0, 0]
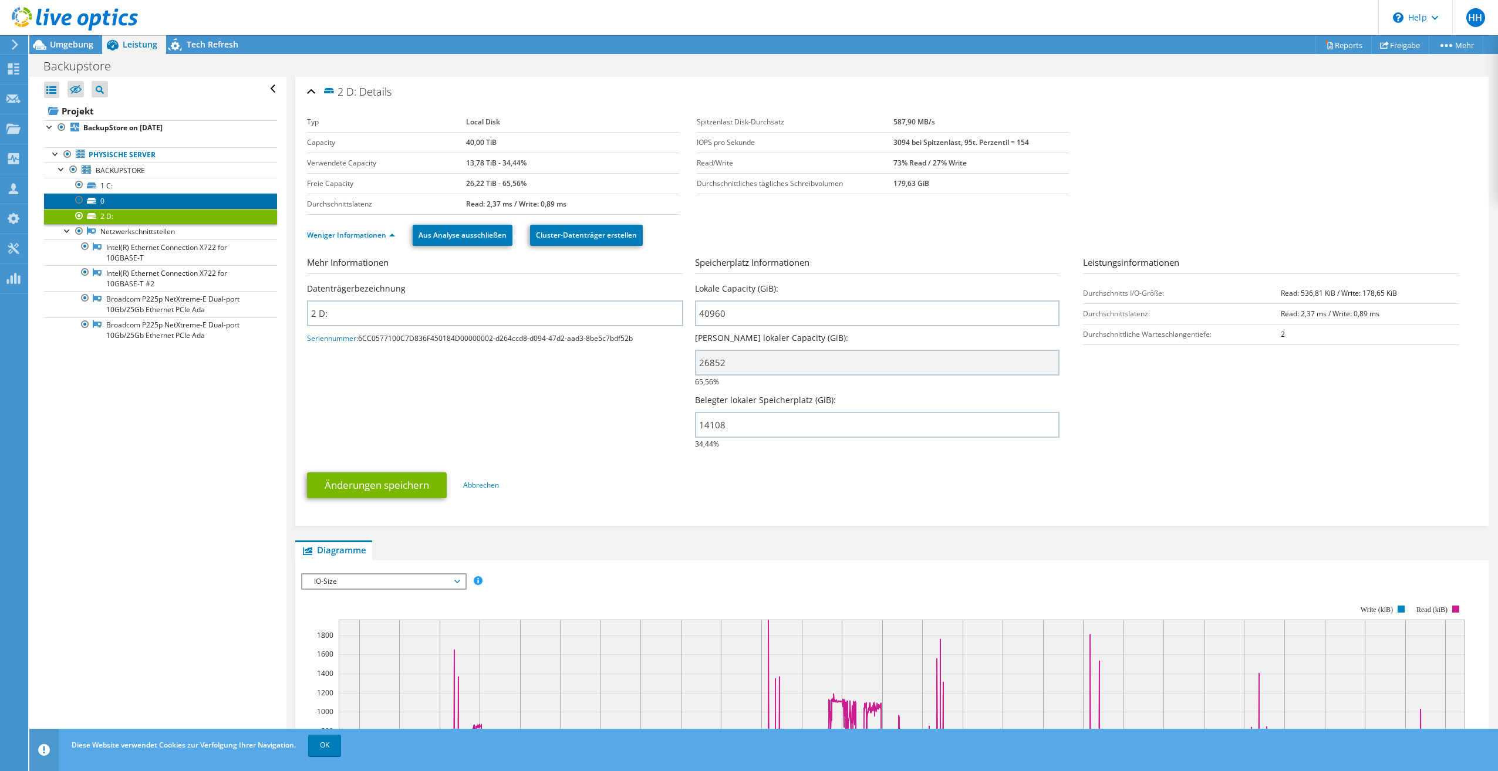
click at [113, 197] on link "0" at bounding box center [160, 200] width 233 height 15
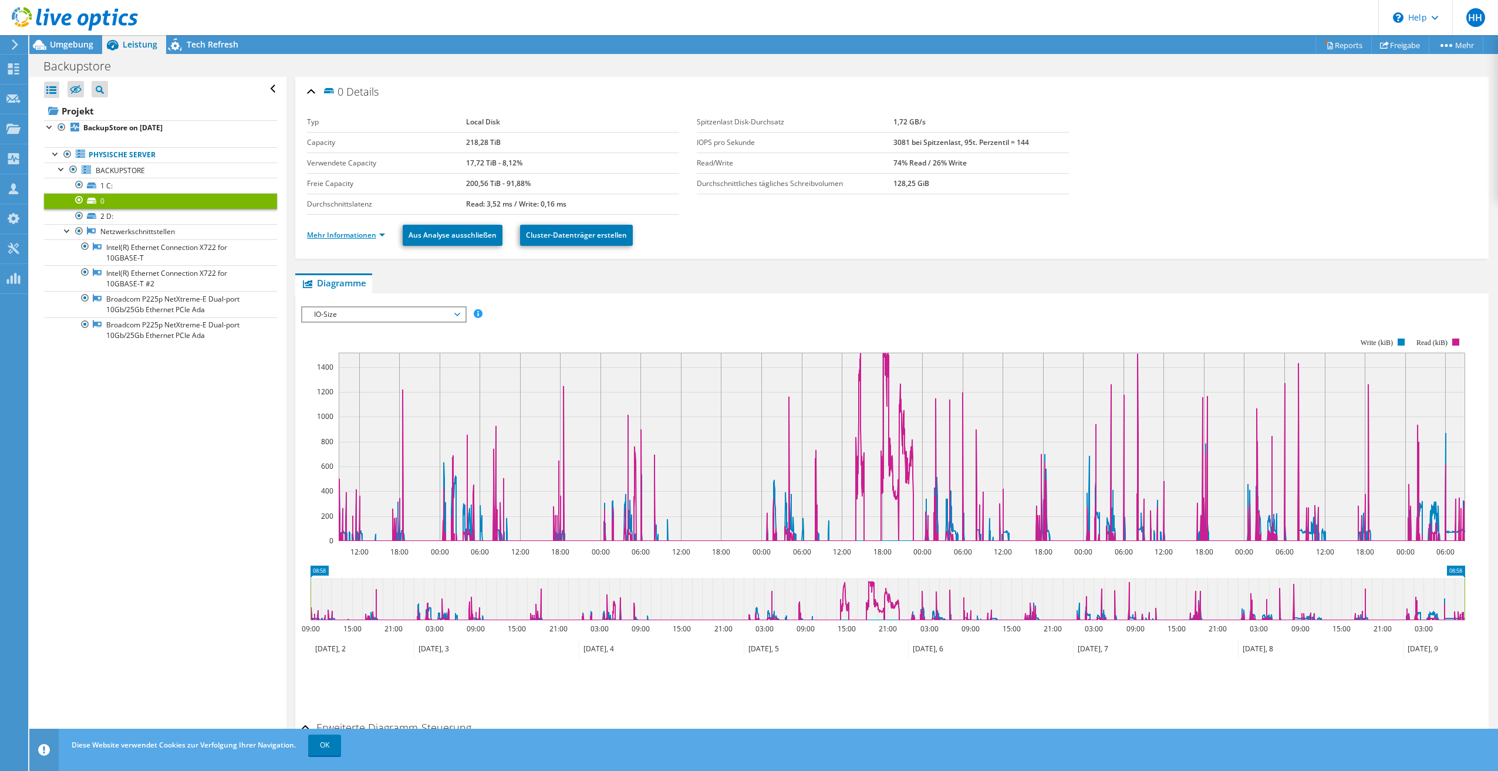
click at [380, 235] on link "Mehr Informationen" at bounding box center [346, 235] width 78 height 10
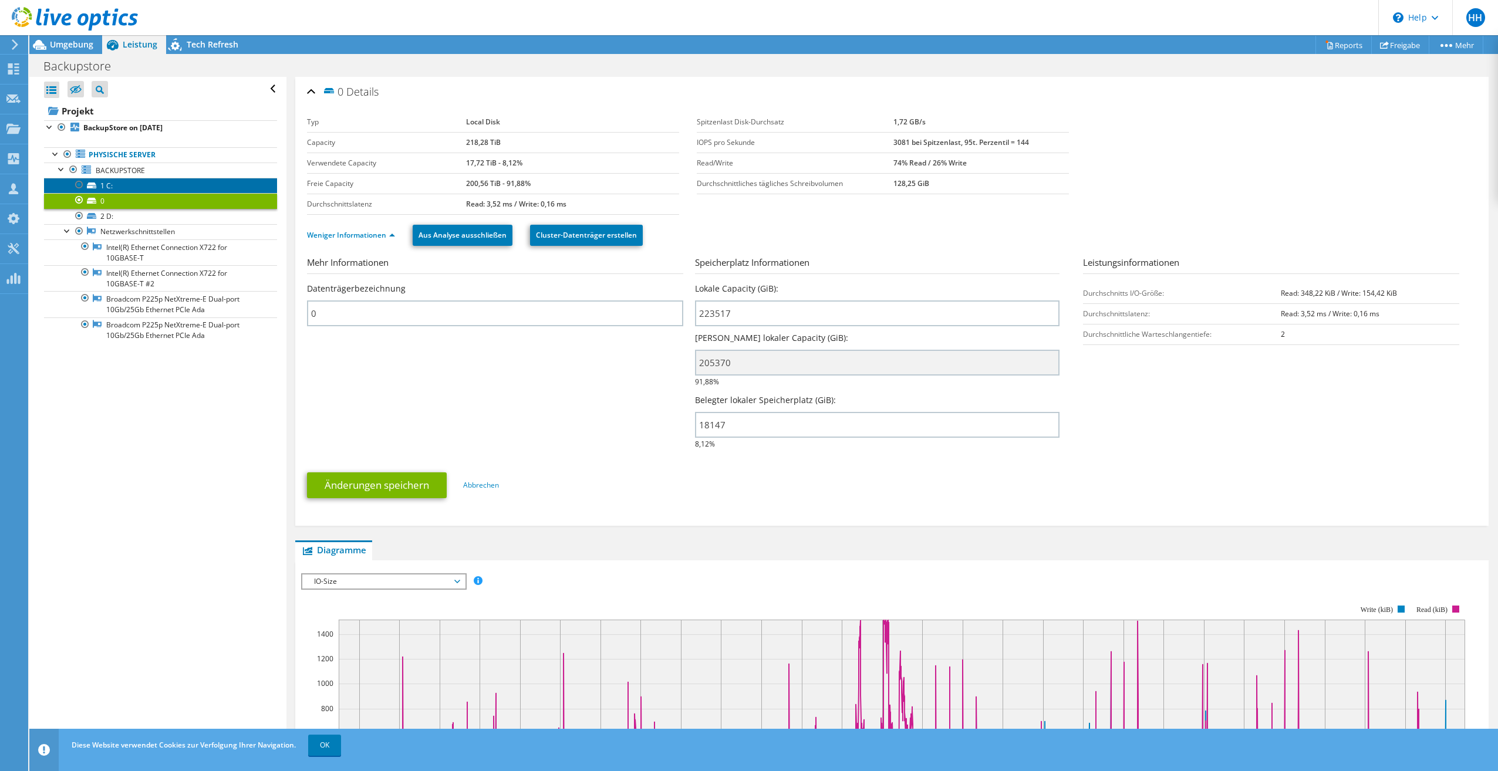
click at [120, 184] on link "1 C:" at bounding box center [160, 185] width 233 height 15
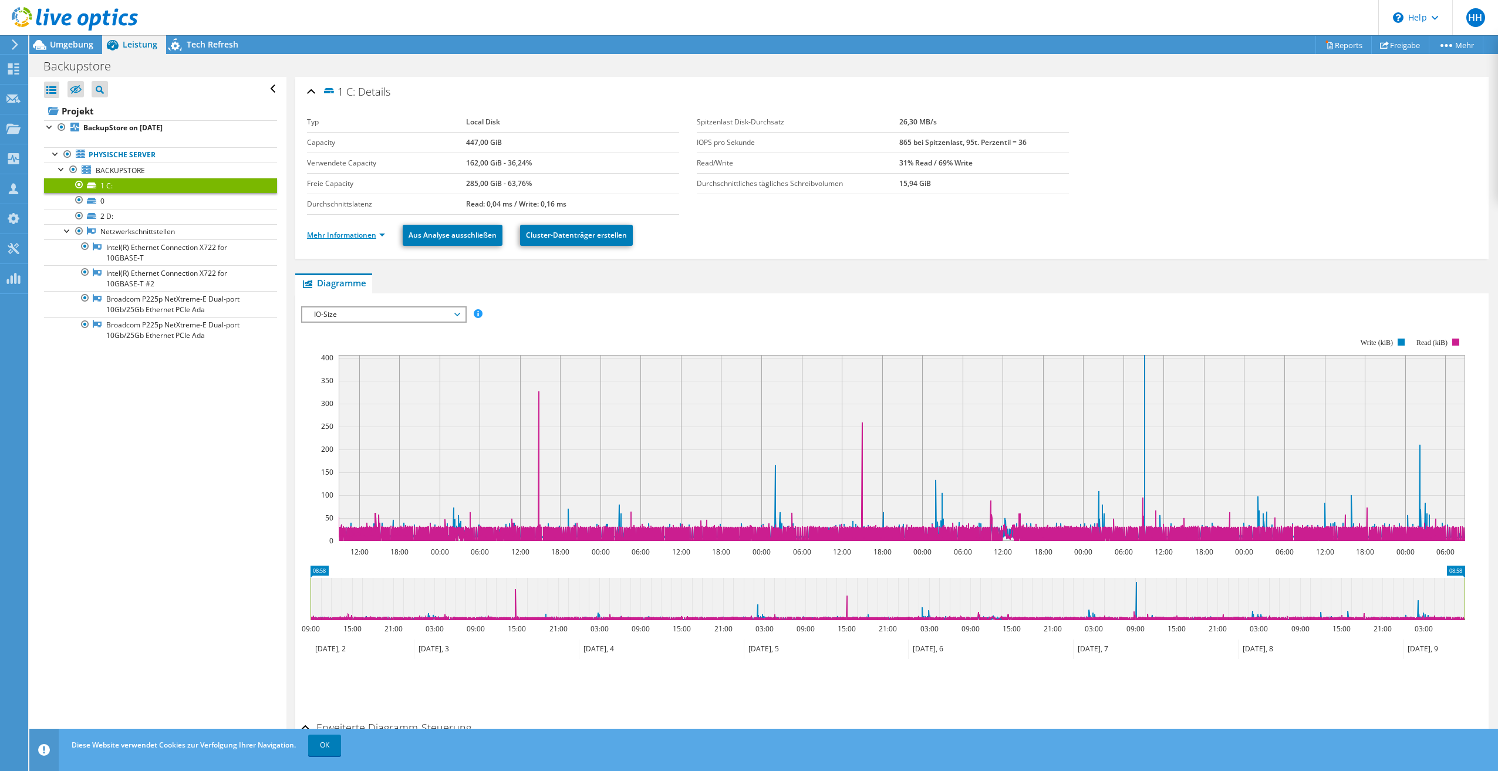
click at [370, 236] on link "Mehr Informationen" at bounding box center [346, 235] width 78 height 10
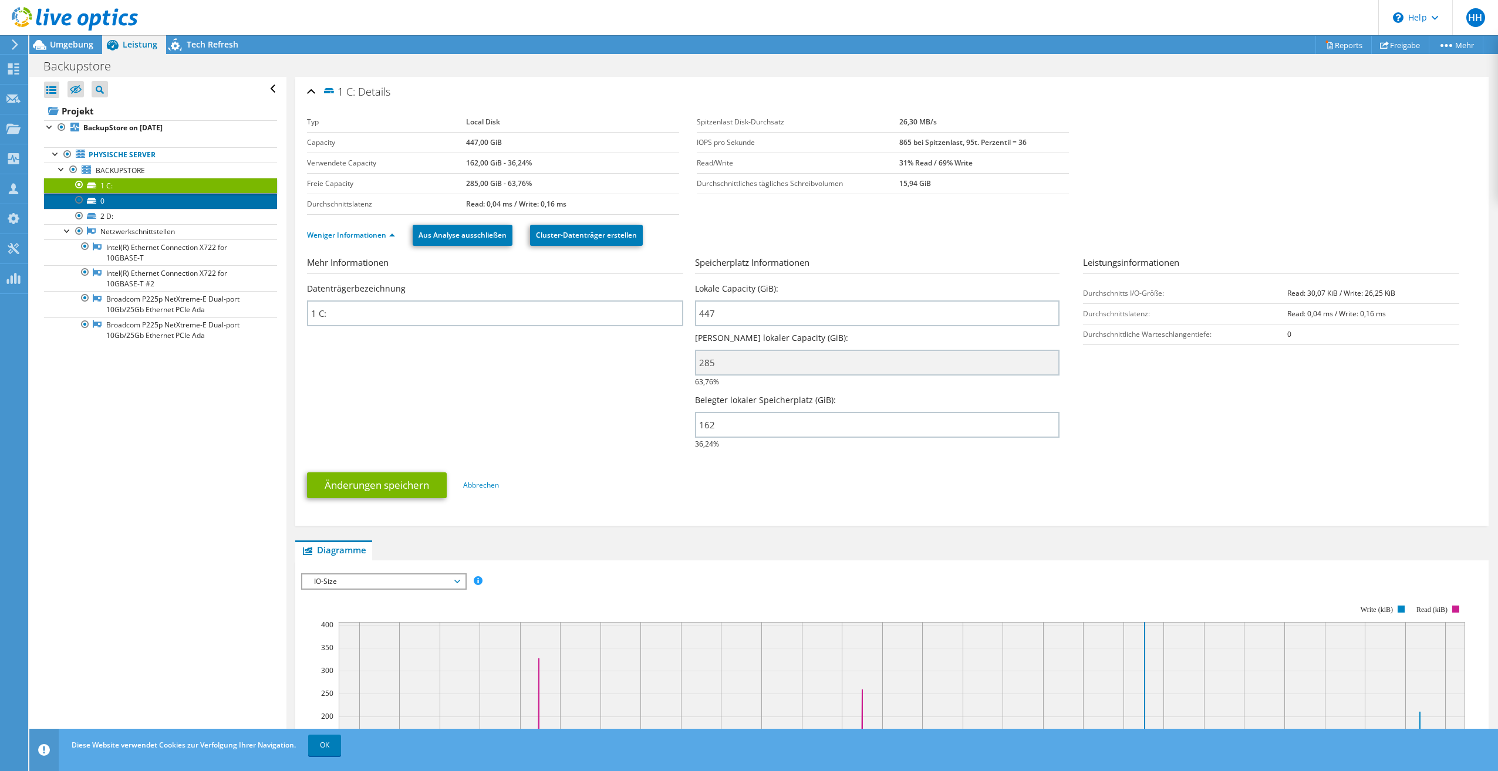
click at [112, 200] on link "0" at bounding box center [160, 200] width 233 height 15
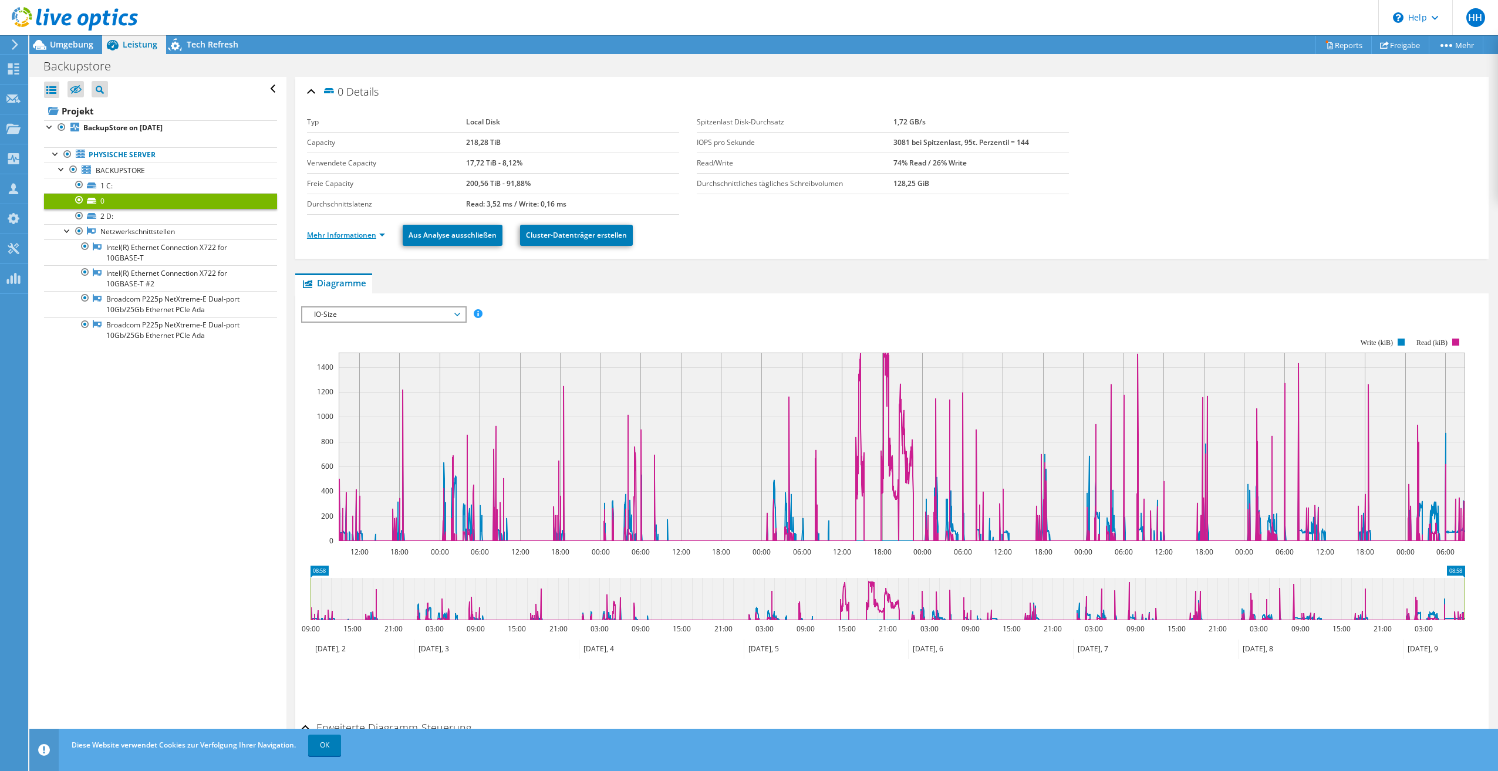
click at [353, 234] on link "Mehr Informationen" at bounding box center [346, 235] width 78 height 10
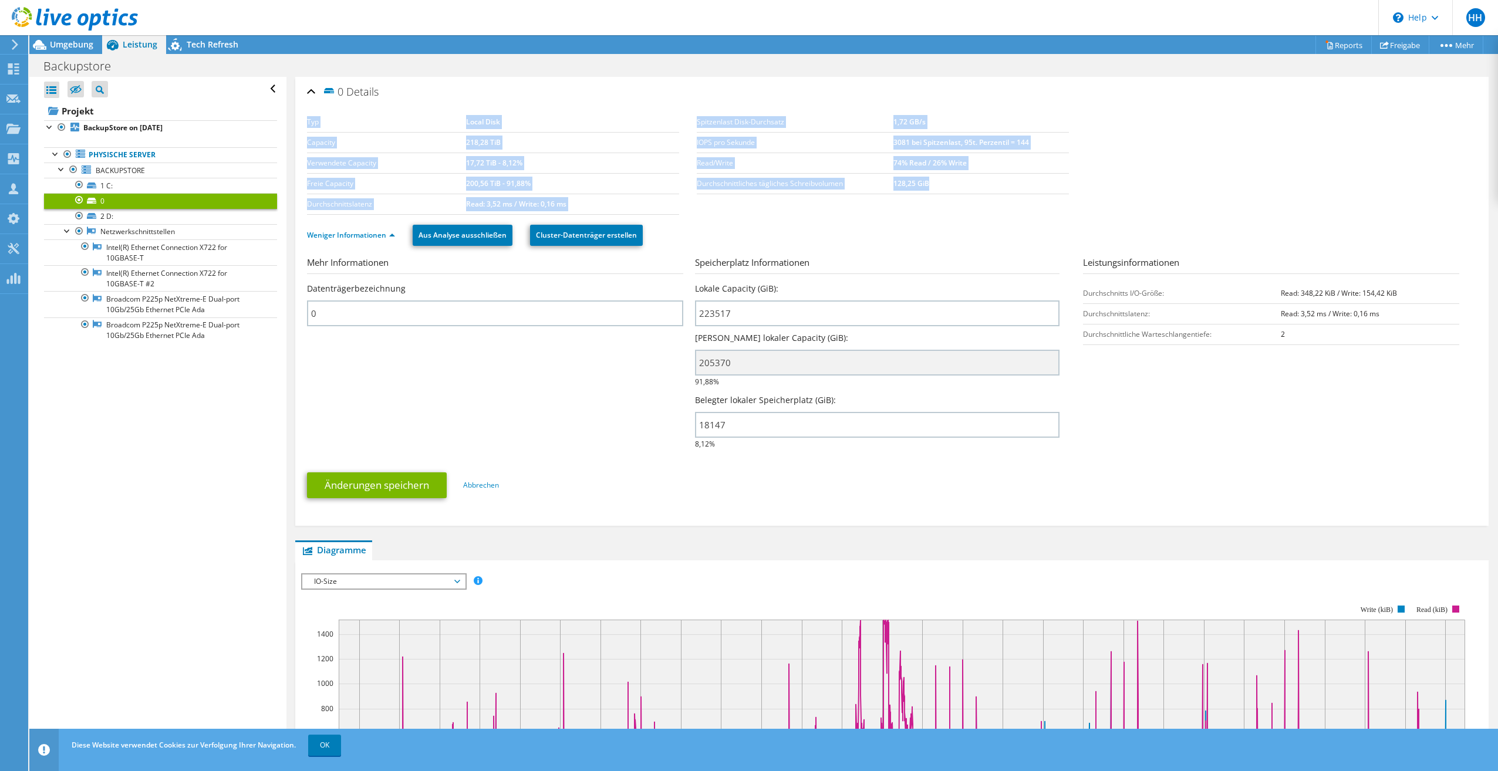
drag, startPoint x: 942, startPoint y: 187, endPoint x: 685, endPoint y: 192, distance: 257.7
click at [685, 192] on section "Typ Local Disk Capacity 218,28 TiB Verwendete Capacity 17,72 TiB - 8,12% Freie …" at bounding box center [892, 163] width 1170 height 103
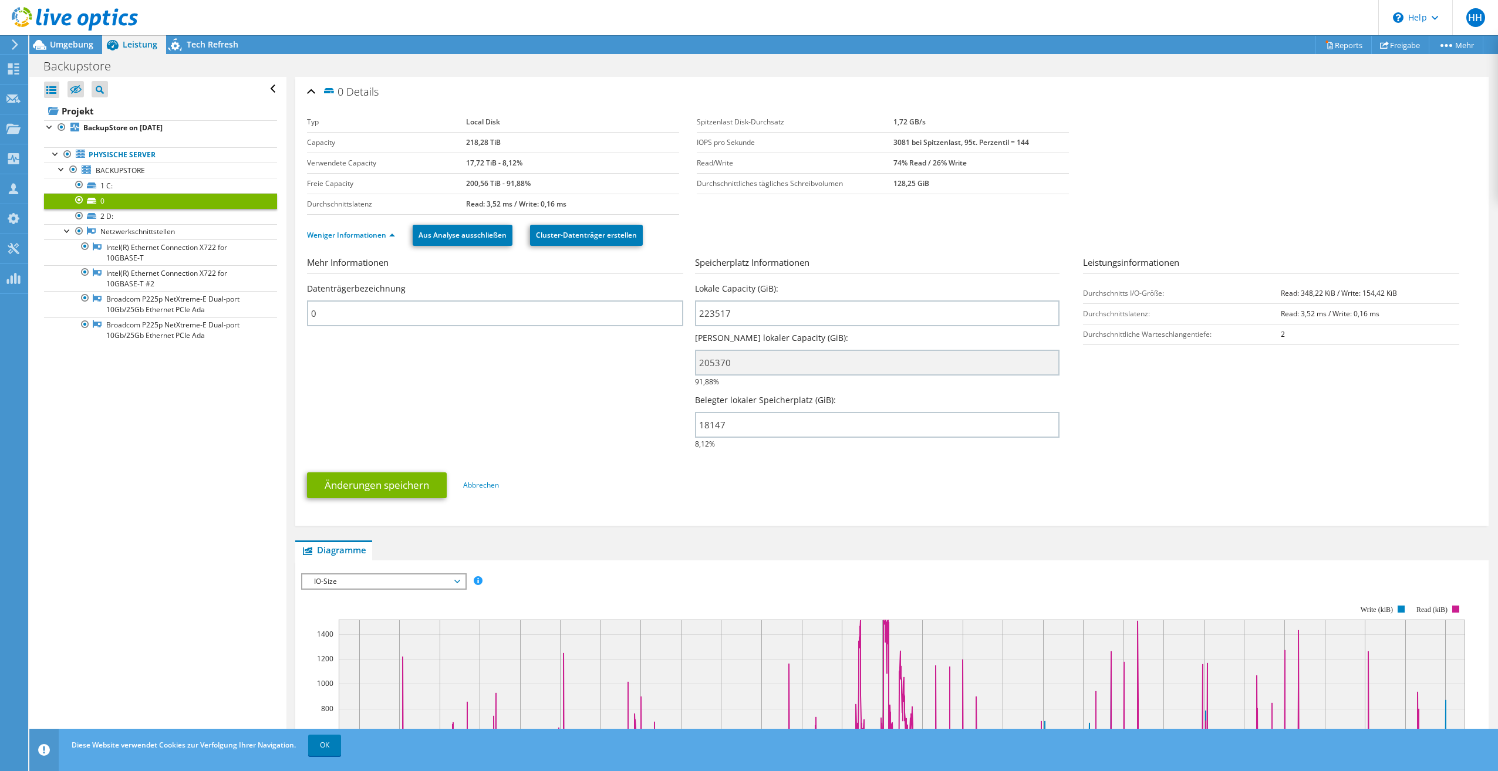
drag, startPoint x: 840, startPoint y: 234, endPoint x: 875, endPoint y: 218, distance: 38.3
click at [841, 235] on ul "Weniger Informationen Aus Analyse ausschließen Cluster-Datenträger erstellen" at bounding box center [892, 234] width 1170 height 24
click at [113, 213] on link "2 D:" at bounding box center [160, 216] width 233 height 15
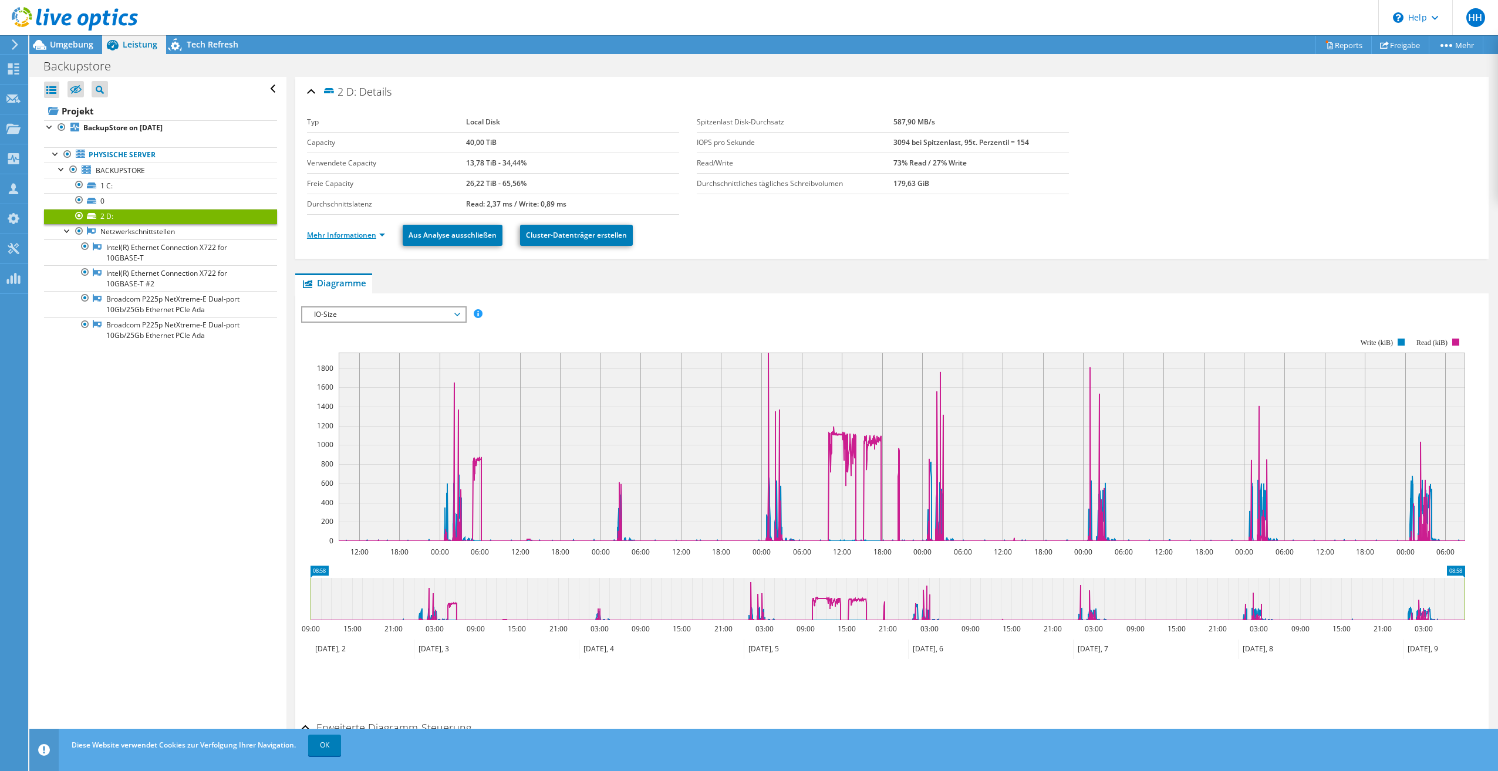
click at [366, 236] on link "Mehr Informationen" at bounding box center [346, 235] width 78 height 10
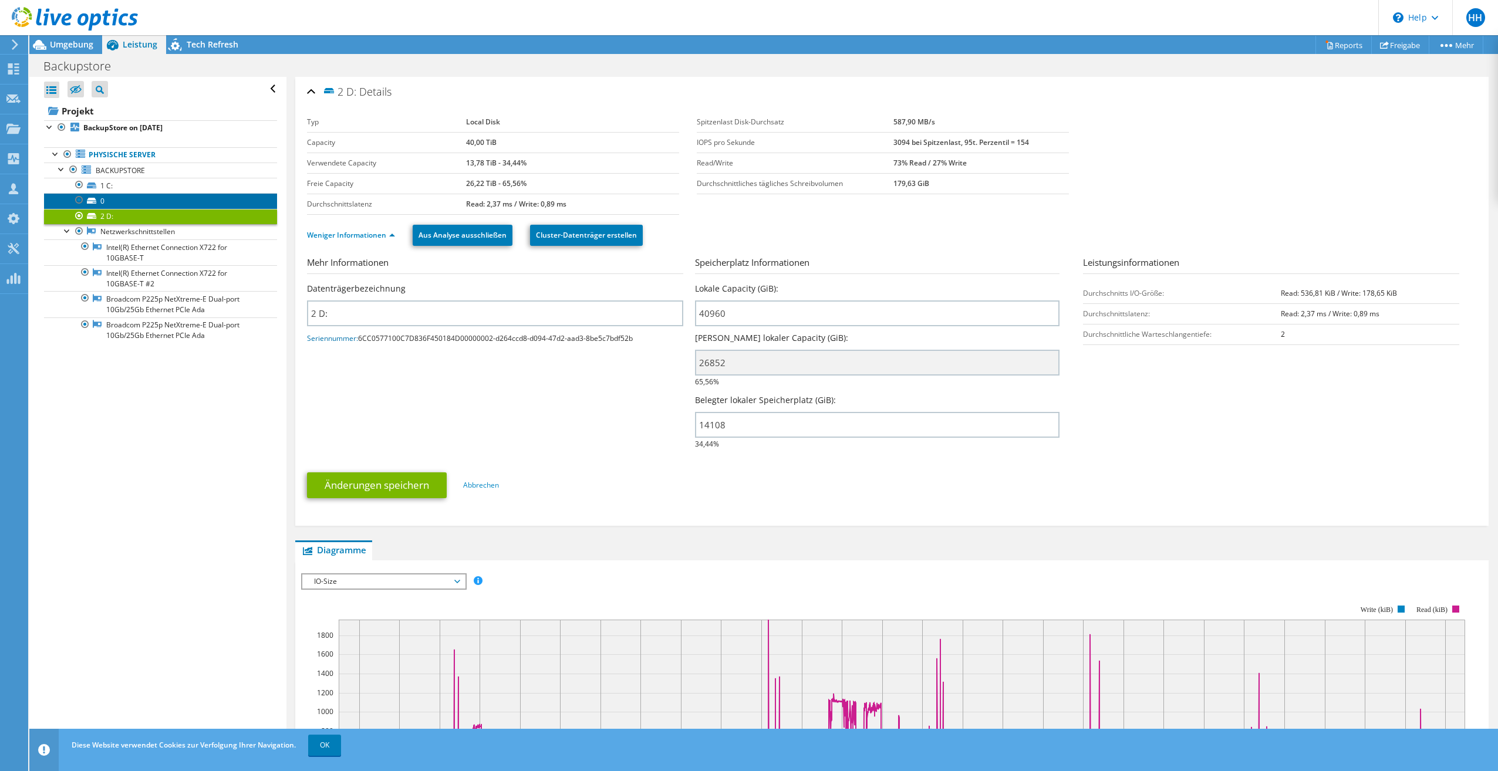
click at [119, 200] on link "0" at bounding box center [160, 200] width 233 height 15
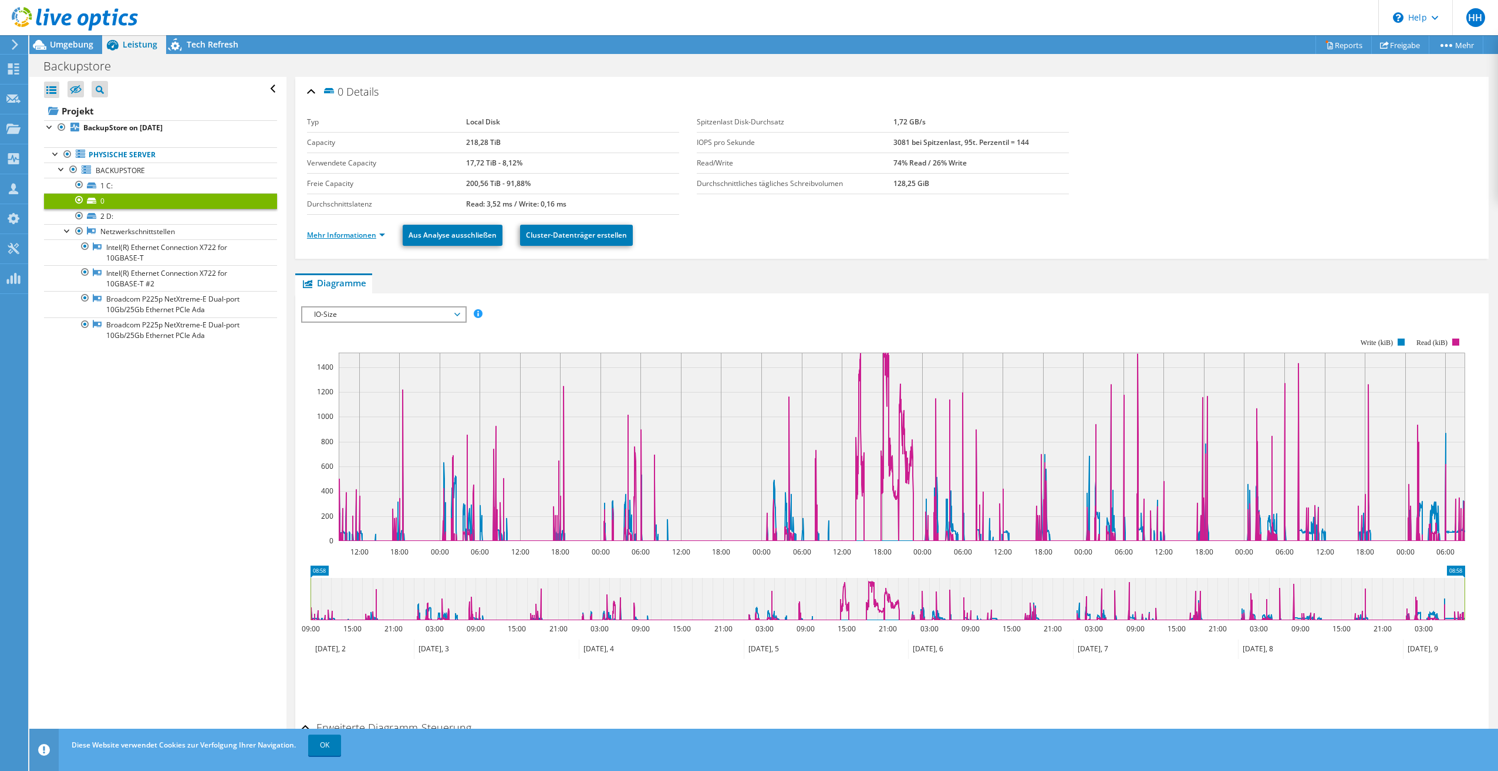
click at [359, 238] on link "Mehr Informationen" at bounding box center [346, 235] width 78 height 10
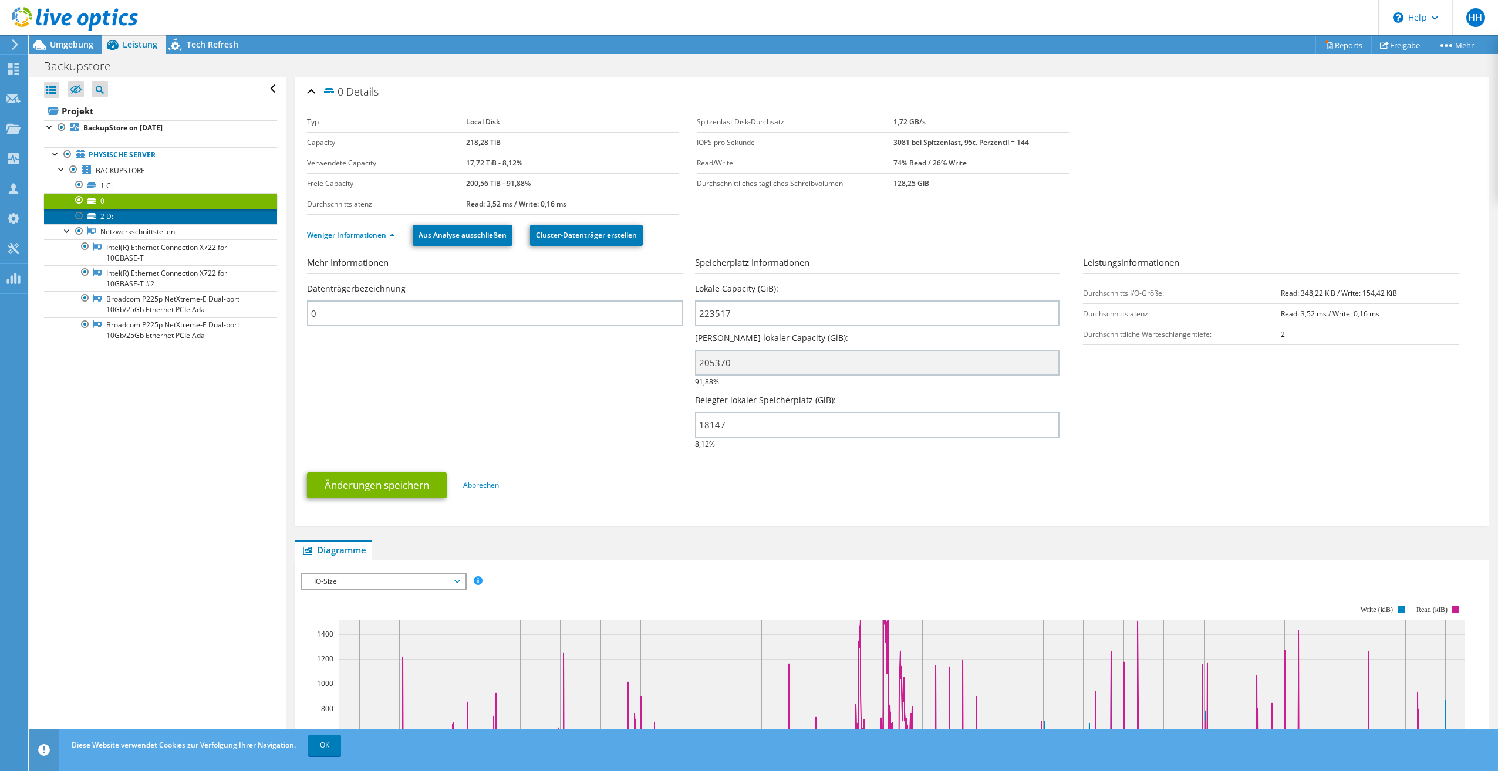
click at [131, 217] on link "2 D:" at bounding box center [160, 216] width 233 height 15
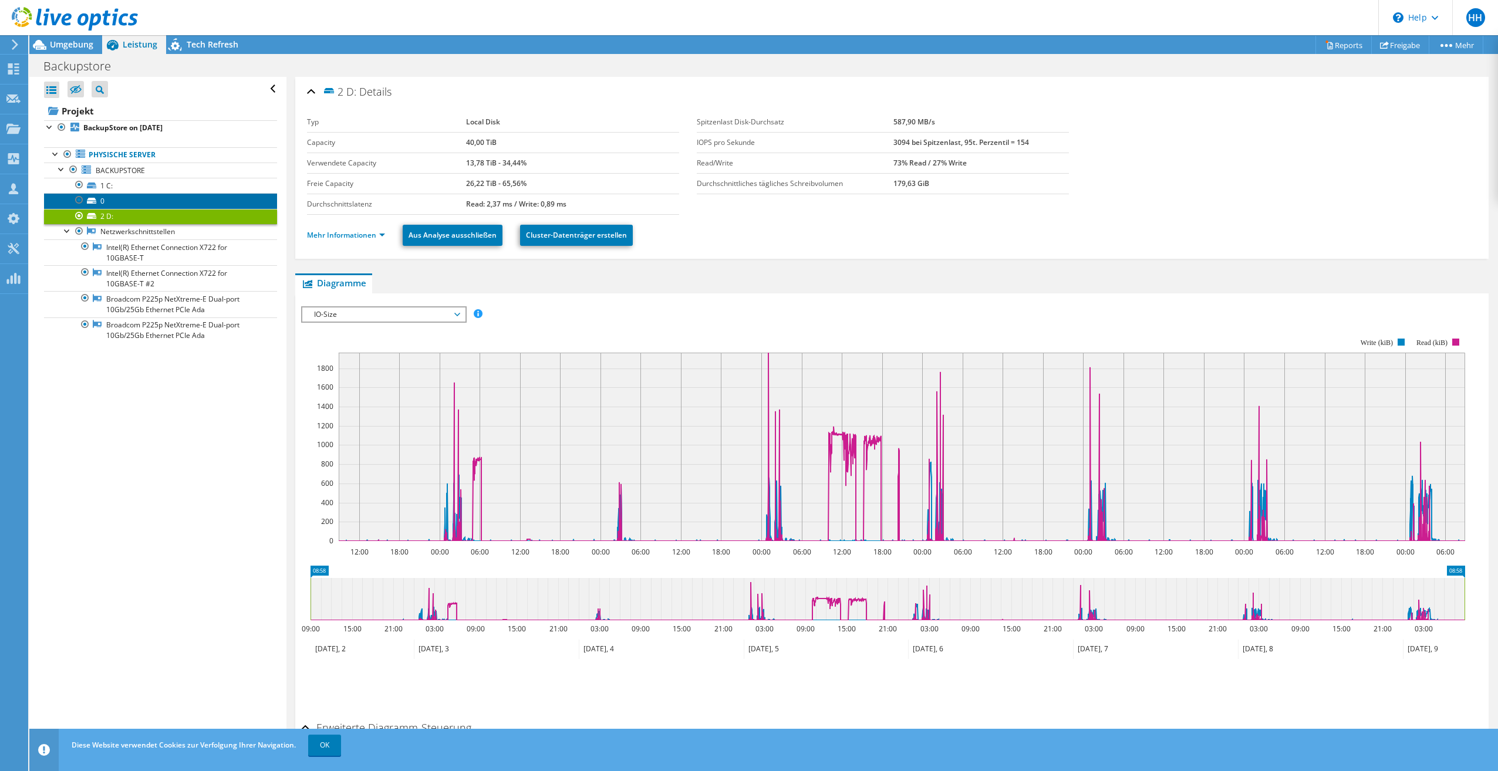
click at [127, 197] on link "0" at bounding box center [160, 200] width 233 height 15
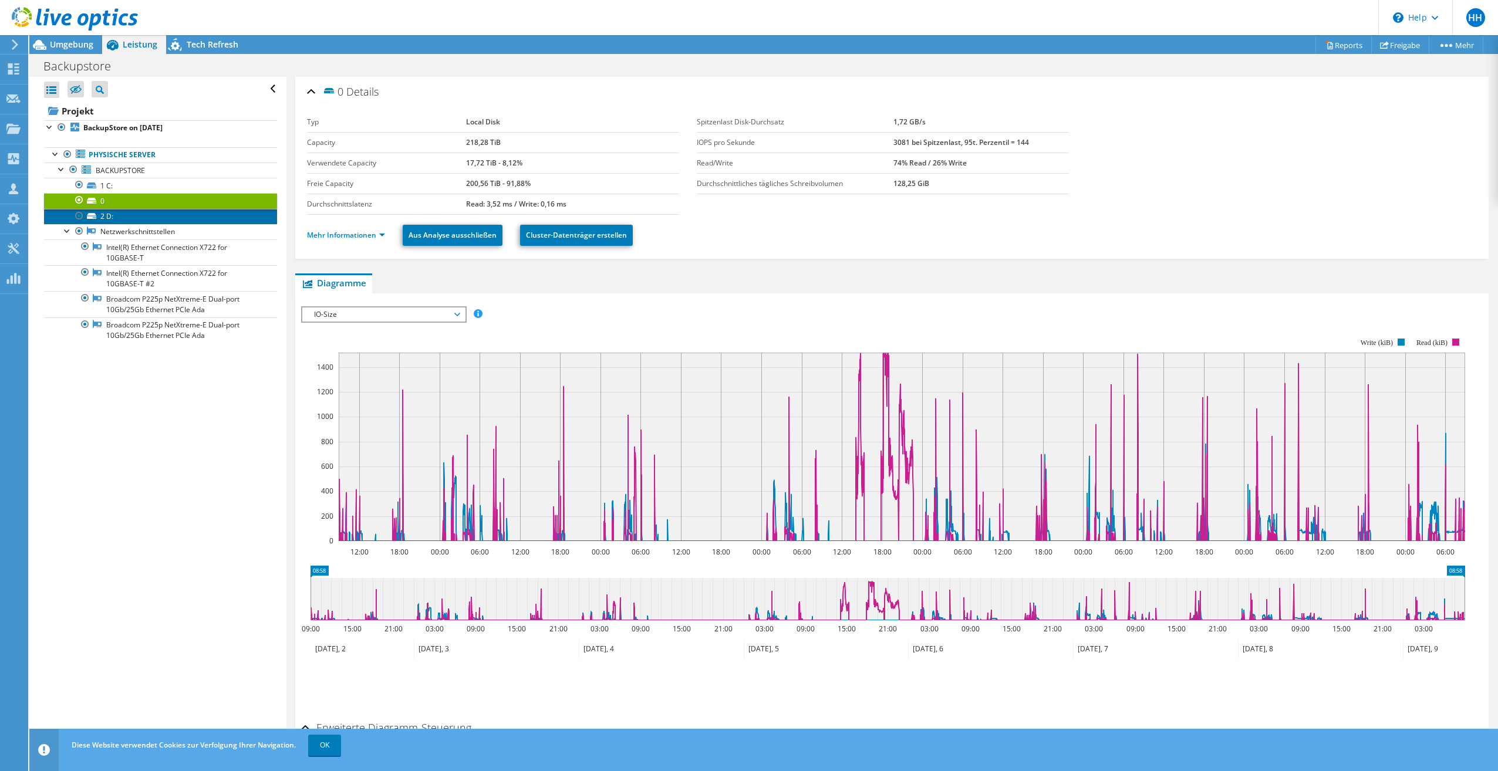
drag, startPoint x: 158, startPoint y: 219, endPoint x: 176, endPoint y: 201, distance: 25.7
click at [158, 219] on link "2 D:" at bounding box center [160, 216] width 233 height 15
